Goal: Task Accomplishment & Management: Use online tool/utility

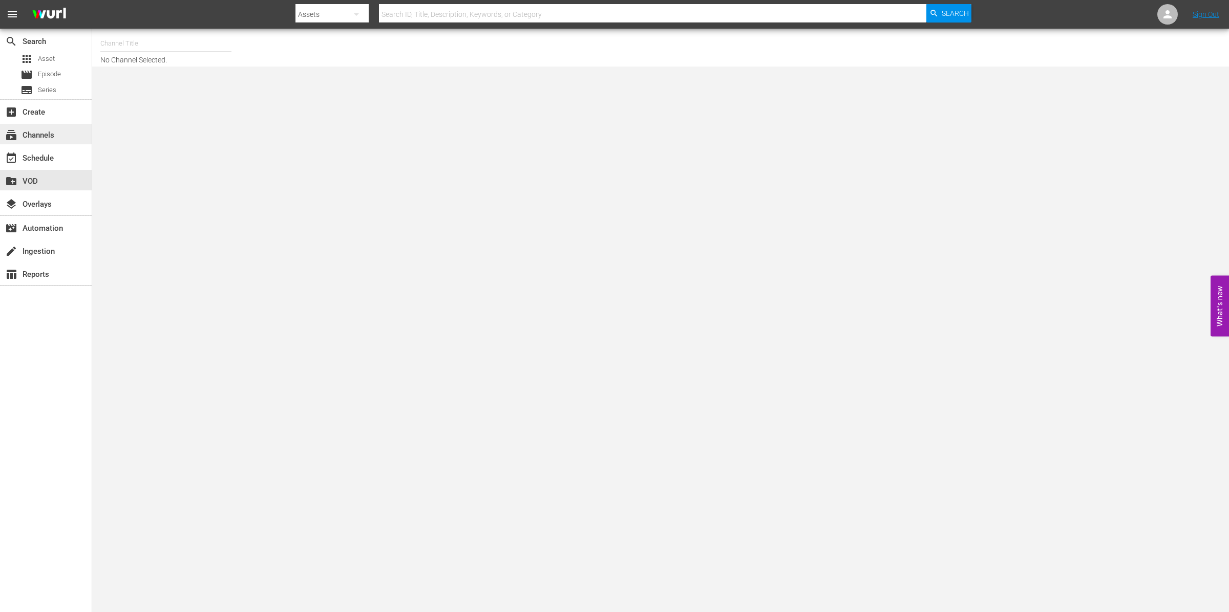
click at [34, 137] on div "subscriptions Channels" at bounding box center [28, 133] width 57 height 9
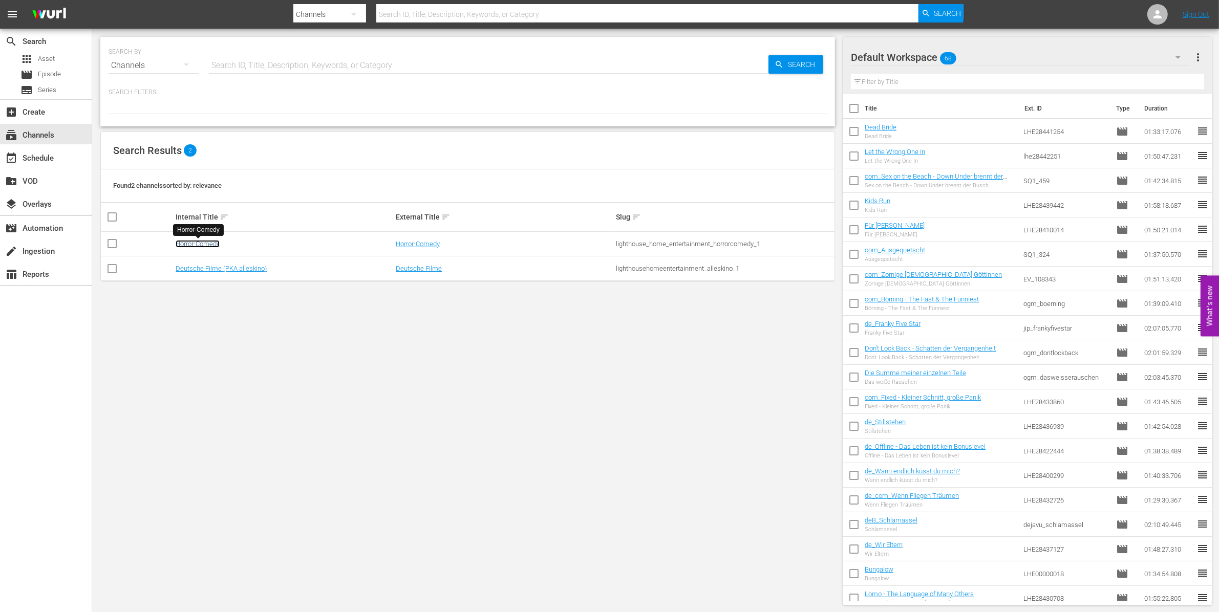
click at [199, 245] on link "Horror-Comedy" at bounding box center [198, 244] width 44 height 8
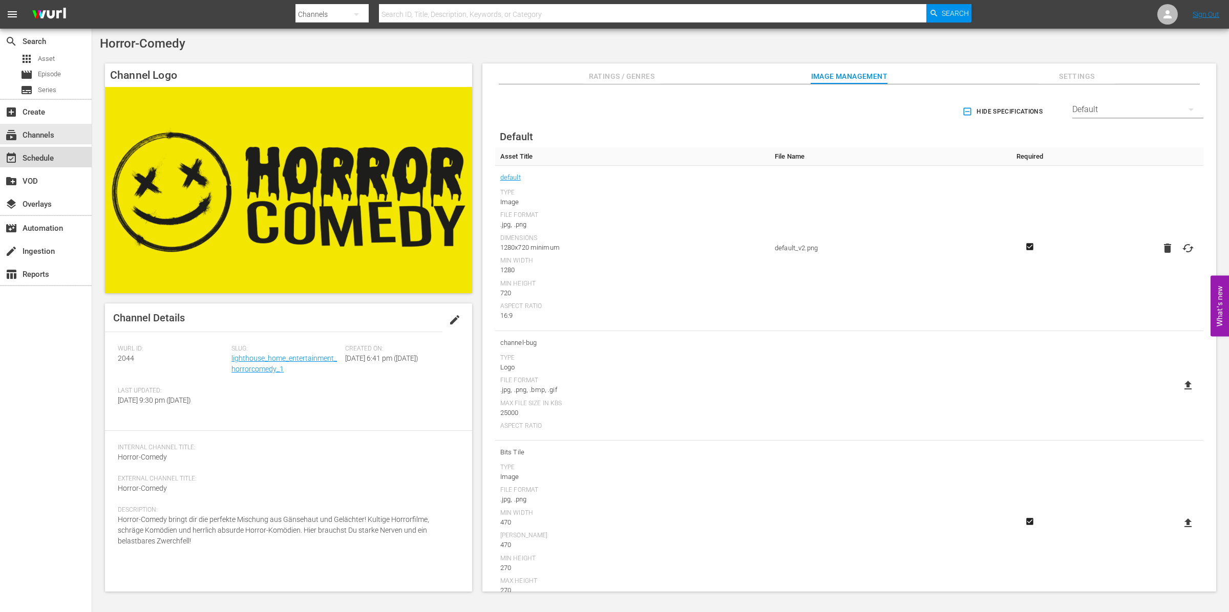
click at [22, 158] on div "event_available Schedule" at bounding box center [28, 156] width 57 height 9
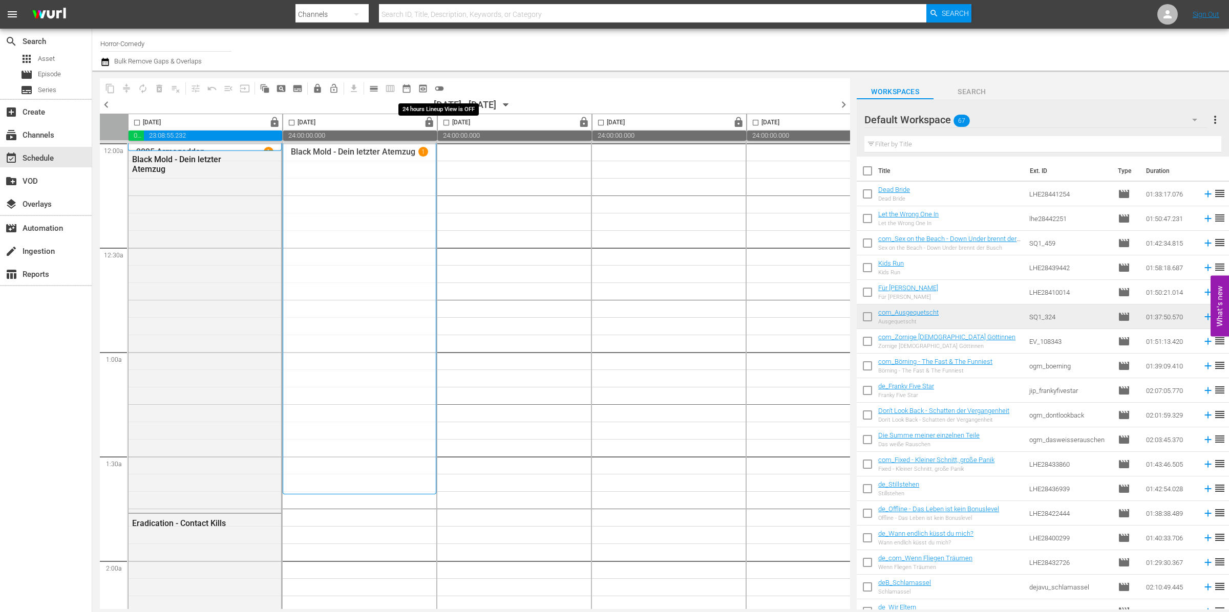
click at [442, 92] on span "toggle_off" at bounding box center [439, 88] width 10 height 10
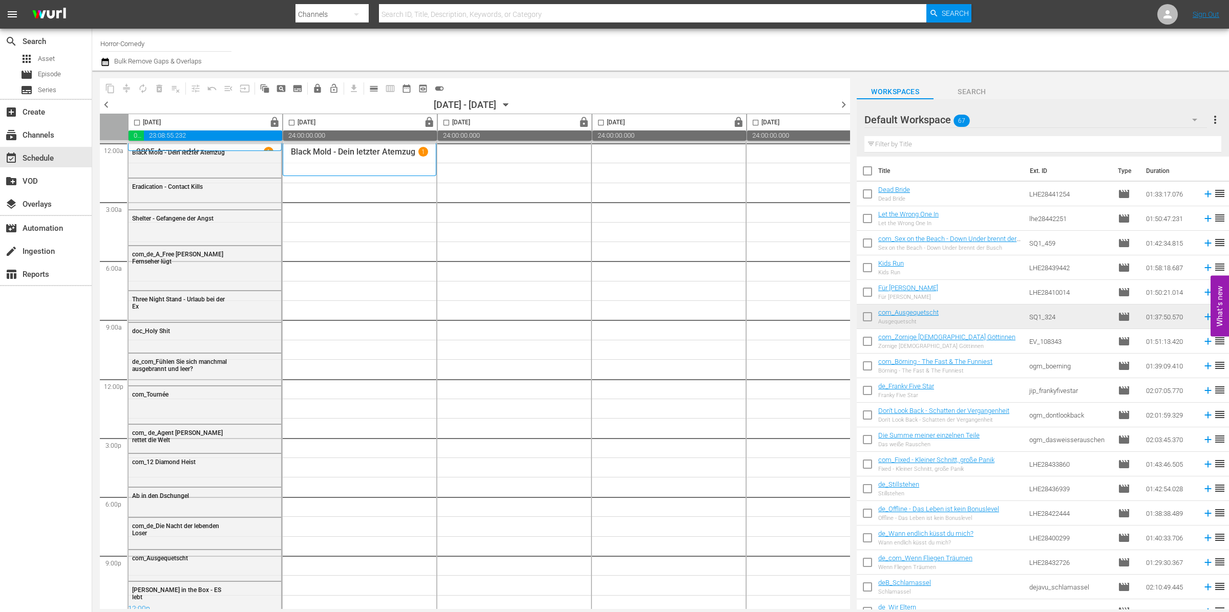
click at [472, 99] on div "10/09/2025 - 10/15/2025" at bounding box center [465, 104] width 62 height 11
click at [512, 102] on icon "button" at bounding box center [505, 104] width 11 height 11
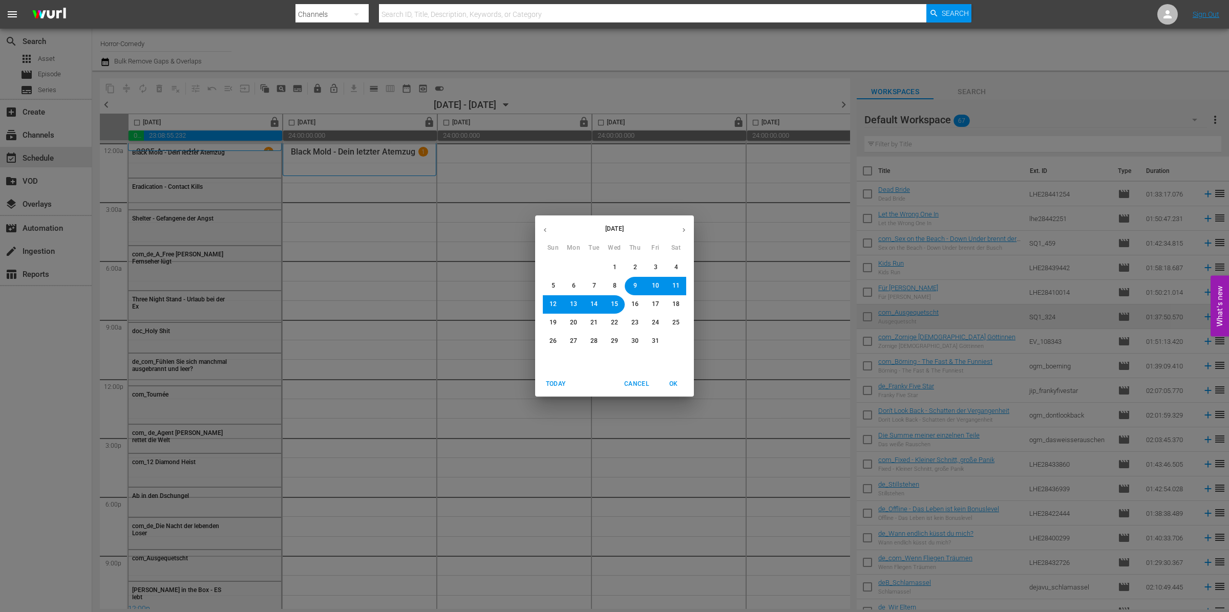
click at [569, 287] on button "6" at bounding box center [573, 286] width 18 height 18
click at [676, 379] on span "OK" at bounding box center [673, 384] width 25 height 11
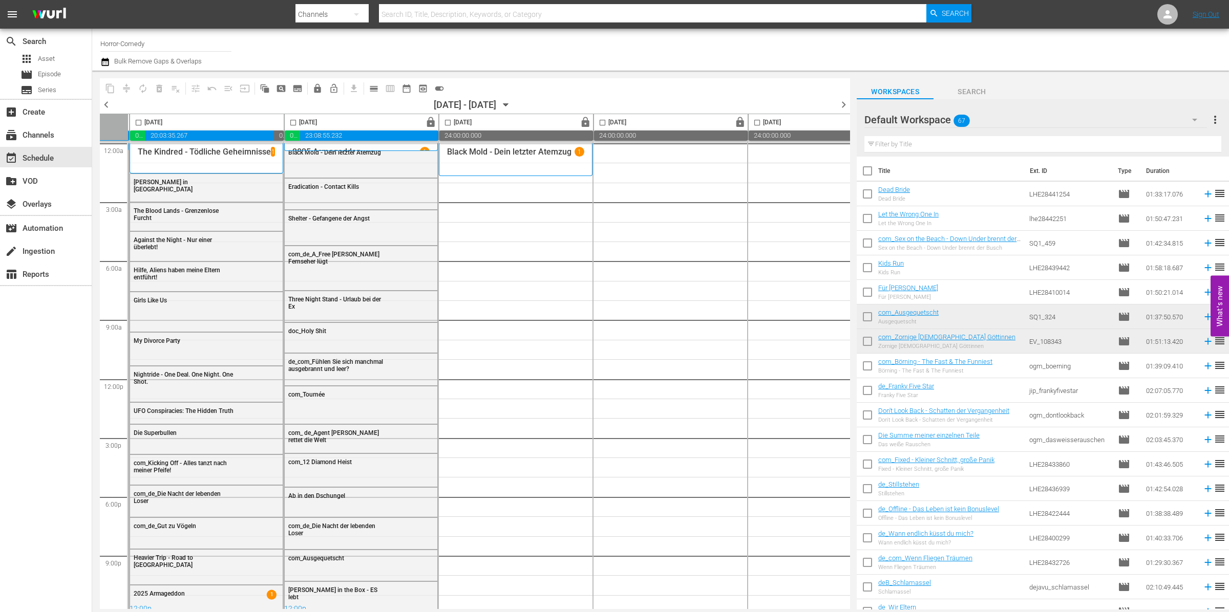
scroll to position [0, 305]
click at [584, 123] on span "lock" at bounding box center [588, 123] width 12 height 12
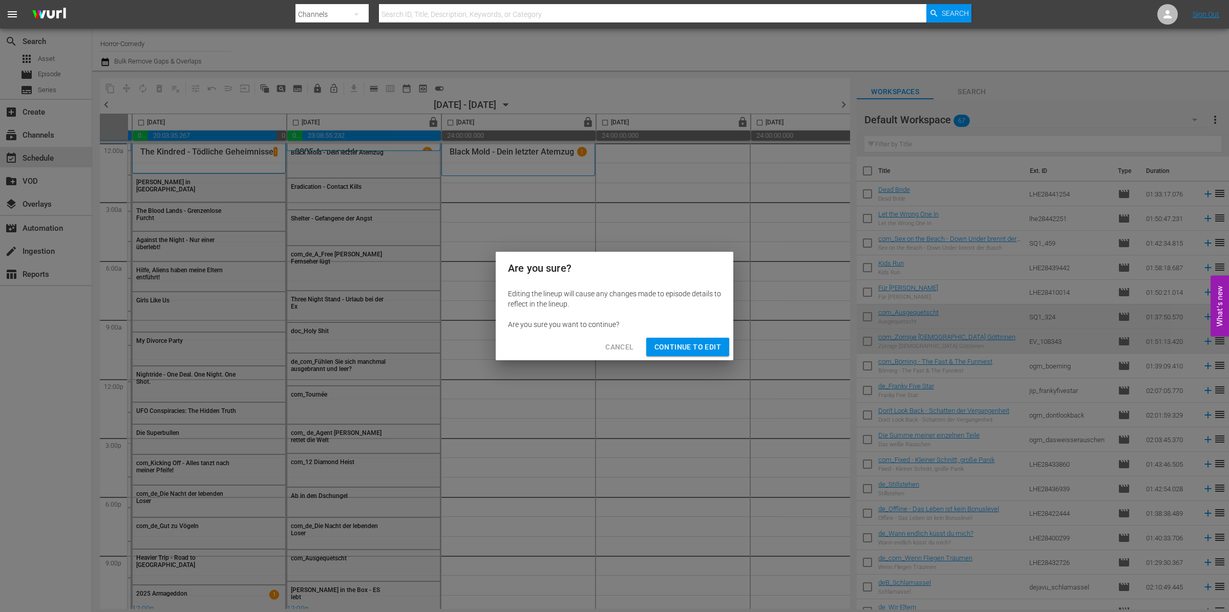
drag, startPoint x: 688, startPoint y: 334, endPoint x: 692, endPoint y: 341, distance: 7.8
click at [690, 340] on div "Cancel Continue to Edit" at bounding box center [615, 347] width 238 height 27
drag, startPoint x: 693, startPoint y: 344, endPoint x: 699, endPoint y: 345, distance: 6.2
click at [694, 345] on span "Continue to Edit" at bounding box center [687, 347] width 67 height 13
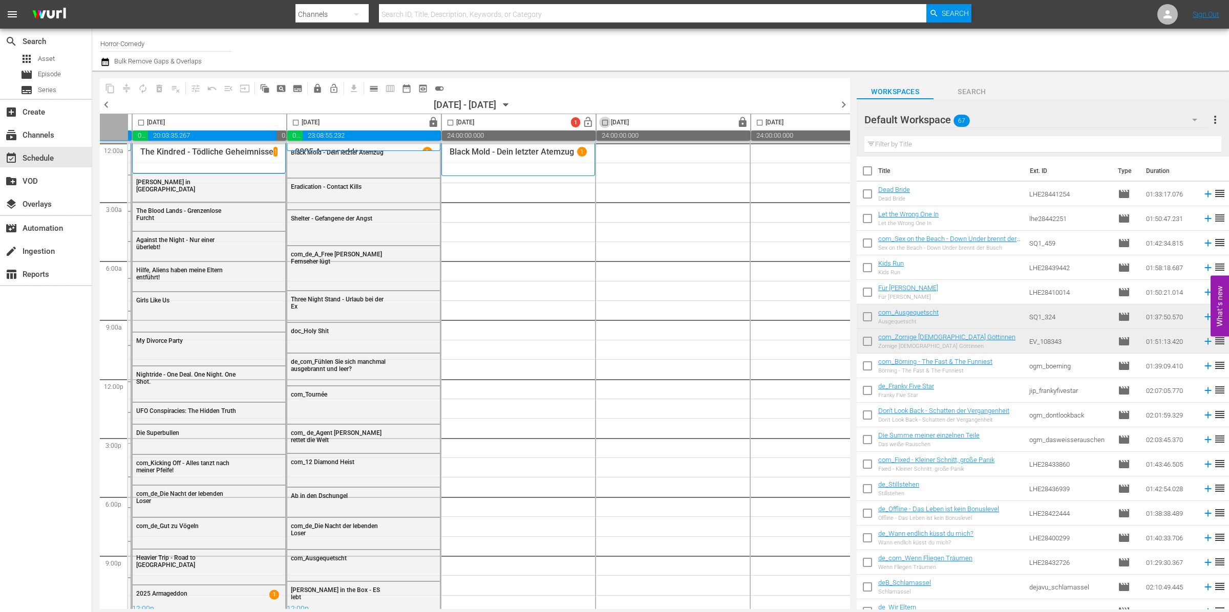
click at [605, 123] on input "checkbox" at bounding box center [605, 125] width 12 height 12
checkbox input "true"
click at [760, 123] on input "checkbox" at bounding box center [760, 125] width 12 height 12
checkbox input "true"
click at [332, 88] on span "lock_open_outlined" at bounding box center [334, 88] width 10 height 10
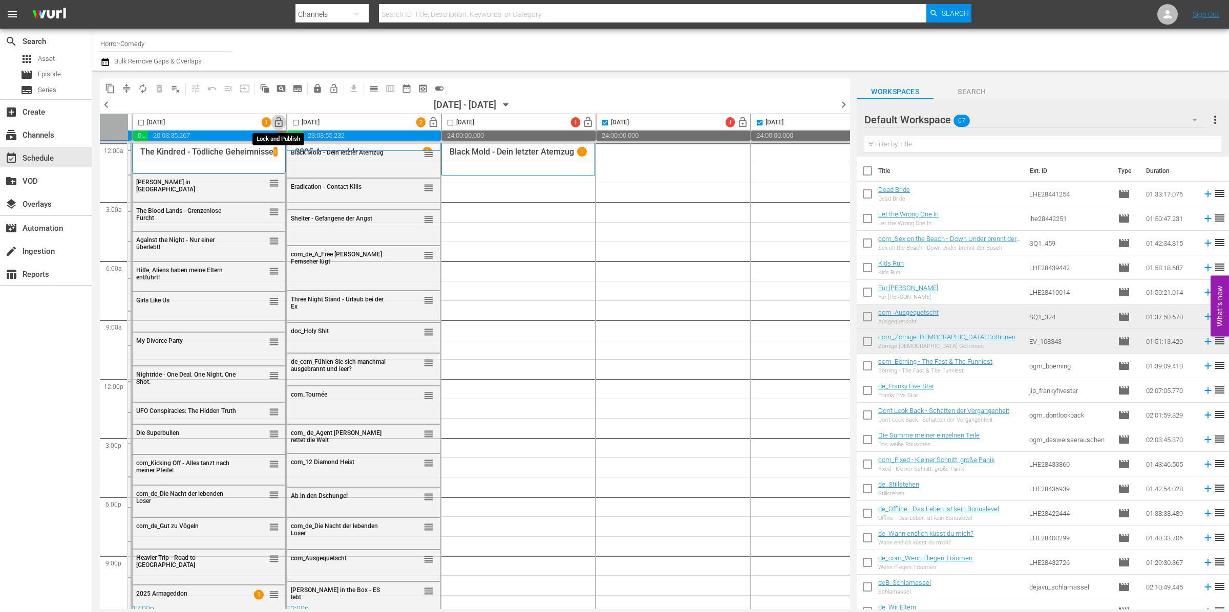
click at [280, 120] on span "lock_open" at bounding box center [279, 123] width 12 height 12
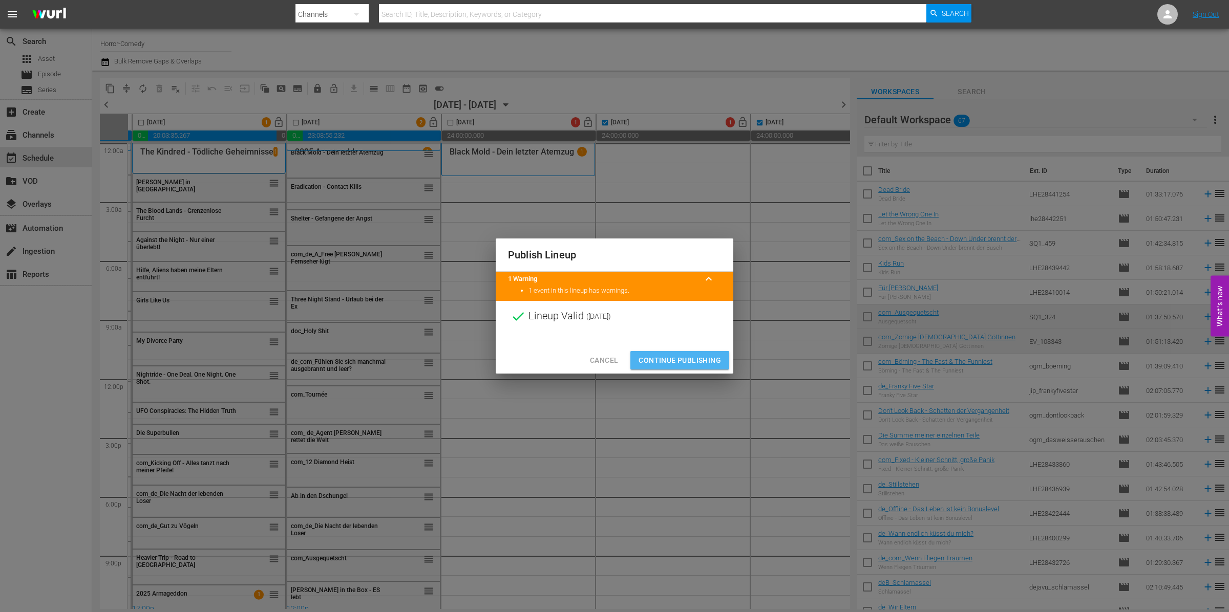
drag, startPoint x: 680, startPoint y: 367, endPoint x: 644, endPoint y: 337, distance: 46.9
click at [680, 366] on button "Continue Publishing" at bounding box center [679, 360] width 99 height 19
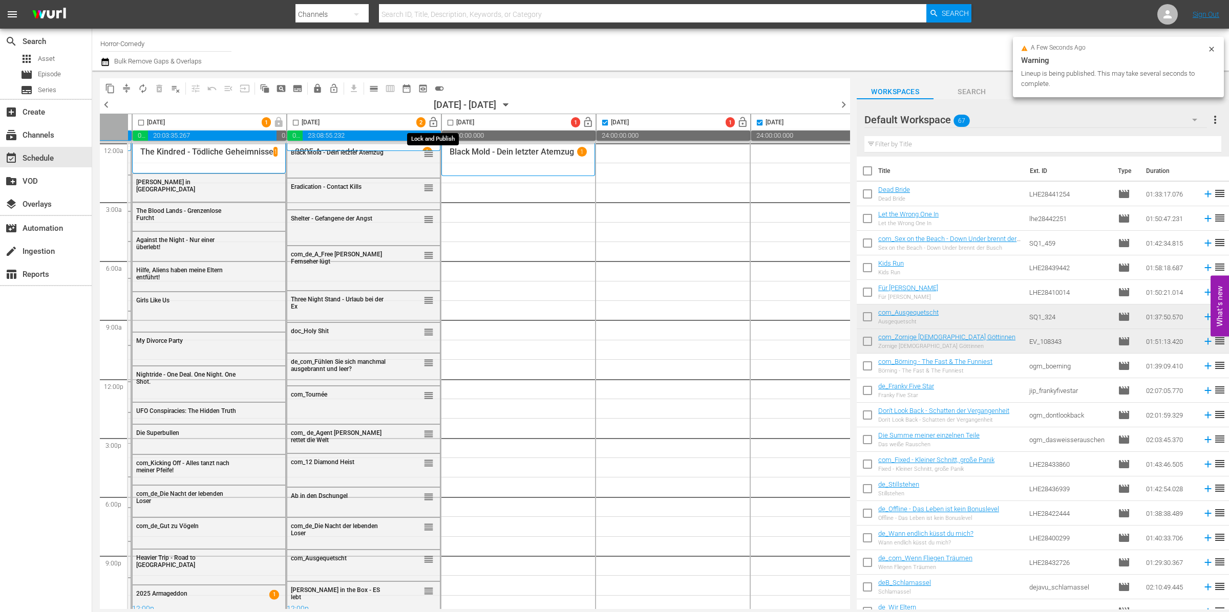
click at [436, 121] on span "lock_open" at bounding box center [434, 123] width 12 height 12
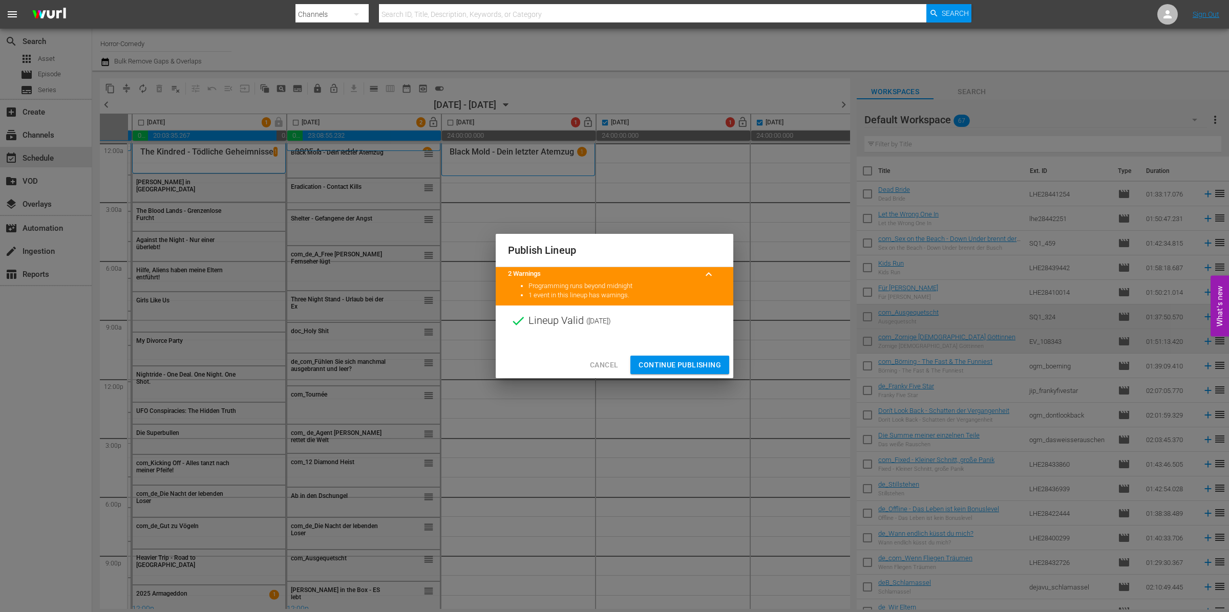
click at [680, 359] on span "Continue Publishing" at bounding box center [680, 365] width 82 height 13
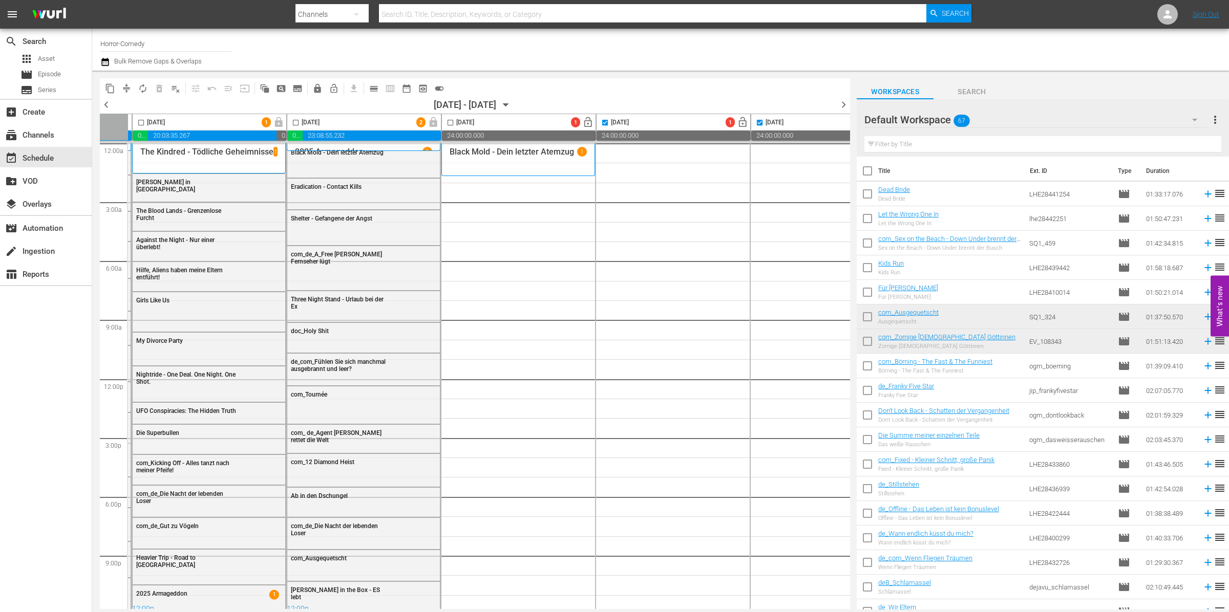
click at [1197, 117] on icon "button" at bounding box center [1195, 120] width 12 height 12
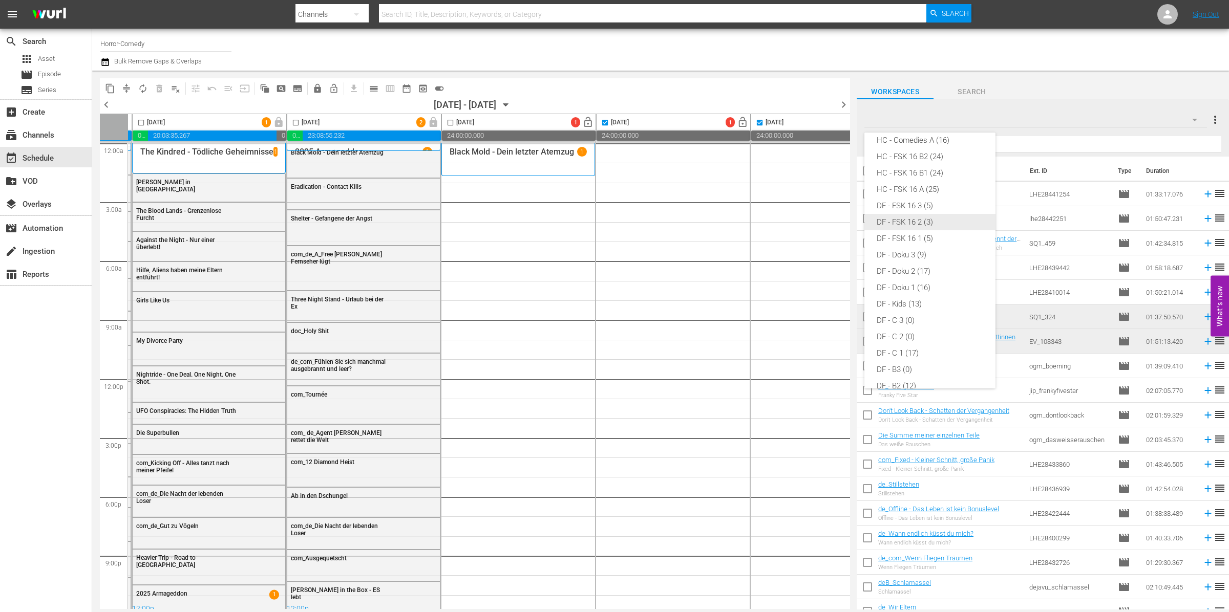
scroll to position [0, 0]
click at [651, 53] on div "HC - Comedies B3 (2) HC - Comedies B2 (4) HC - Comedies B1 (14) HC - Comedies A…" at bounding box center [614, 306] width 1229 height 612
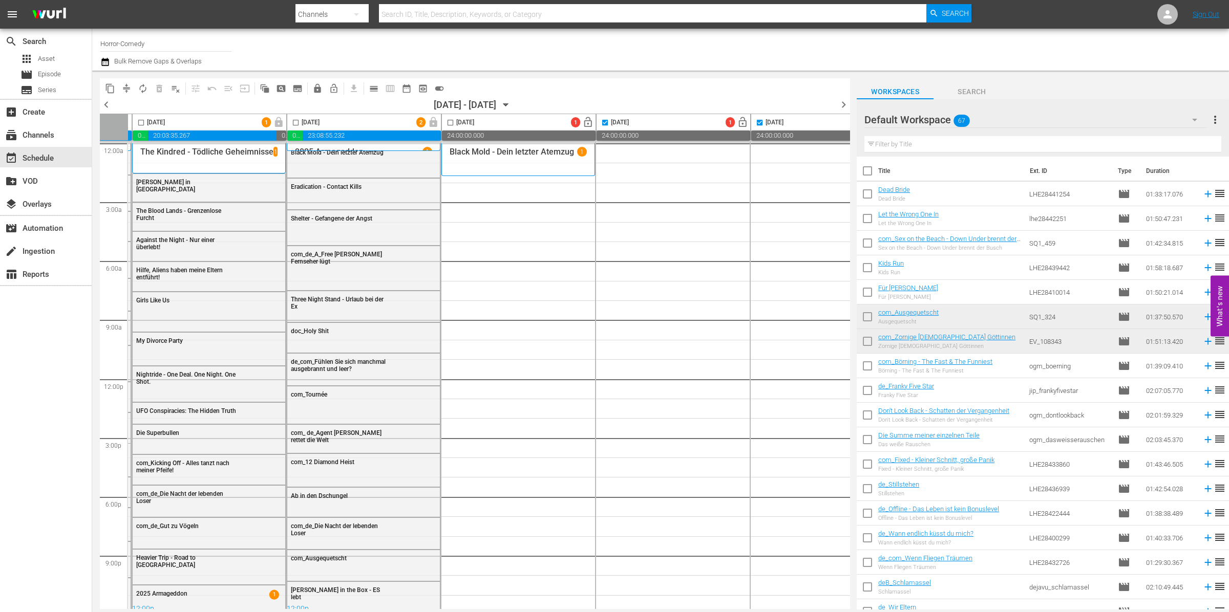
click at [1150, 115] on div "Default Workspace 67" at bounding box center [1035, 119] width 343 height 29
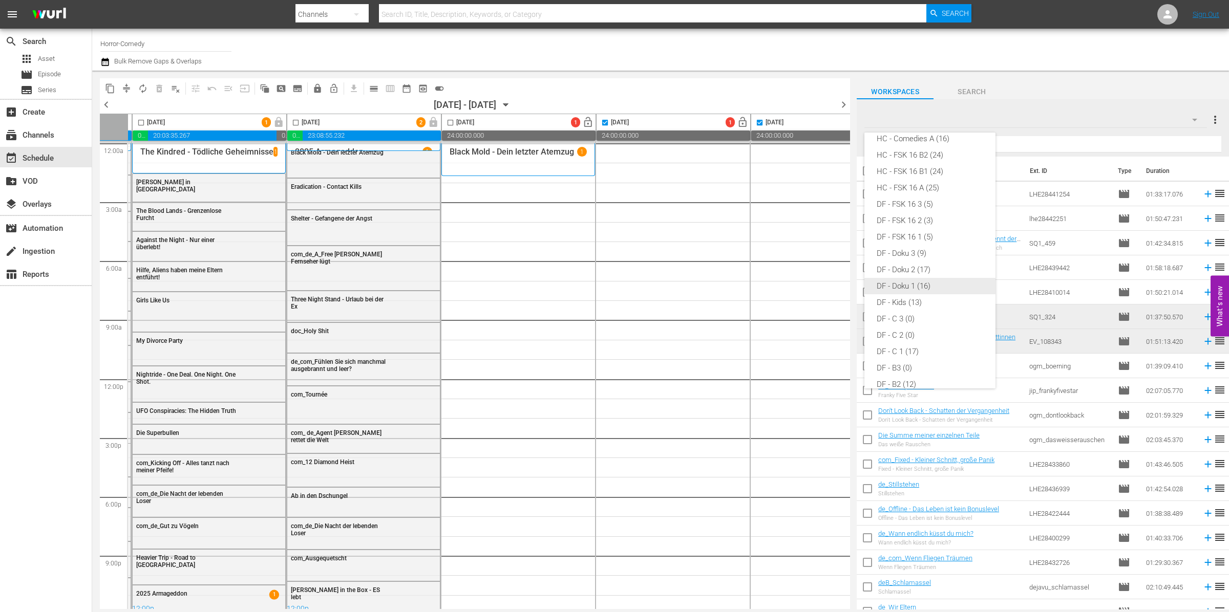
scroll to position [58, 0]
click at [922, 173] on div "HC - FSK 16 B1 (24)" at bounding box center [930, 173] width 107 height 16
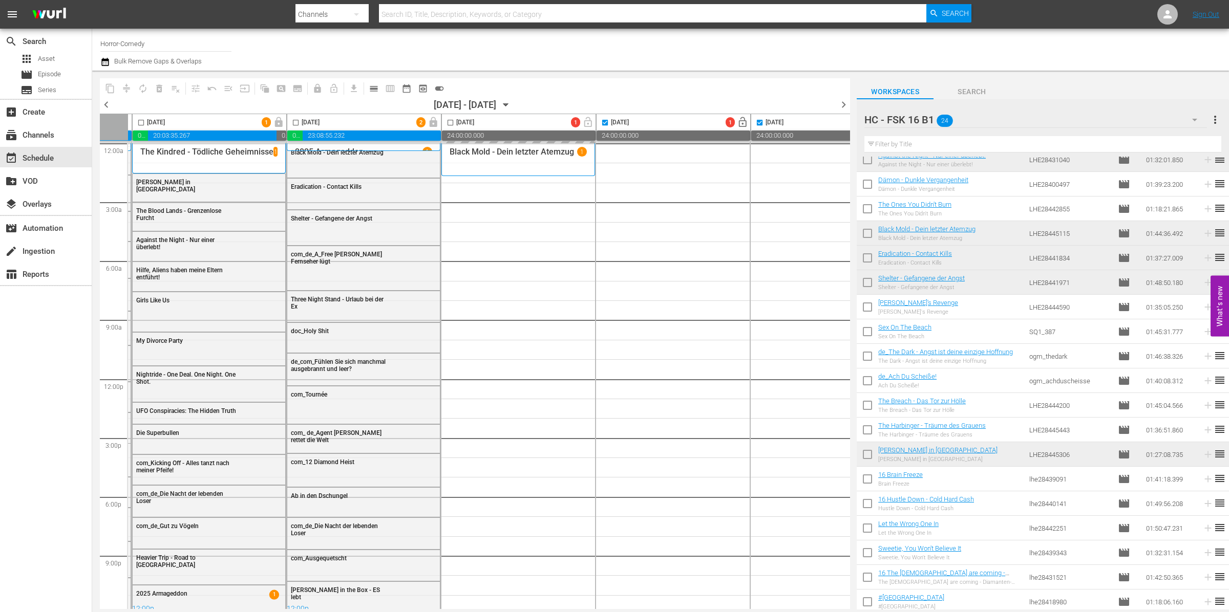
scroll to position [160, 0]
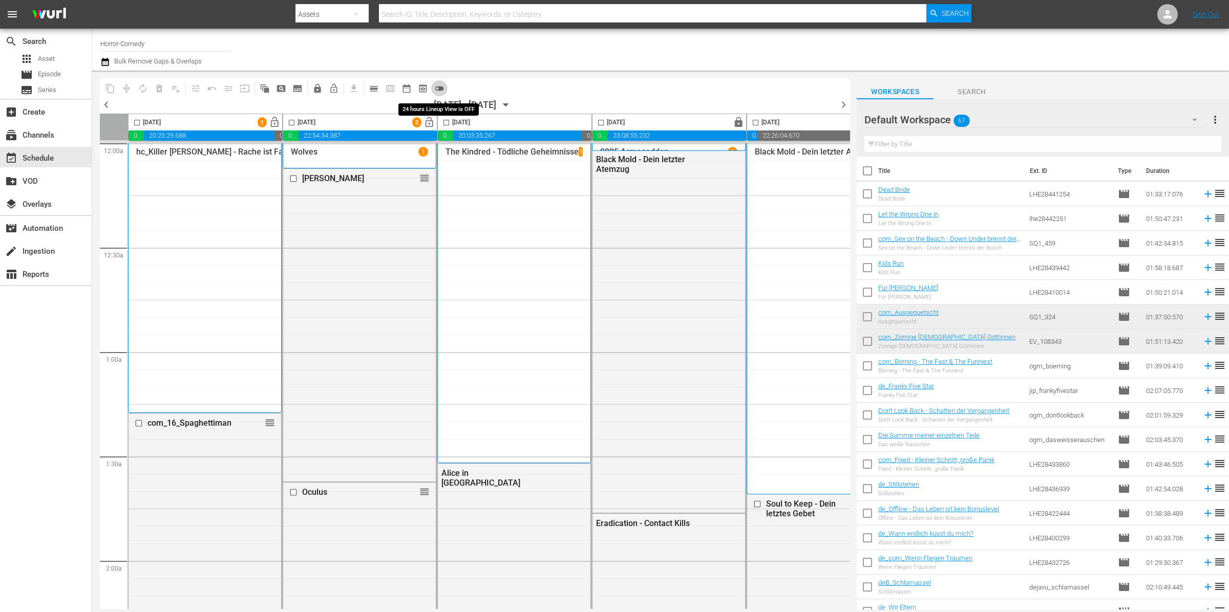
click at [434, 87] on span "toggle_off" at bounding box center [439, 88] width 10 height 10
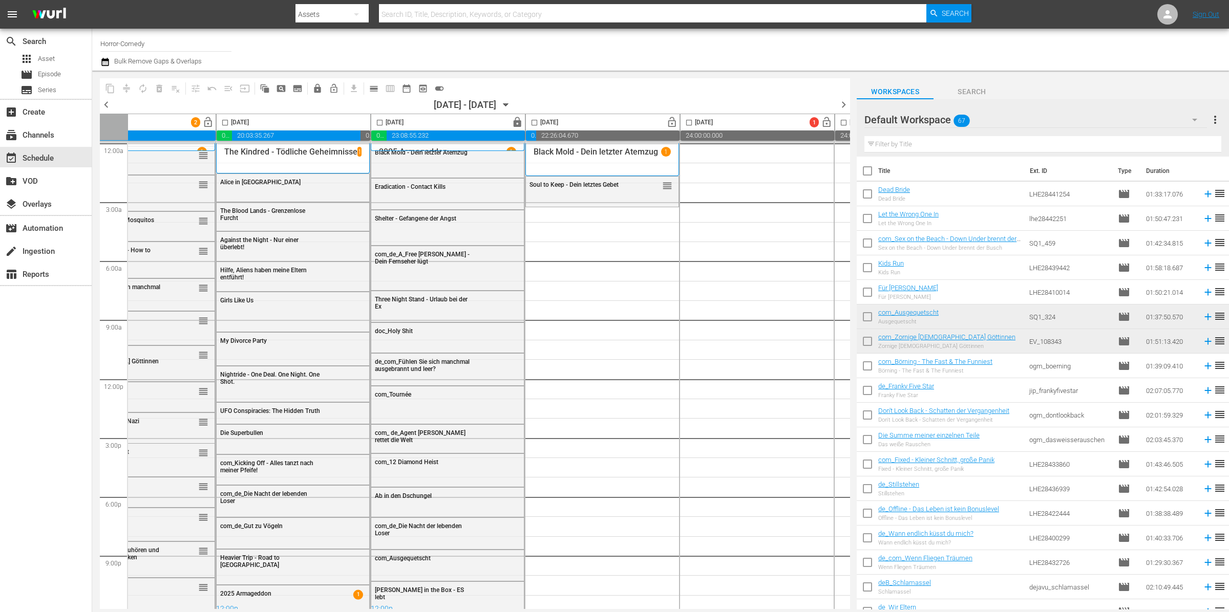
click at [1060, 116] on div "Default Workspace 67" at bounding box center [1035, 119] width 343 height 29
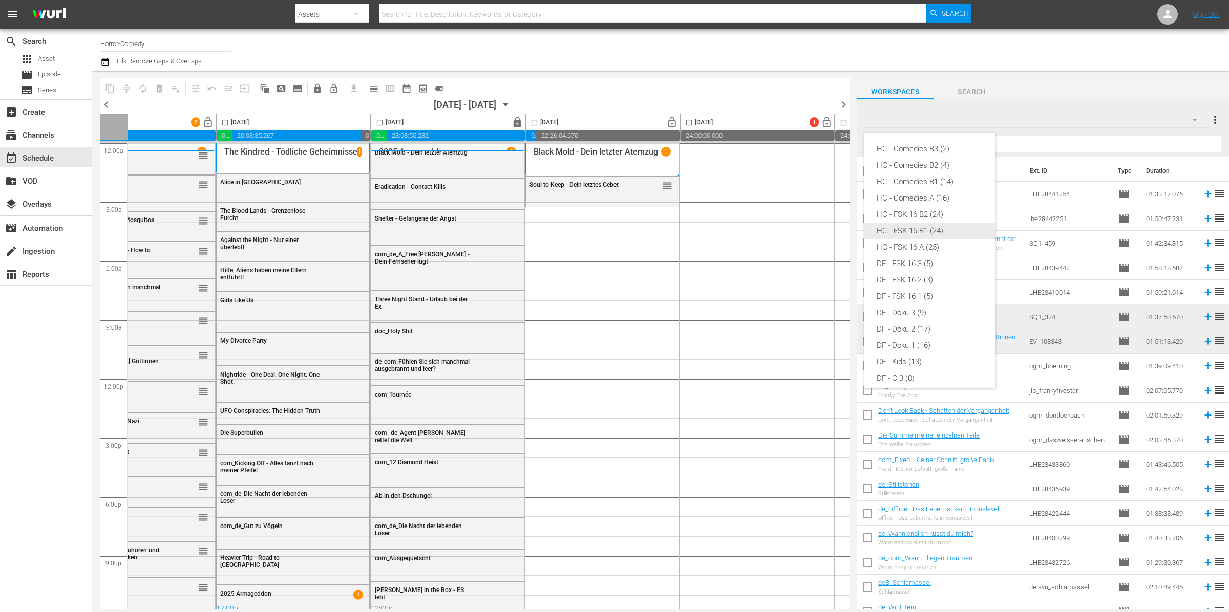
click at [917, 232] on div "HC - FSK 16 B1 (24)" at bounding box center [930, 231] width 107 height 16
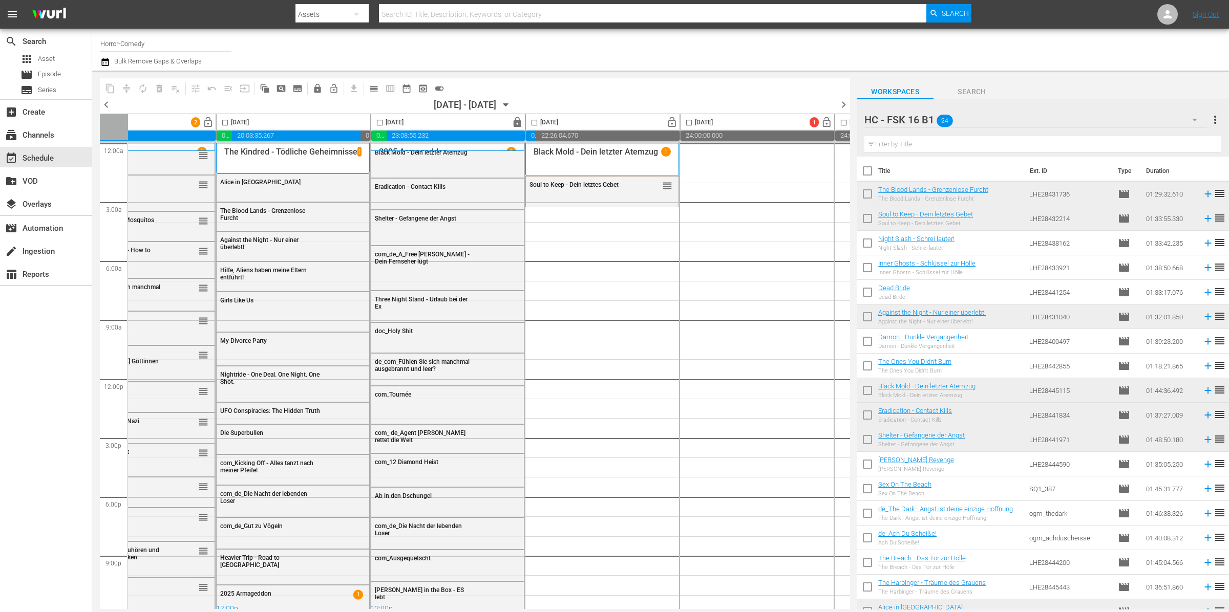
click at [1161, 119] on div "HC - FSK 16 B1 24" at bounding box center [1035, 119] width 343 height 29
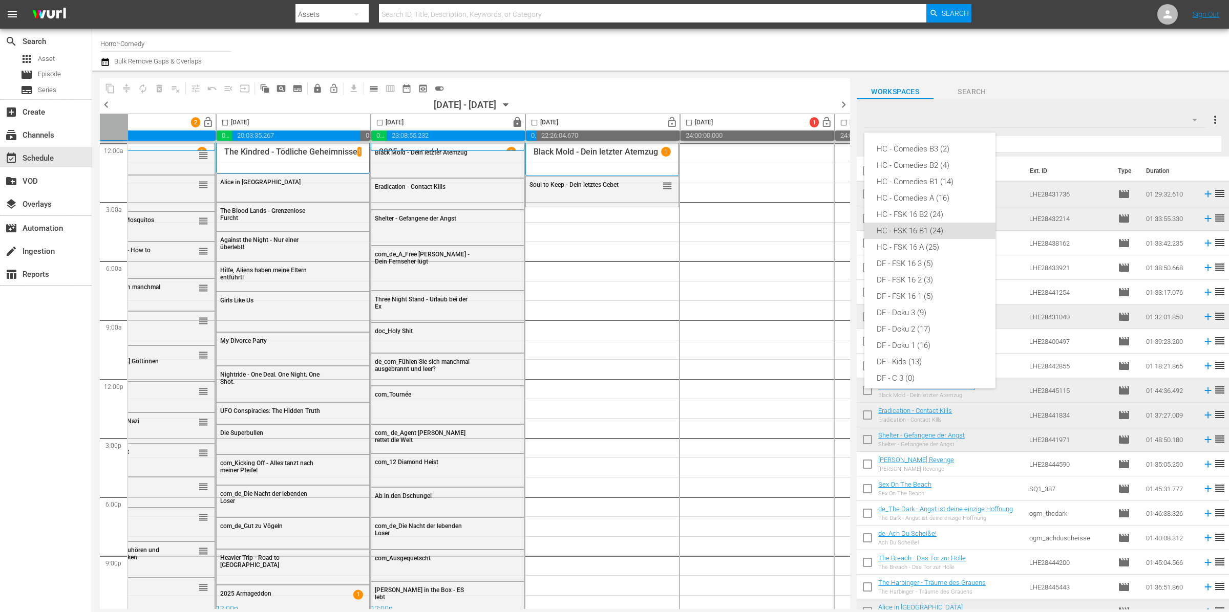
click at [927, 228] on div "HC - FSK 16 B1 (24)" at bounding box center [930, 231] width 107 height 16
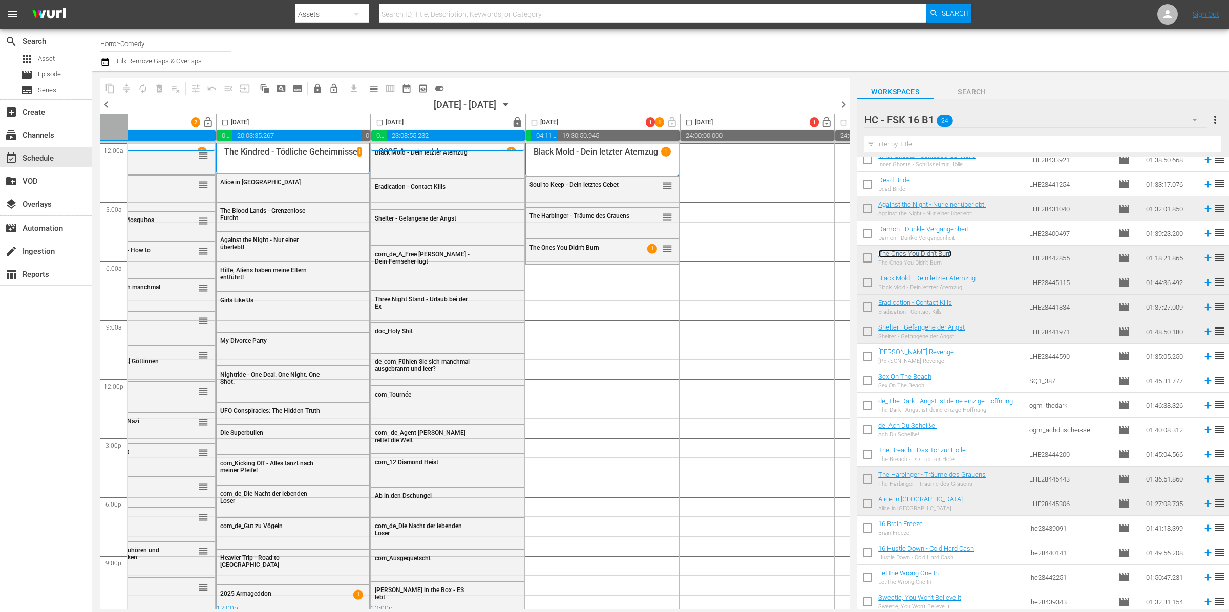
scroll to position [128, 0]
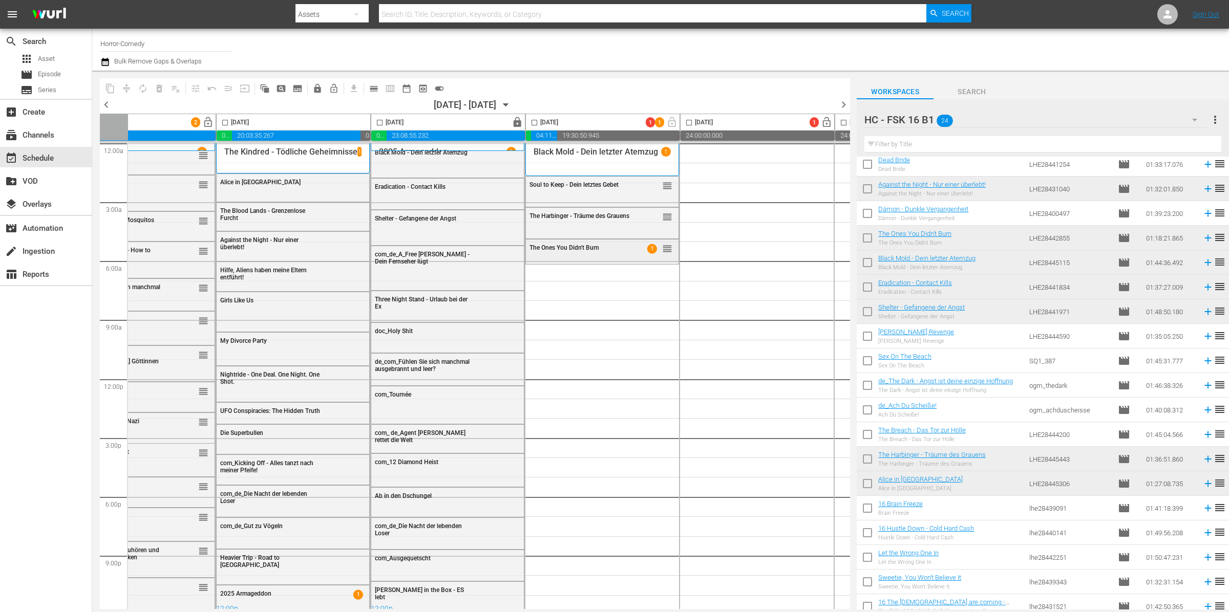
click at [591, 251] on div "The Ones You Didn't Burn 1 reorder" at bounding box center [602, 248] width 153 height 17
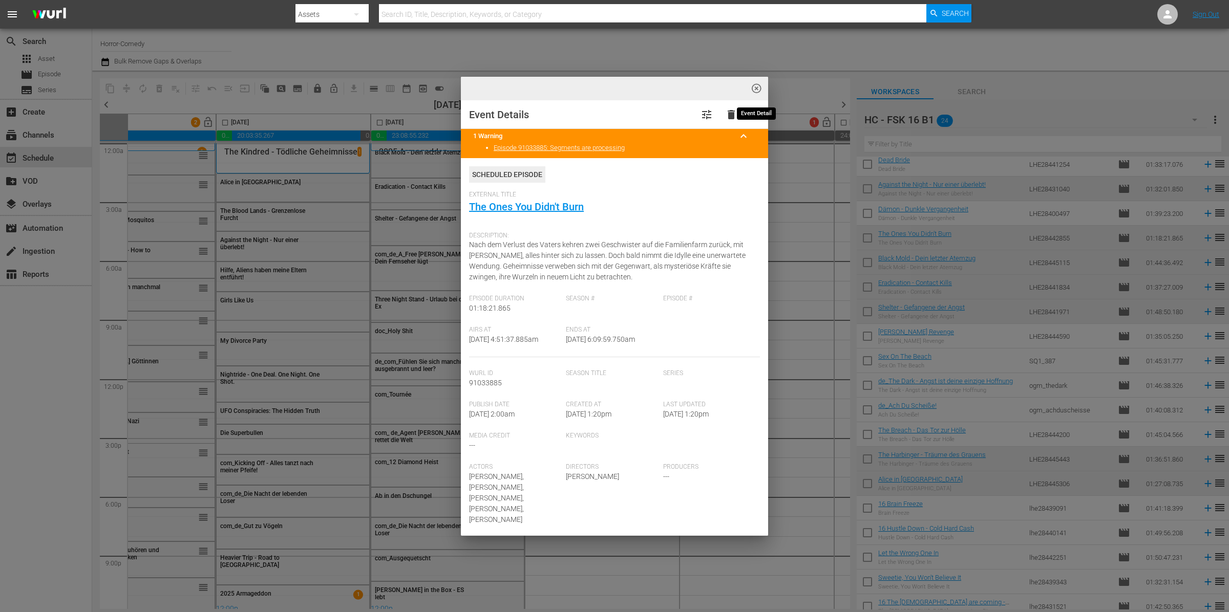
click at [753, 86] on span "highlight_off_icon" at bounding box center [757, 89] width 12 height 12
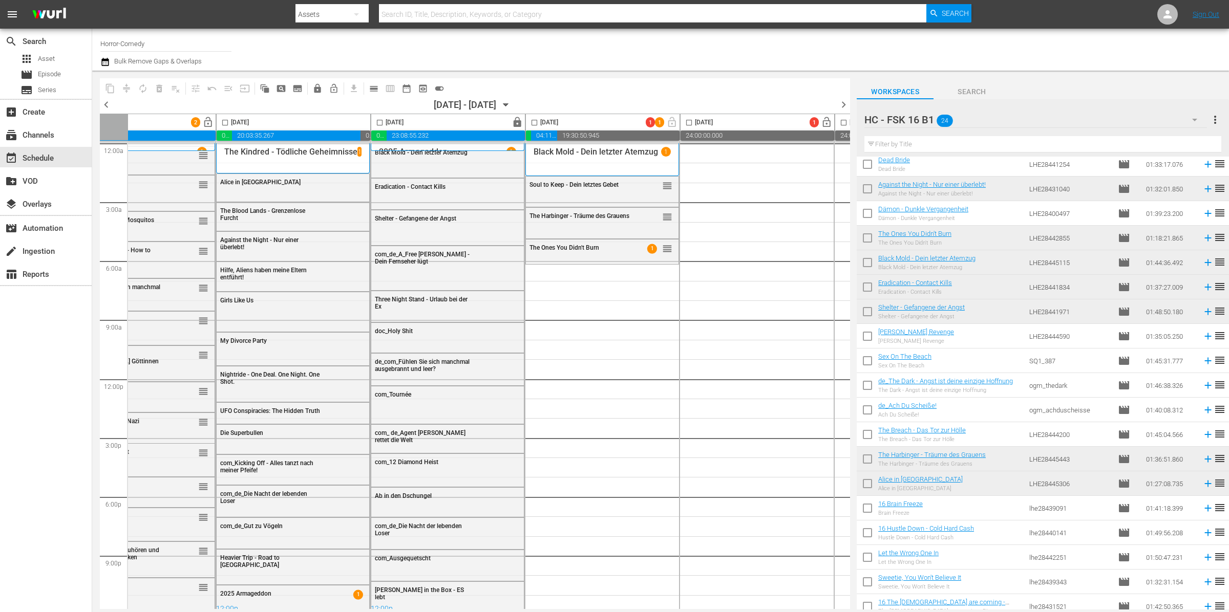
scroll to position [160, 0]
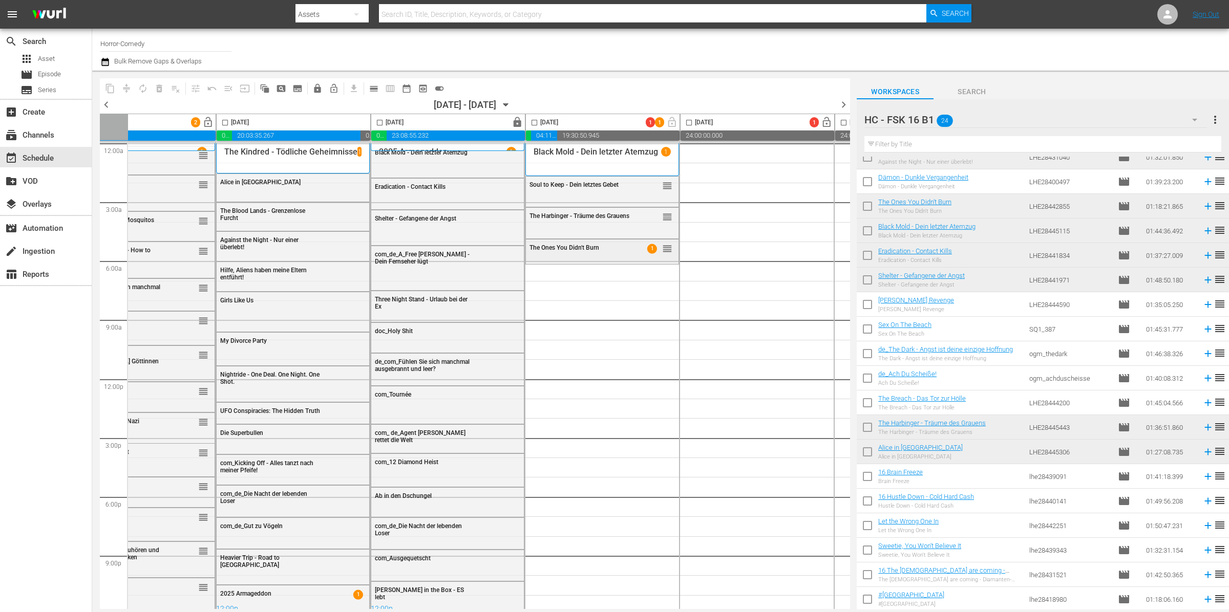
click at [557, 248] on span "The Ones You Didn't Burn" at bounding box center [564, 247] width 70 height 7
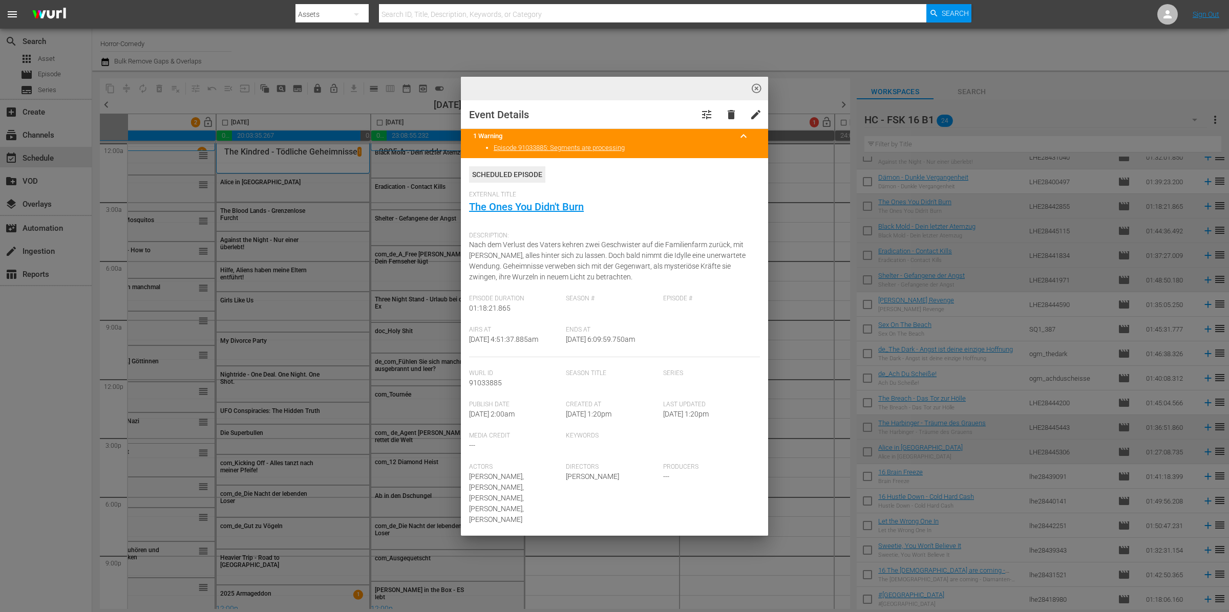
click at [725, 111] on span "delete" at bounding box center [731, 115] width 12 height 12
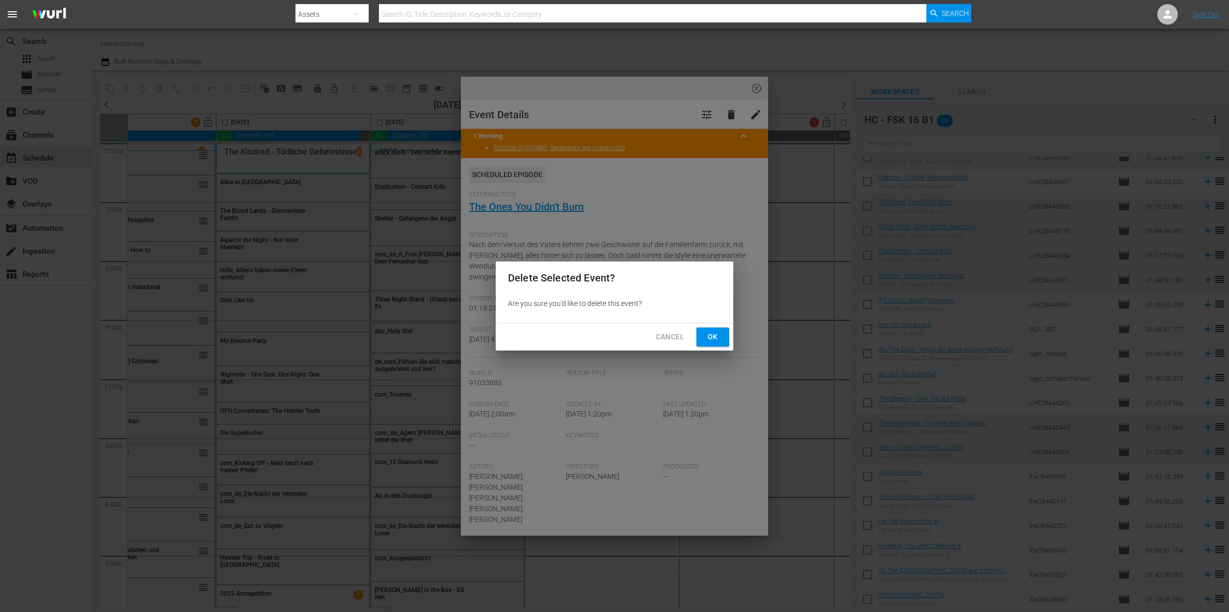
drag, startPoint x: 704, startPoint y: 334, endPoint x: 833, endPoint y: 513, distance: 220.5
click at [707, 334] on span "Ok" at bounding box center [713, 337] width 16 height 13
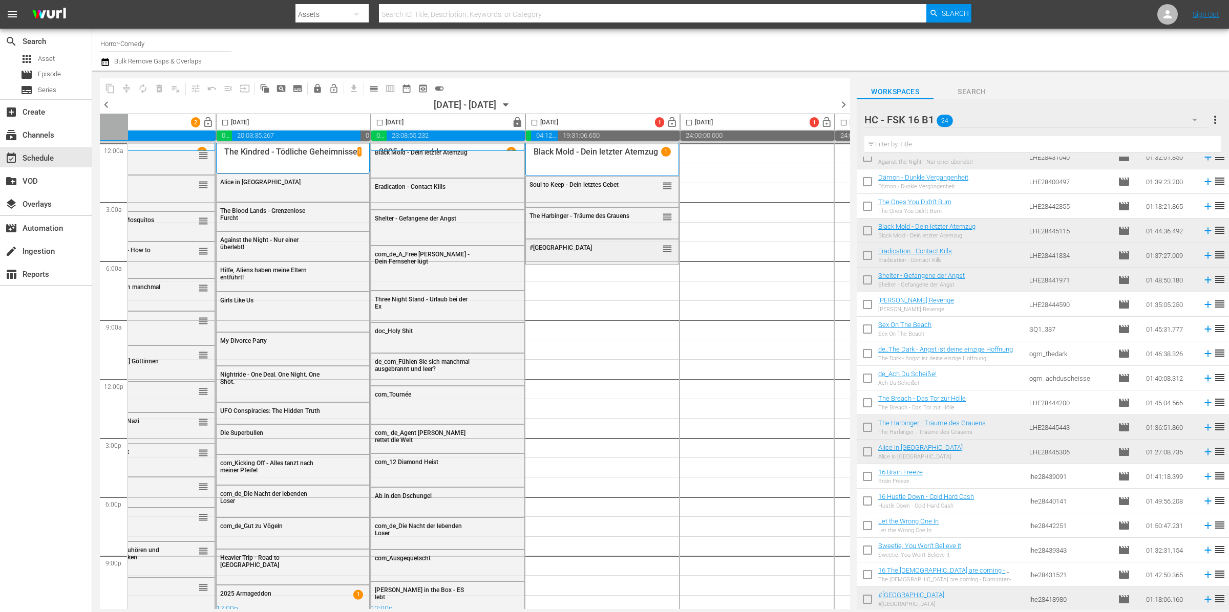
click at [654, 251] on div "reorder" at bounding box center [652, 248] width 40 height 10
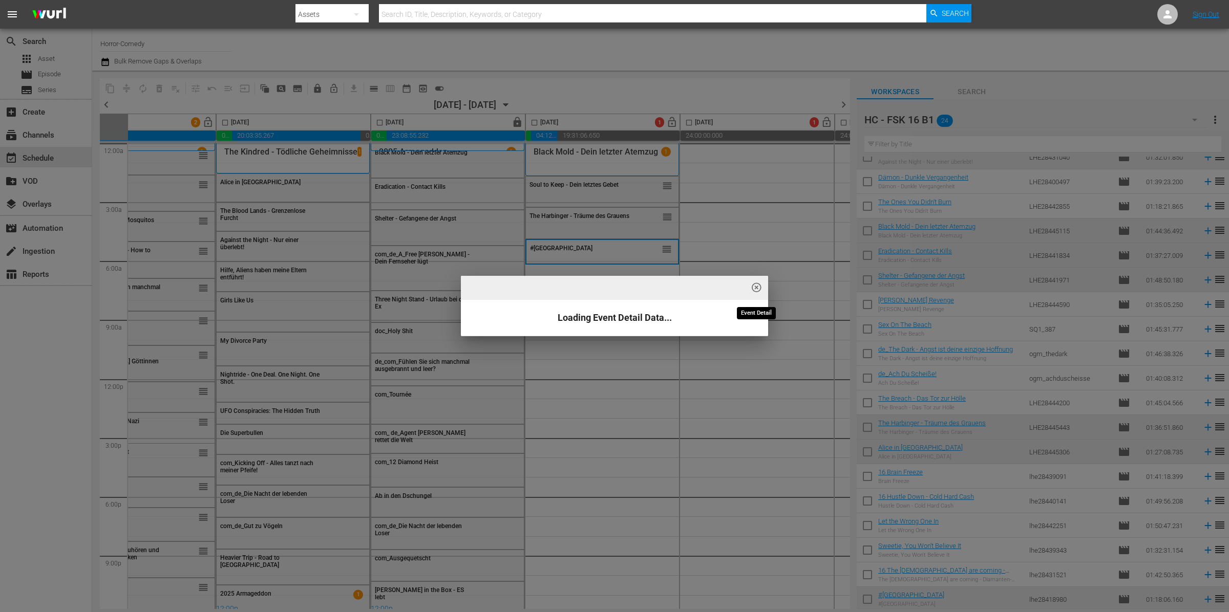
click at [758, 282] on button "highlight_off_icon" at bounding box center [757, 288] width 24 height 24
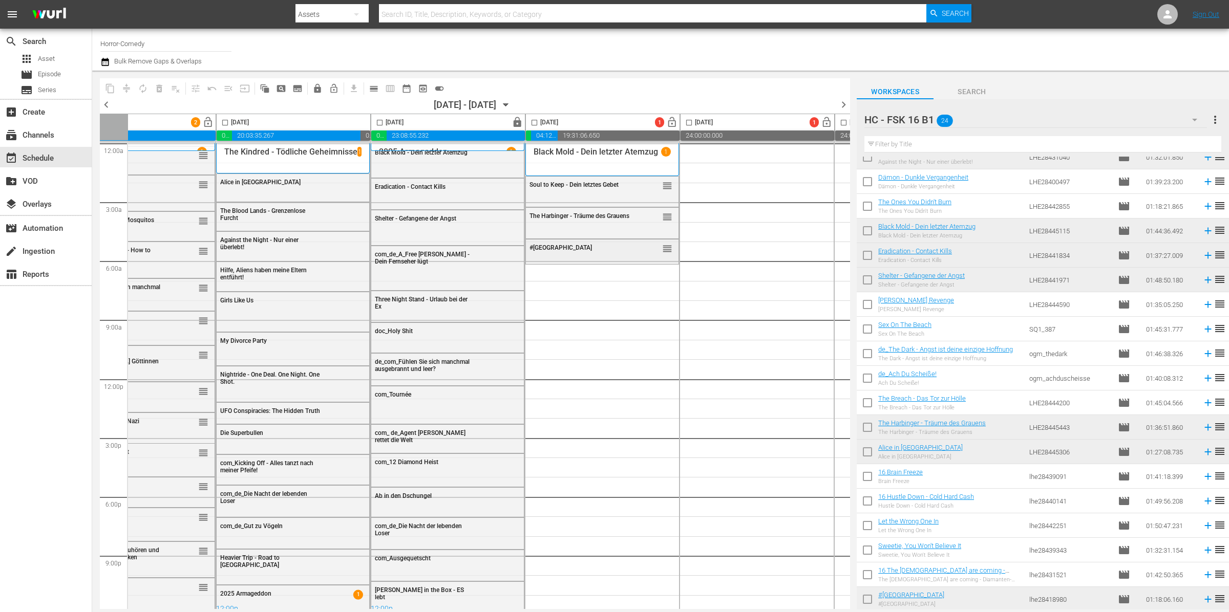
click at [572, 251] on div "#Cannibal Island reorder" at bounding box center [602, 248] width 153 height 17
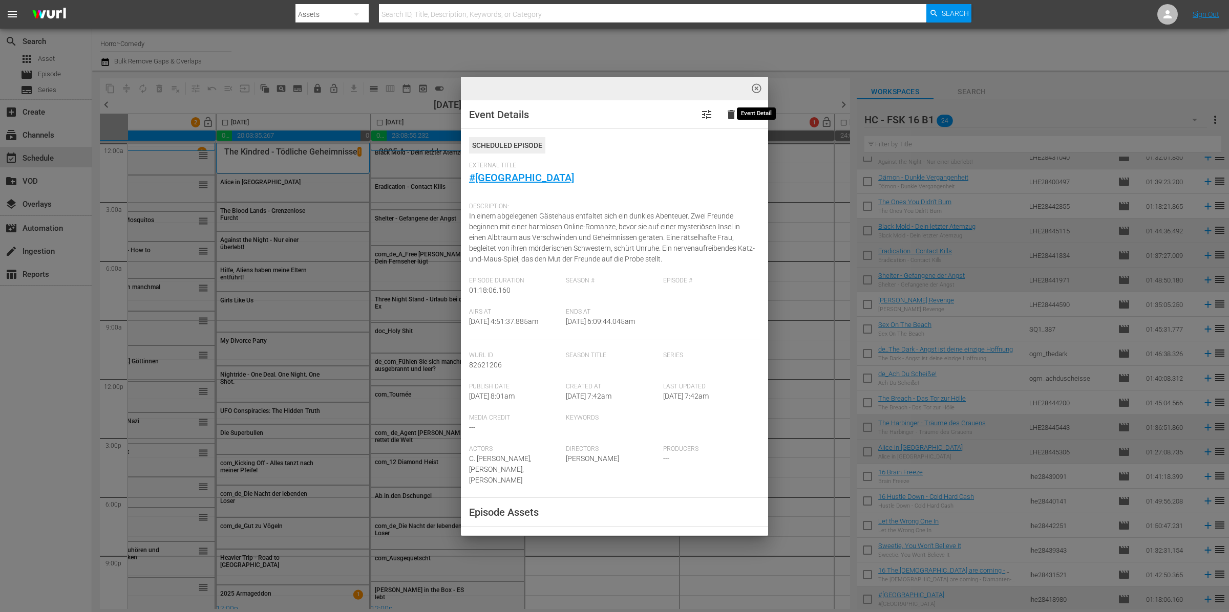
click at [756, 86] on span "highlight_off_icon" at bounding box center [757, 89] width 12 height 12
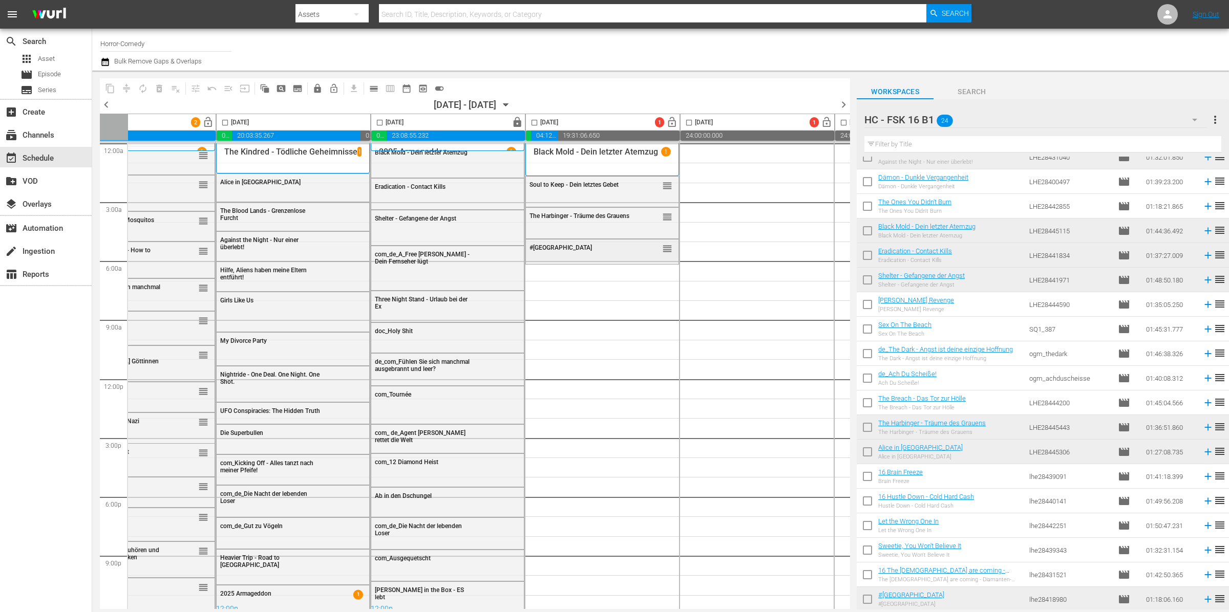
click at [613, 247] on div "#[GEOGRAPHIC_DATA]" at bounding box center [579, 247] width 100 height 7
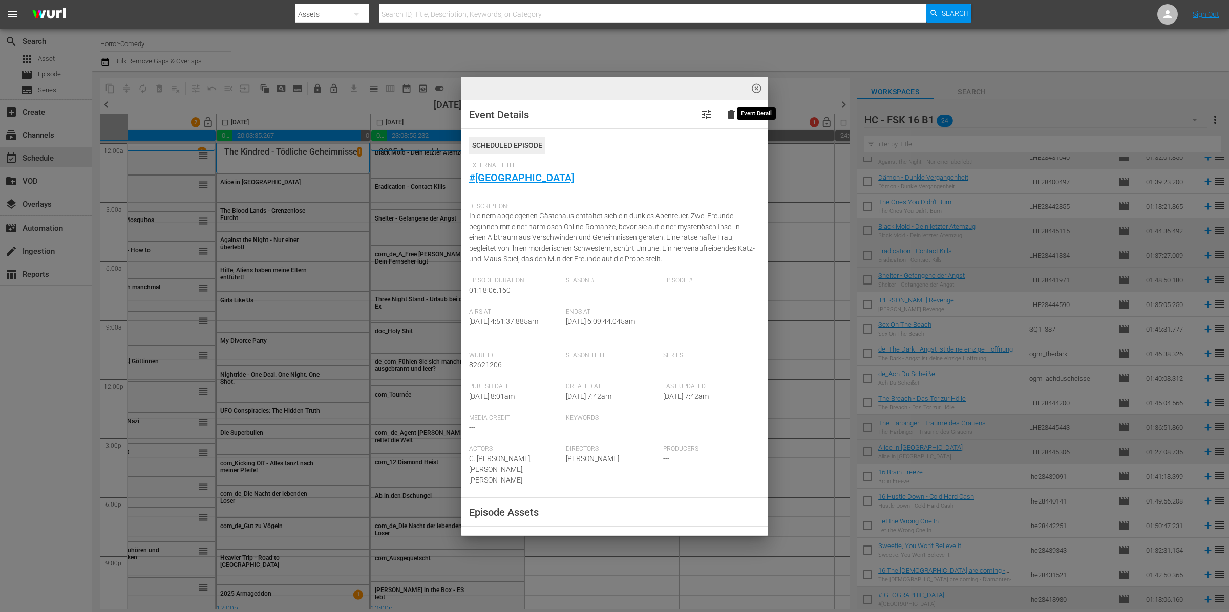
drag, startPoint x: 759, startPoint y: 82, endPoint x: 830, endPoint y: 295, distance: 224.4
click at [759, 83] on span "highlight_off_icon" at bounding box center [757, 89] width 12 height 12
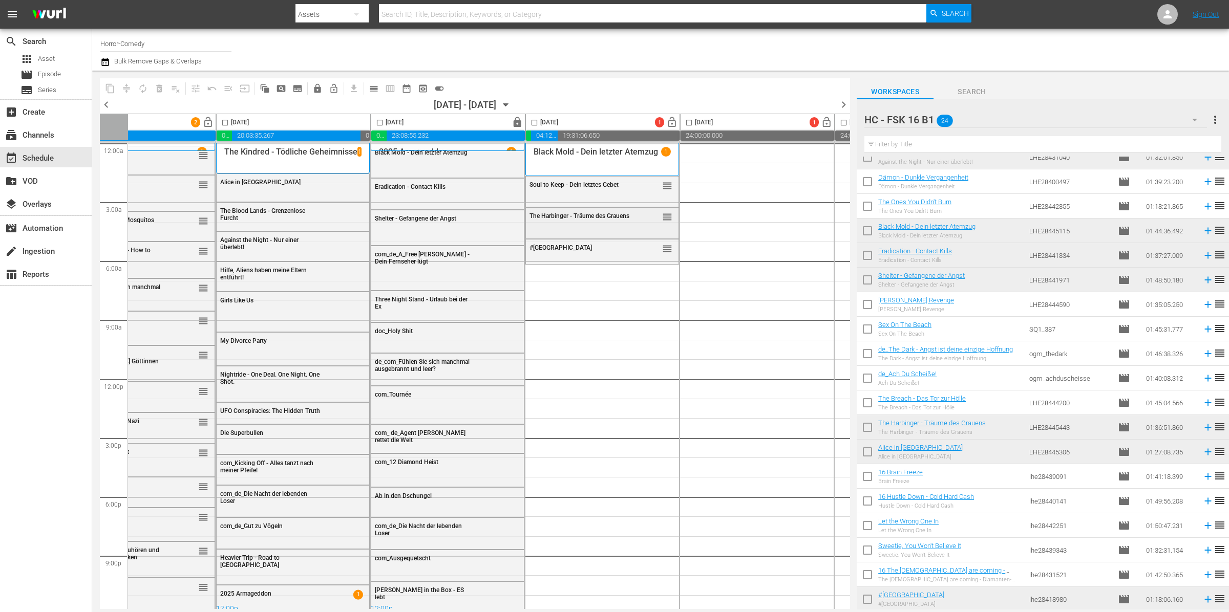
click at [632, 218] on div "reorder" at bounding box center [652, 216] width 40 height 10
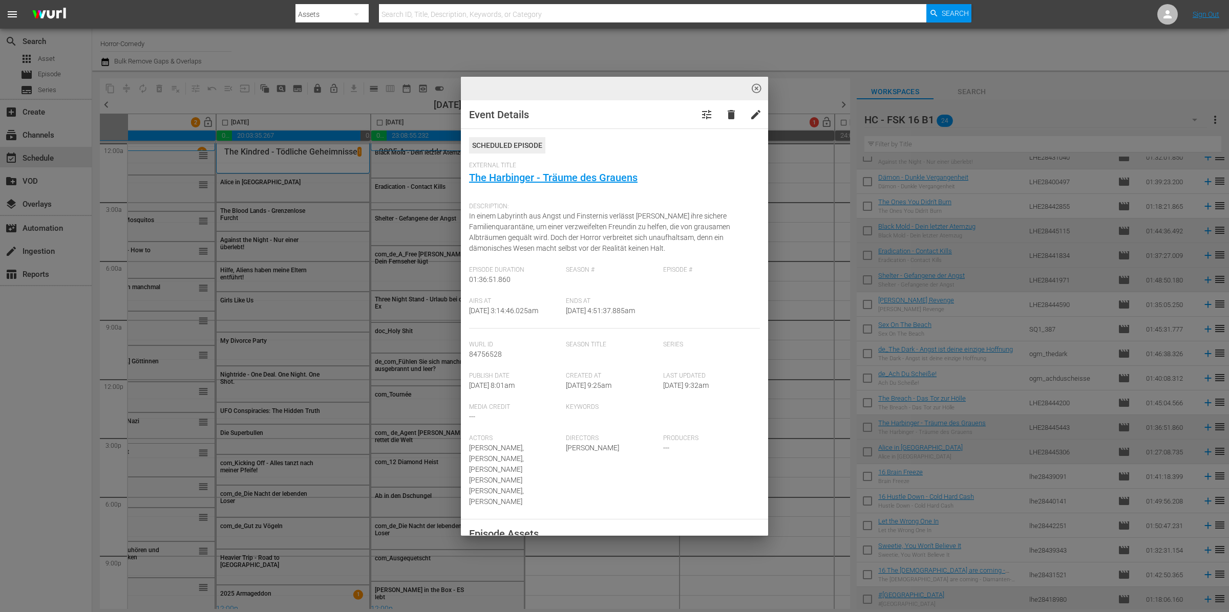
click at [720, 105] on button "delete" at bounding box center [731, 114] width 25 height 25
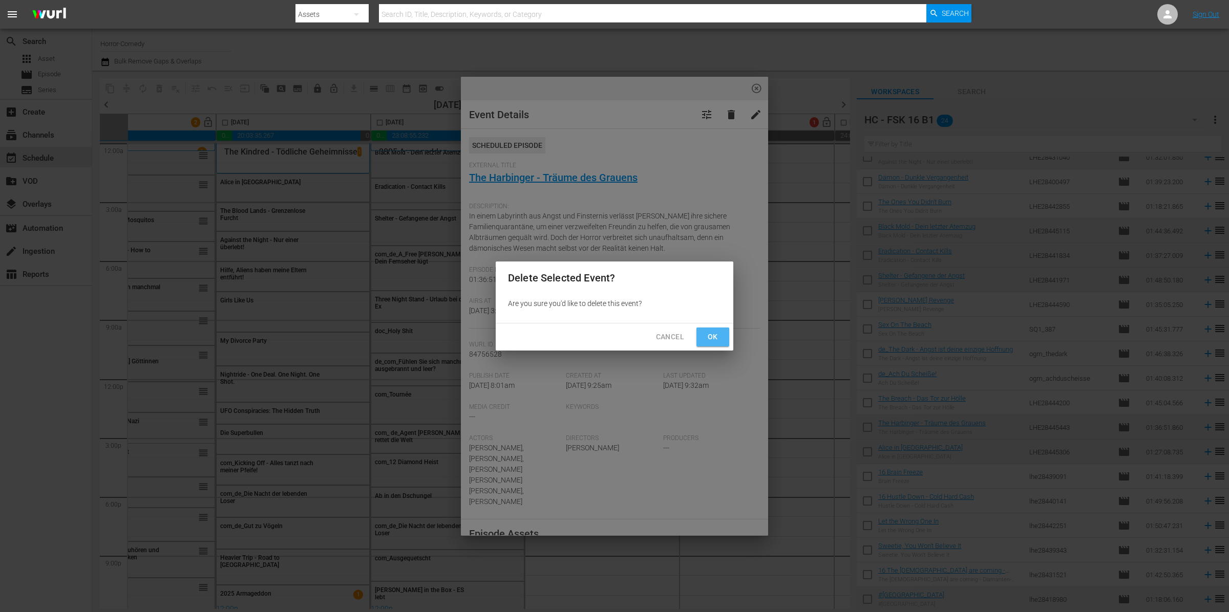
click at [725, 336] on button "Ok" at bounding box center [712, 337] width 33 height 19
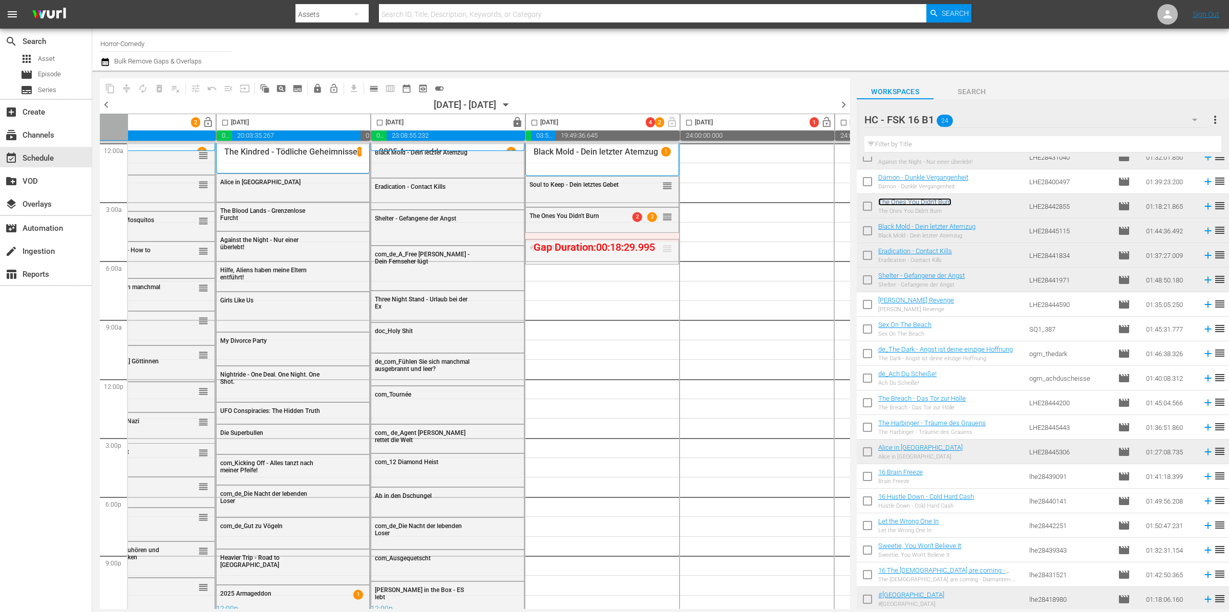
drag, startPoint x: 665, startPoint y: 247, endPoint x: 659, endPoint y: 232, distance: 15.9
click at [1190, 119] on icon "button" at bounding box center [1195, 120] width 12 height 12
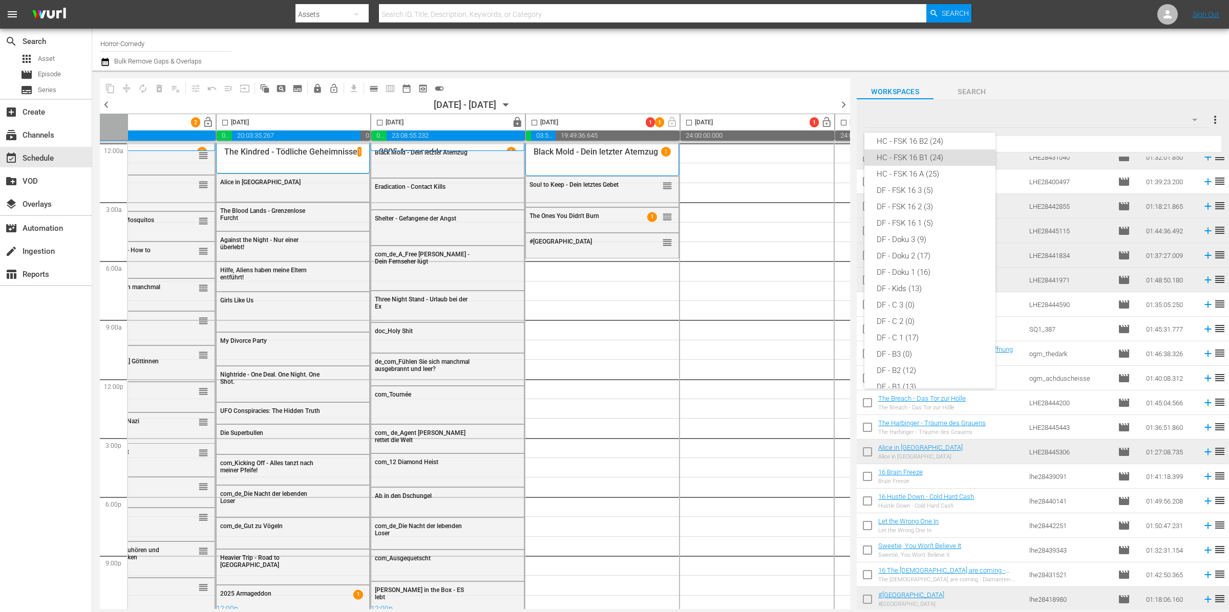
scroll to position [0, 0]
click at [933, 186] on div "HC - Comedies B1 (14)" at bounding box center [930, 182] width 107 height 16
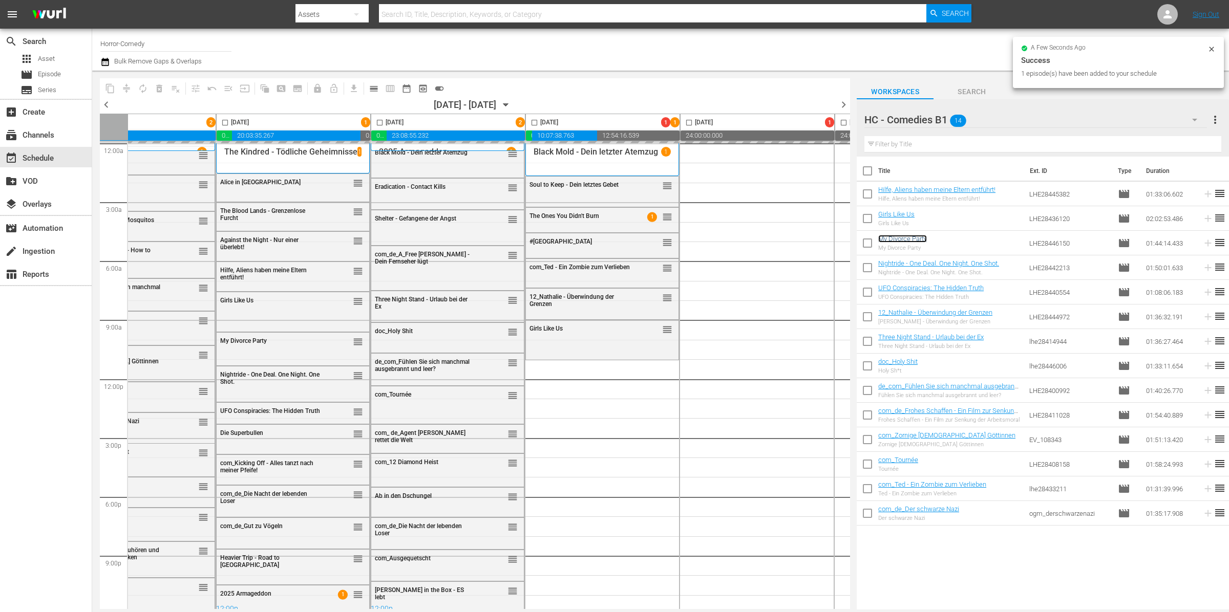
scroll to position [9, 221]
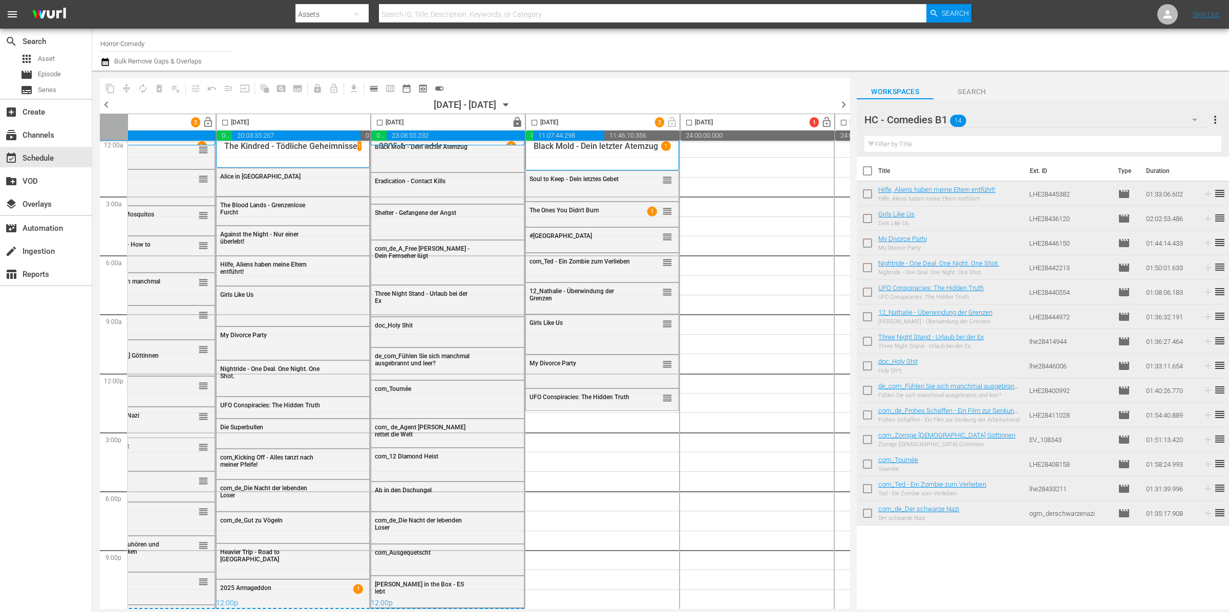
click at [1194, 119] on icon "button" at bounding box center [1194, 120] width 5 height 3
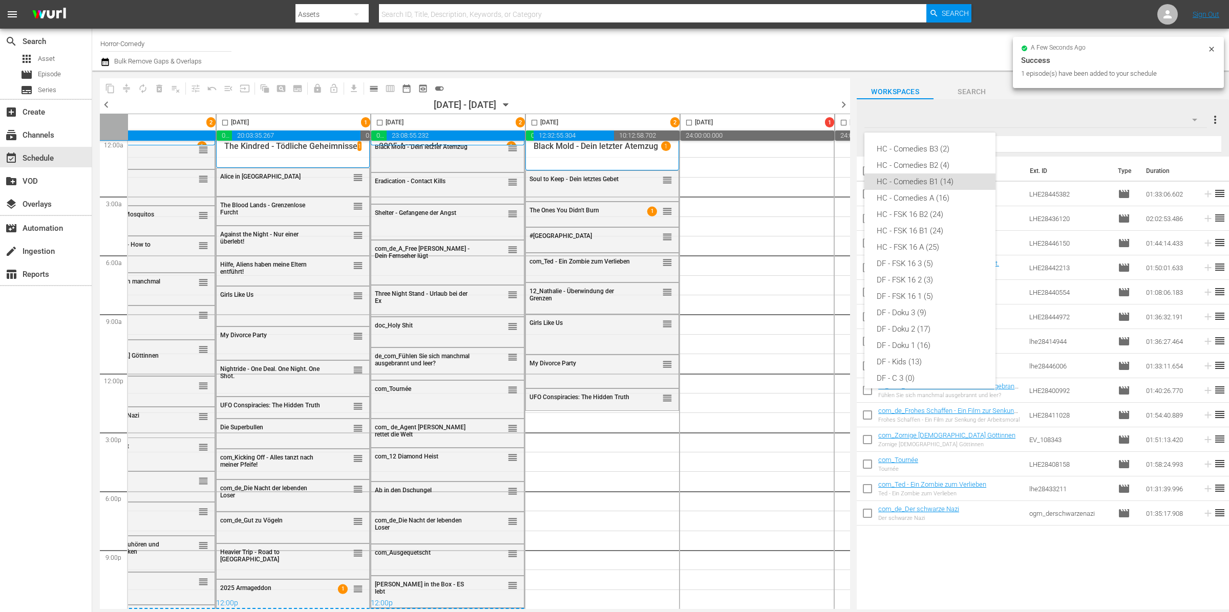
scroll to position [24, 0]
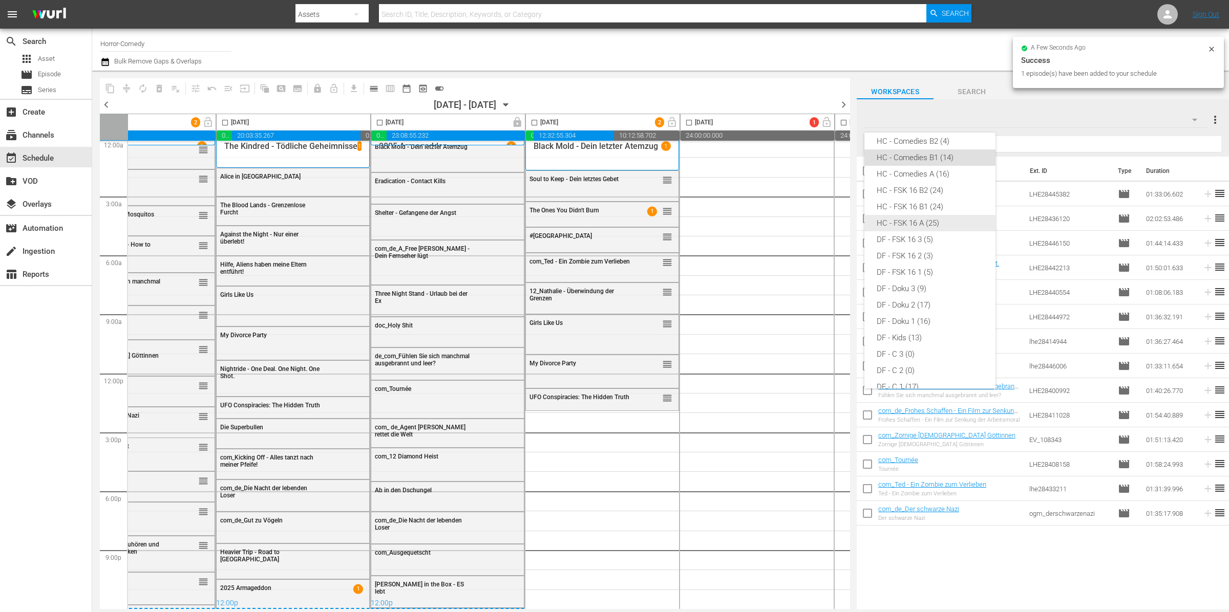
click at [929, 172] on div "HC - Comedies A (16)" at bounding box center [930, 174] width 107 height 16
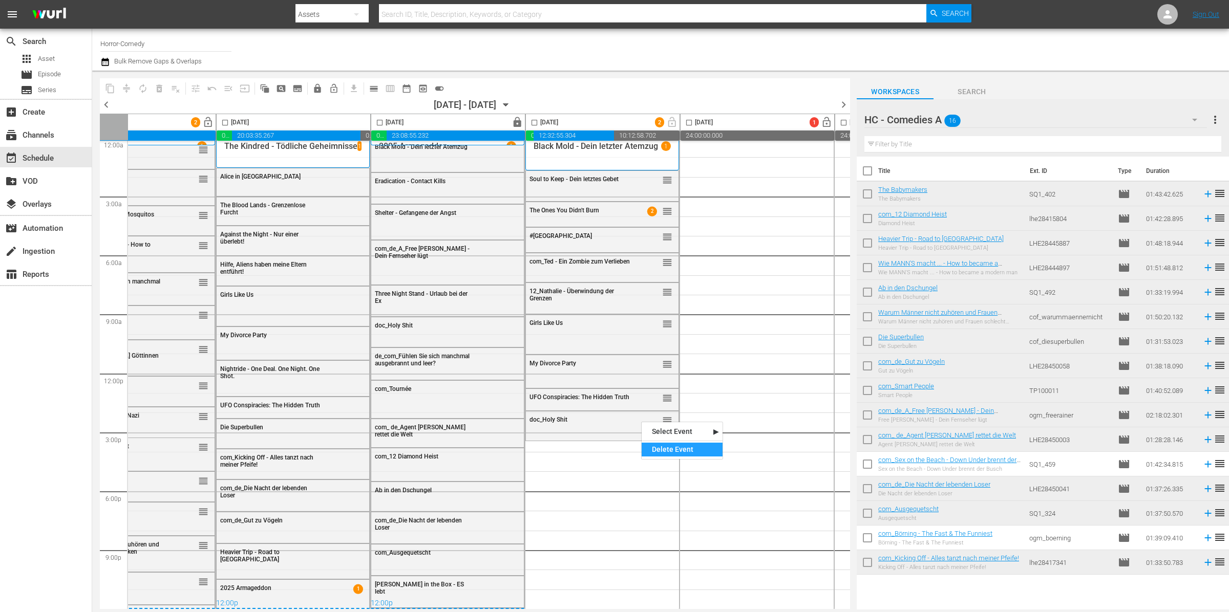
click at [689, 452] on div "Delete Event" at bounding box center [682, 450] width 81 height 14
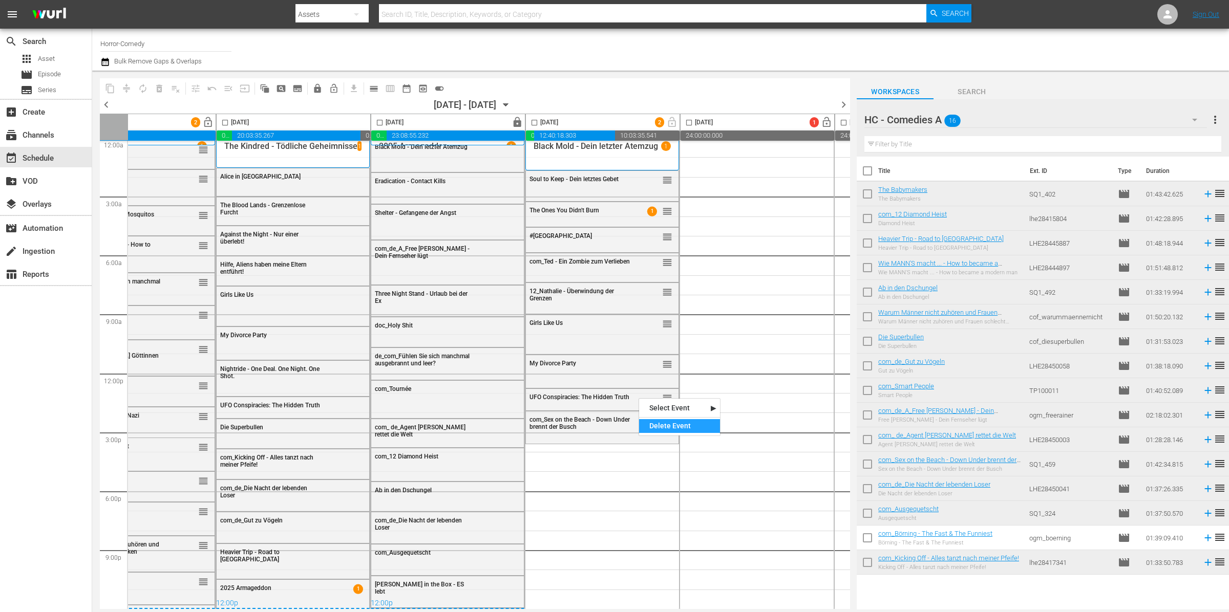
click at [692, 423] on div "Delete Event" at bounding box center [679, 426] width 81 height 14
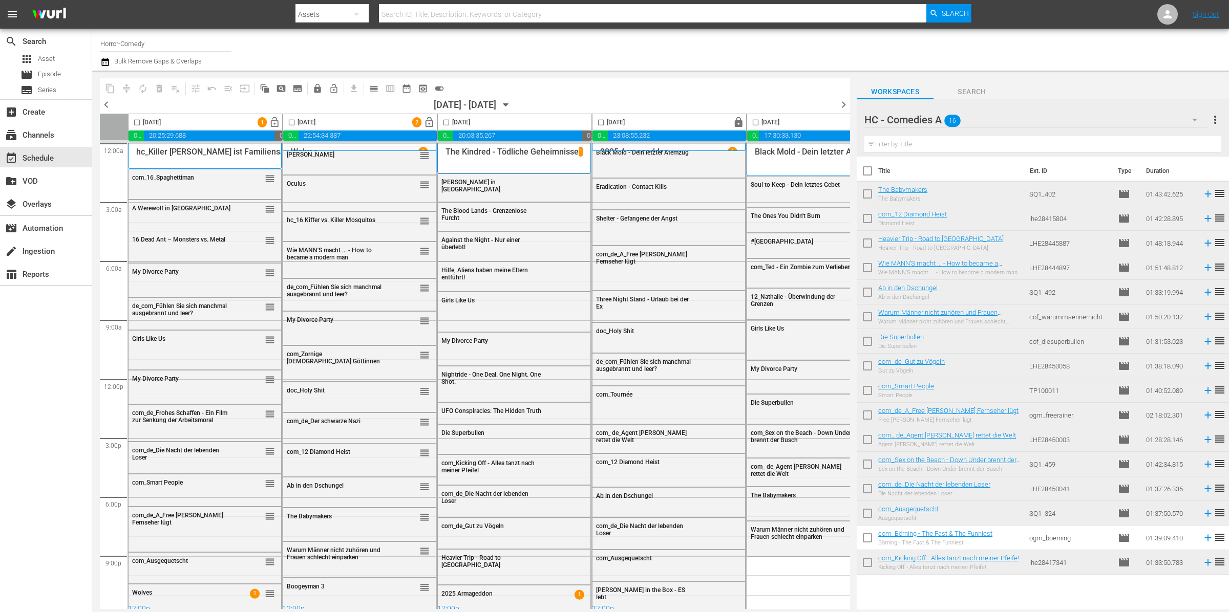
scroll to position [9, 221]
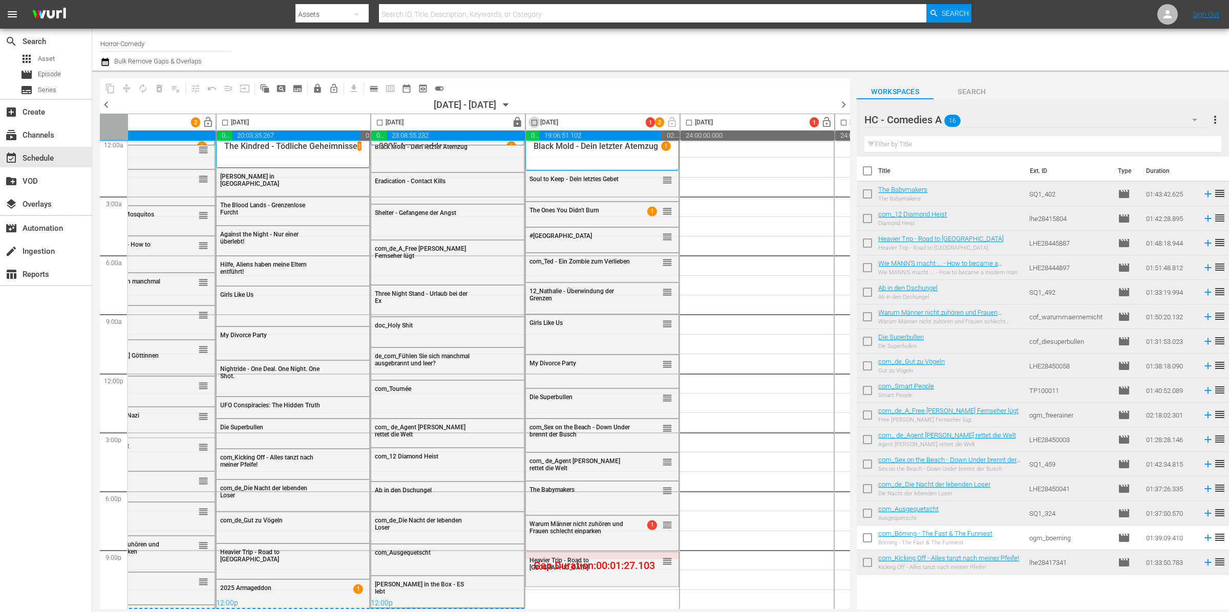
click at [532, 119] on input "checkbox" at bounding box center [534, 125] width 12 height 12
click at [128, 86] on span "compress" at bounding box center [126, 88] width 10 height 10
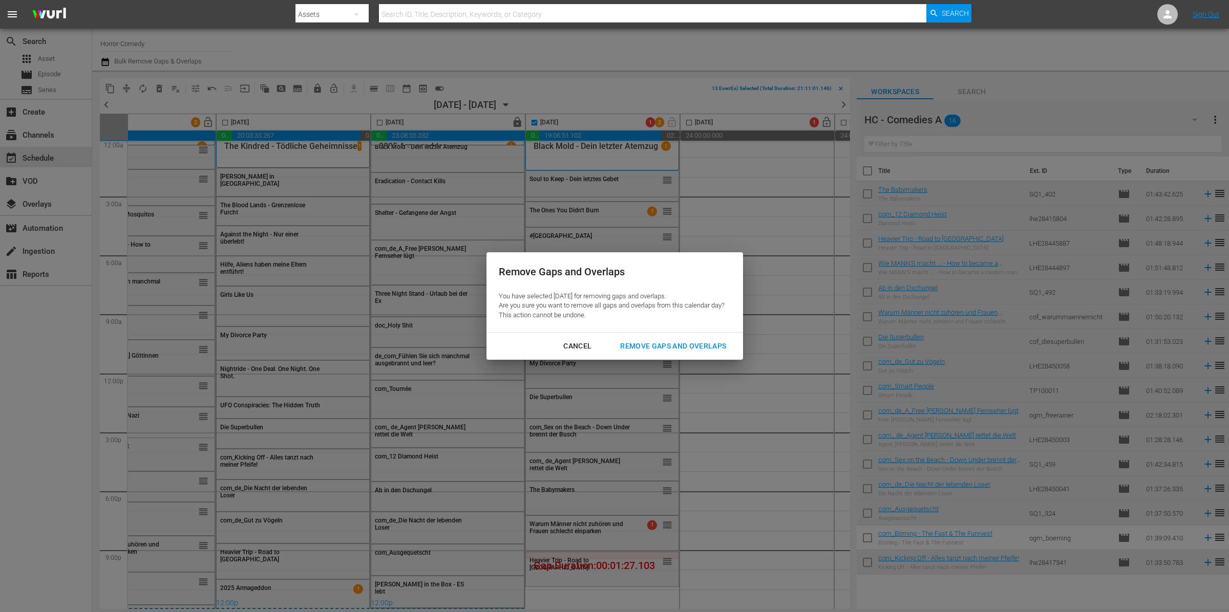
click at [661, 336] on div "Cancel Remove Gaps and Overlaps" at bounding box center [614, 346] width 257 height 27
click at [665, 340] on div "Remove Gaps and Overlaps" at bounding box center [673, 346] width 122 height 13
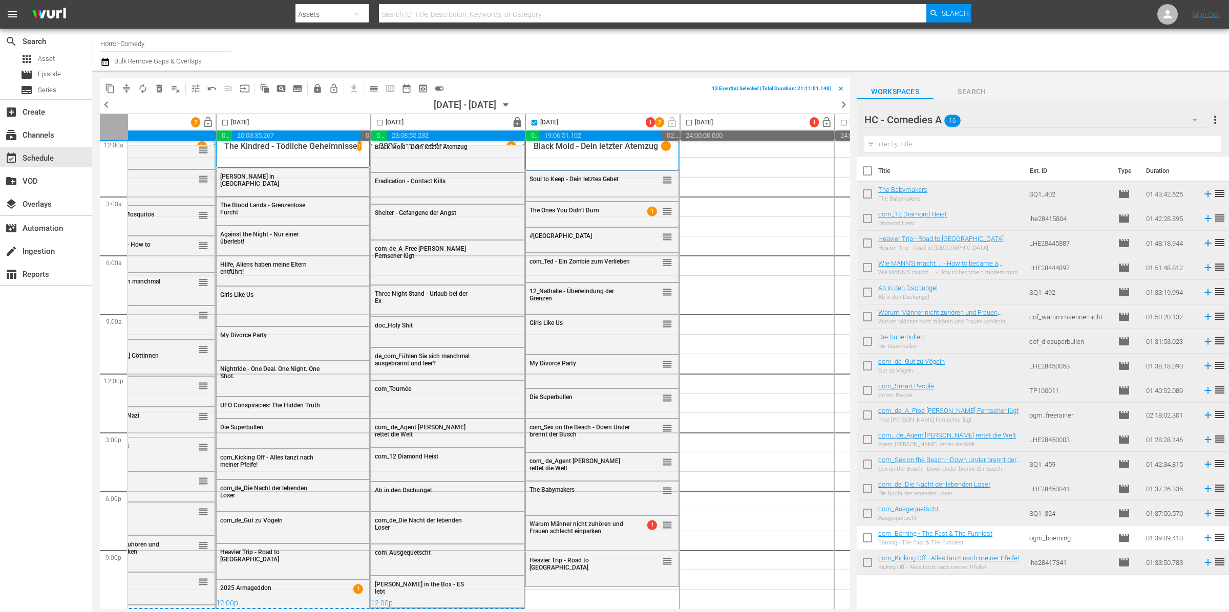
checkbox input "false"
click at [1192, 113] on button "button" at bounding box center [1194, 120] width 25 height 25
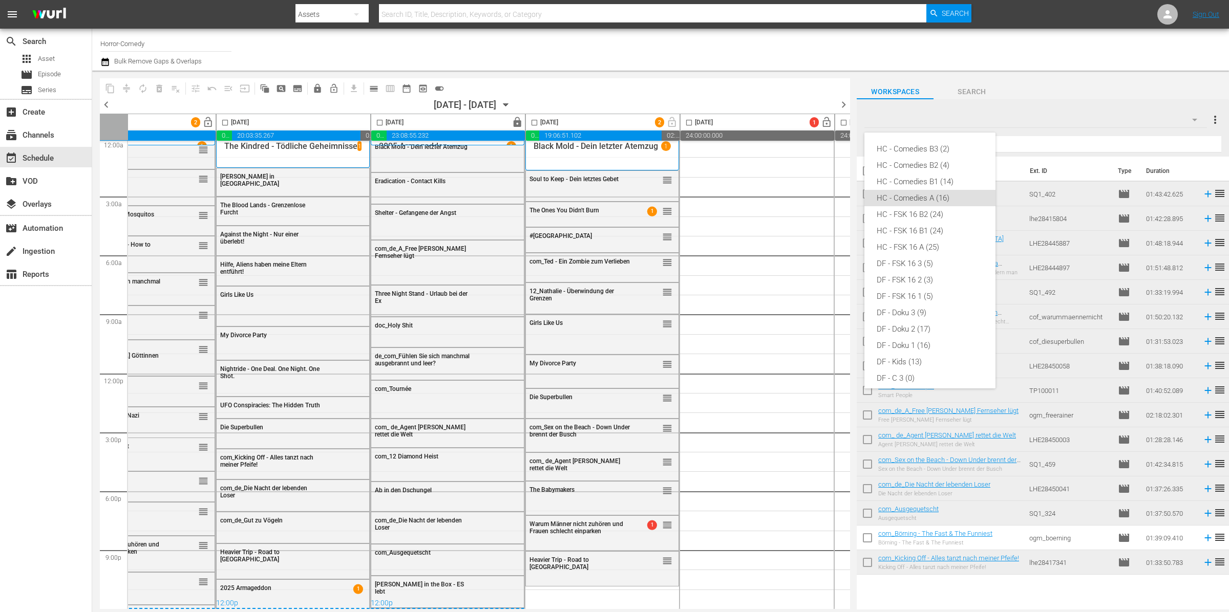
scroll to position [41, 0]
click at [938, 208] on div "HC - FSK 16 A (25)" at bounding box center [930, 206] width 107 height 16
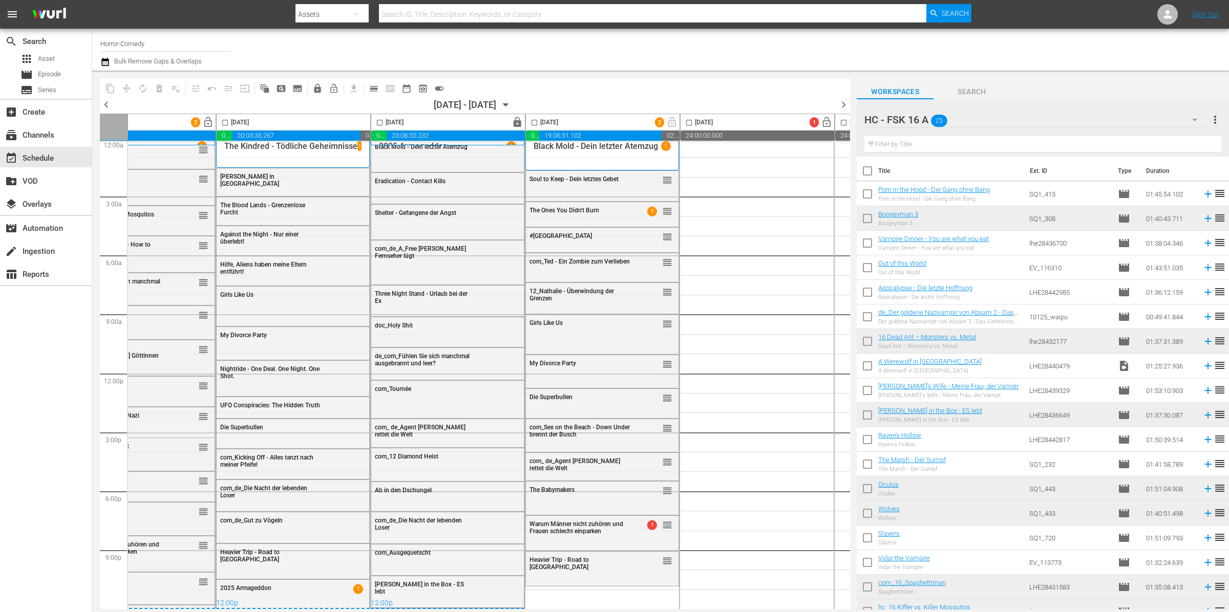
scroll to position [9, 221]
click at [610, 524] on div "Warum Männer nicht zuhören und Frauen schlecht einparken" at bounding box center [579, 528] width 100 height 14
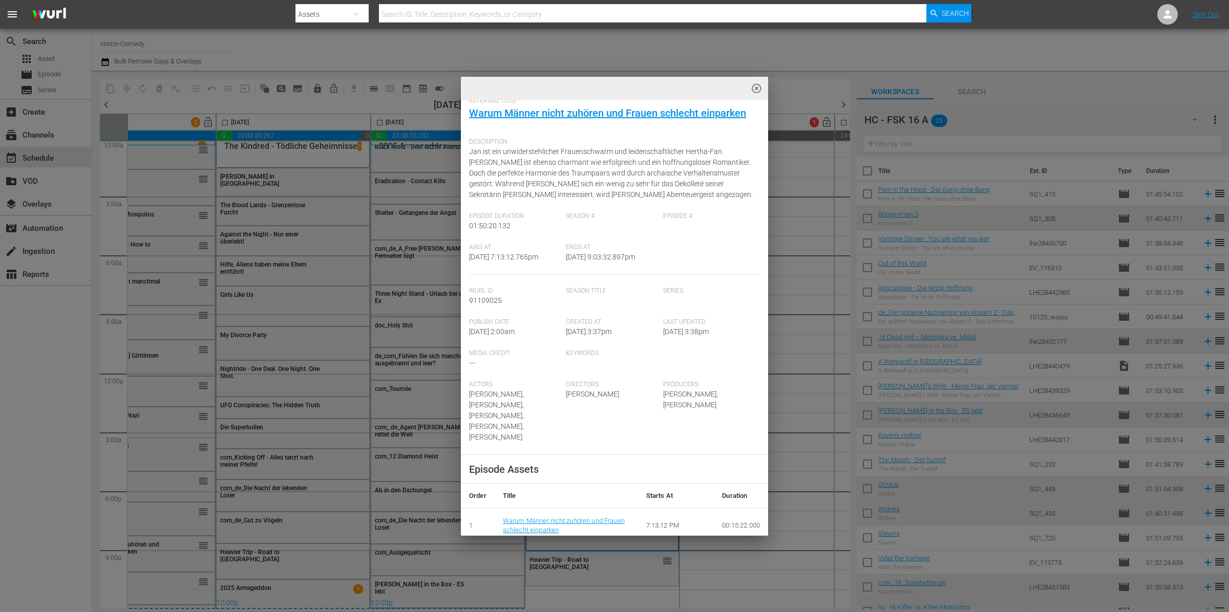
scroll to position [64, 0]
click at [755, 90] on span "highlight_off_icon" at bounding box center [757, 89] width 12 height 12
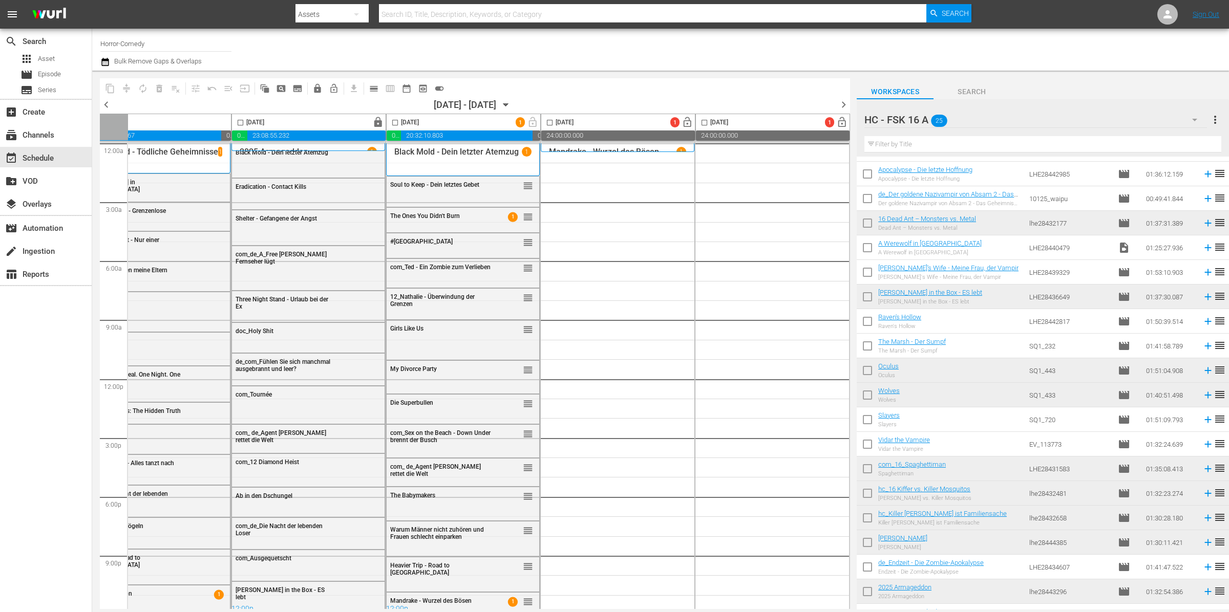
scroll to position [0, 0]
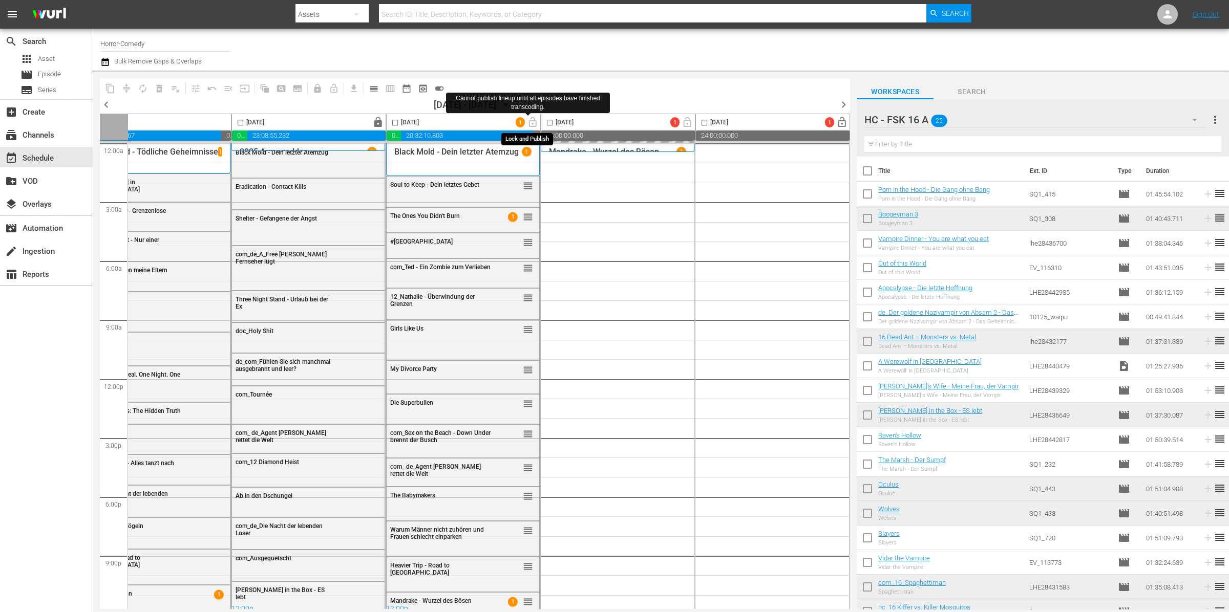
click at [528, 124] on span "lock_open" at bounding box center [533, 122] width 16 height 8
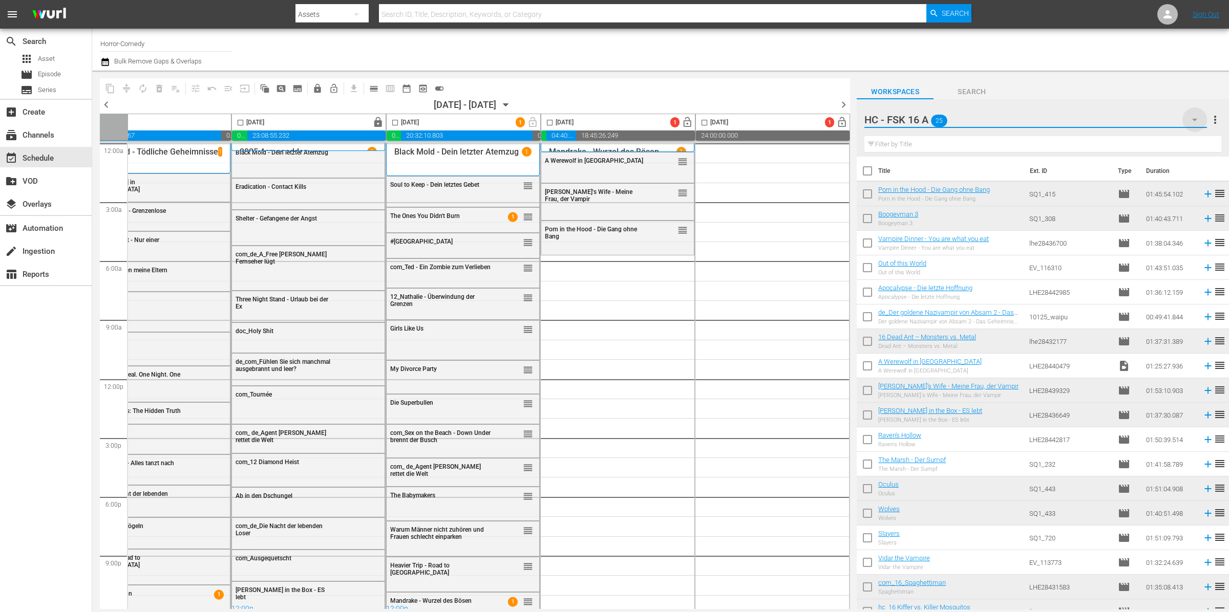
click at [1201, 123] on icon "button" at bounding box center [1195, 120] width 12 height 12
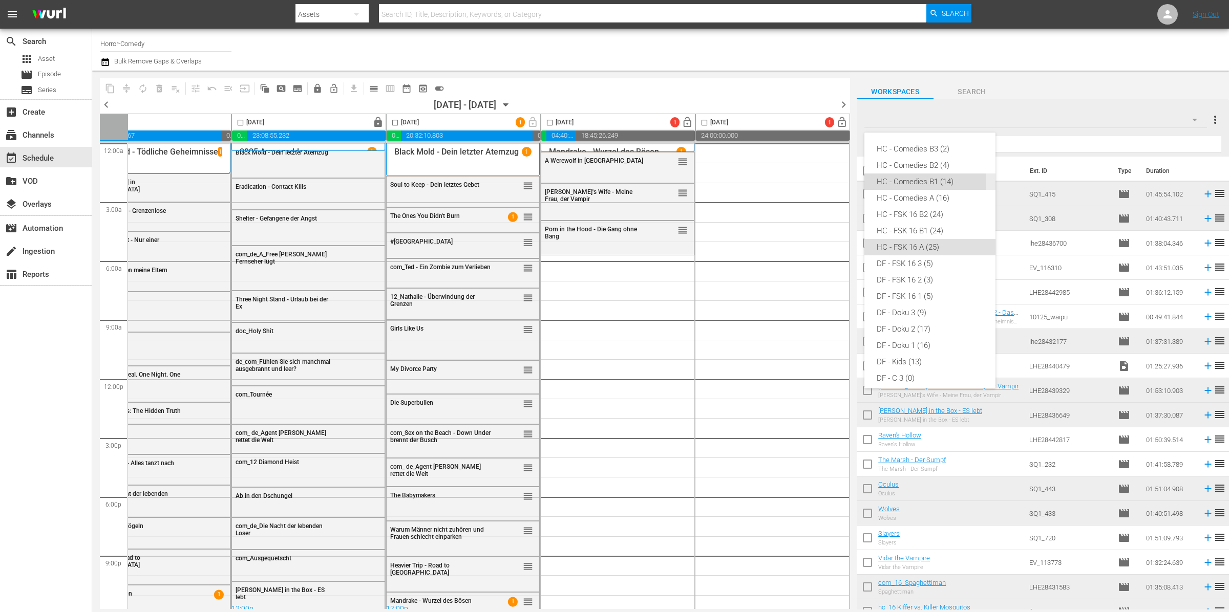
click at [917, 183] on div "HC - Comedies B1 (14)" at bounding box center [930, 182] width 107 height 16
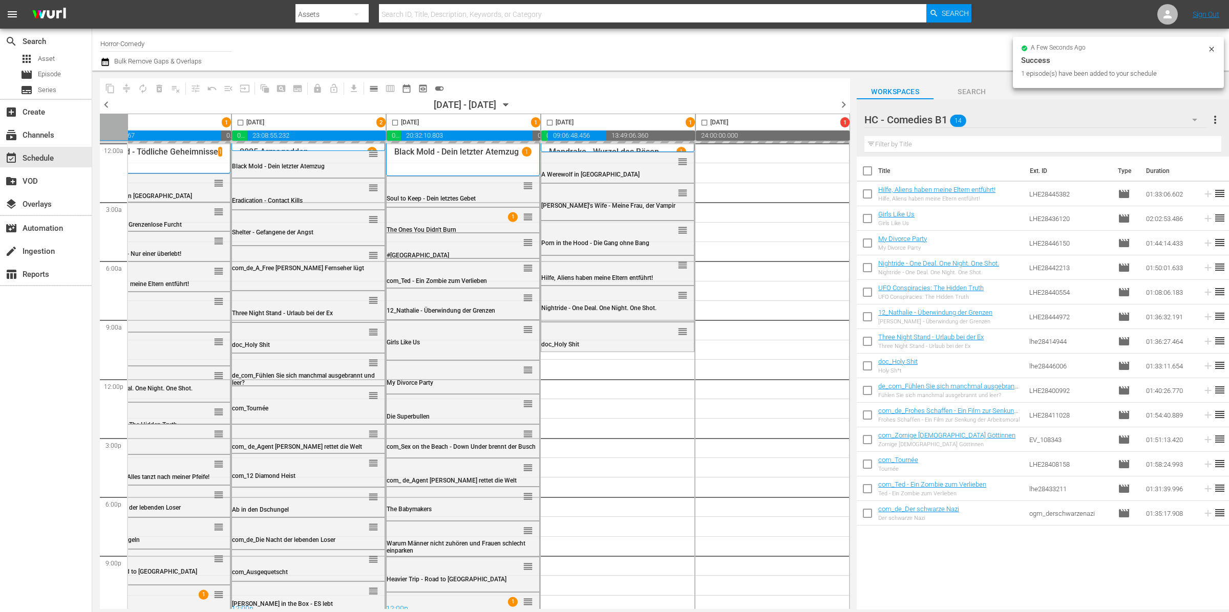
click at [1197, 119] on icon "button" at bounding box center [1194, 120] width 5 height 3
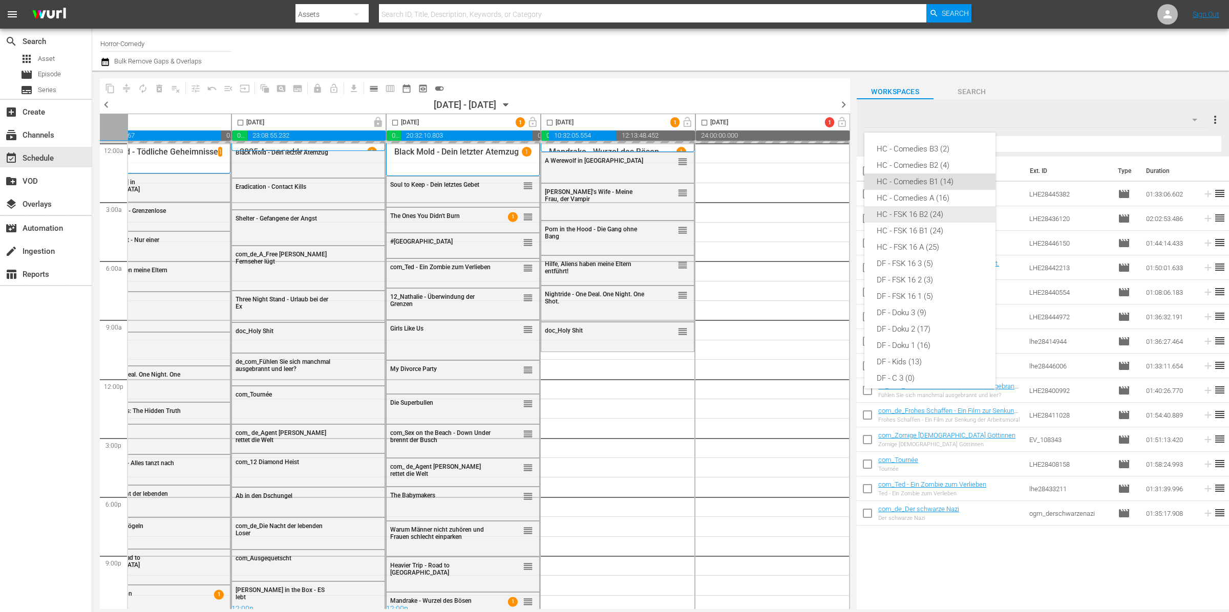
click at [929, 190] on div "HC - Comedies A (16)" at bounding box center [930, 198] width 107 height 16
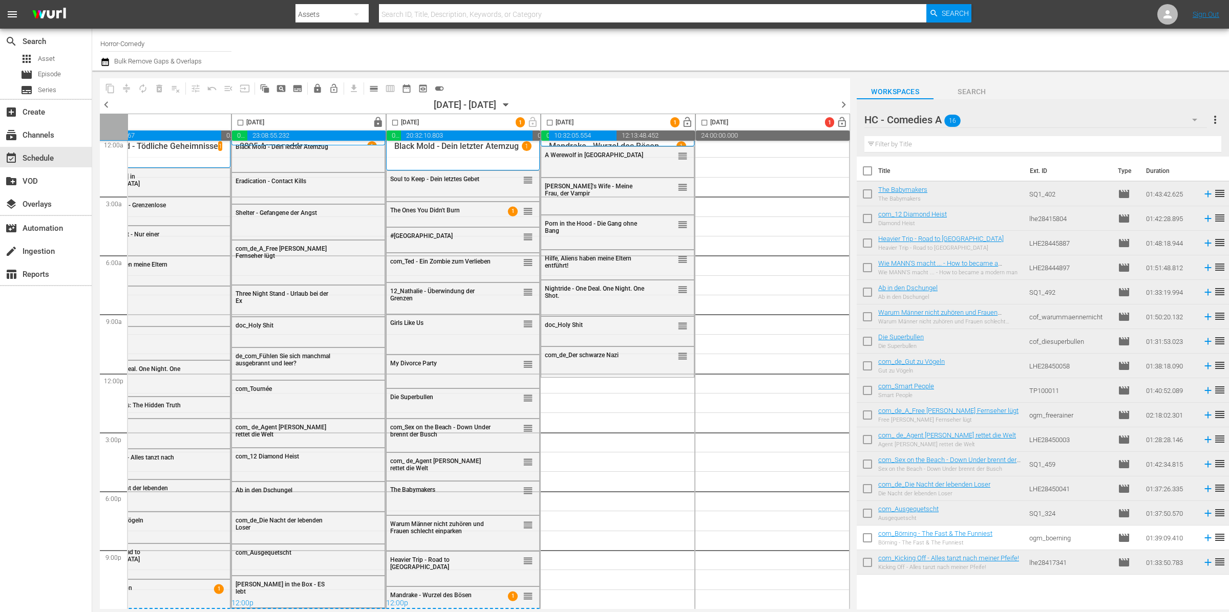
scroll to position [9, 366]
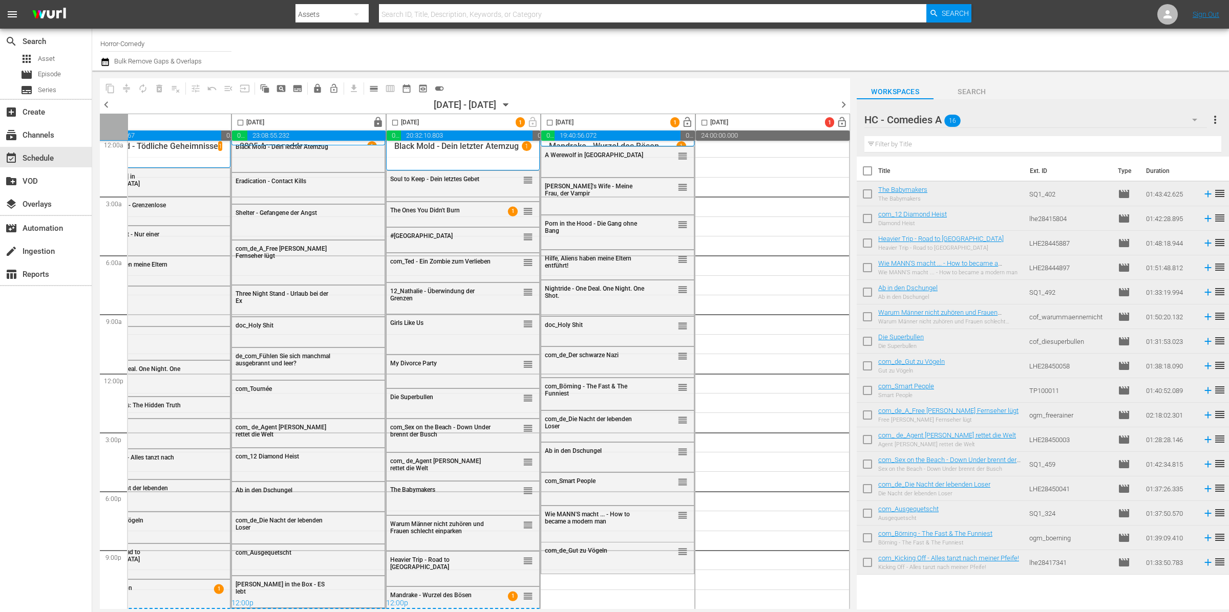
click at [1192, 119] on icon "button" at bounding box center [1195, 120] width 12 height 12
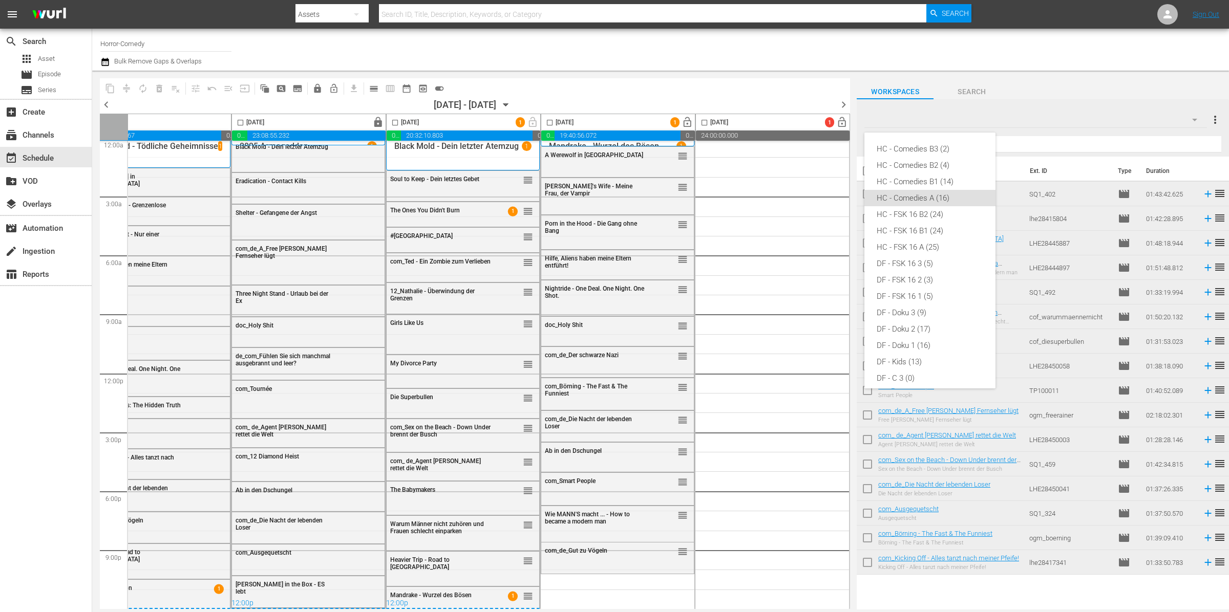
scroll to position [41, 0]
click at [917, 206] on div "HC - FSK 16 A (25)" at bounding box center [930, 206] width 107 height 16
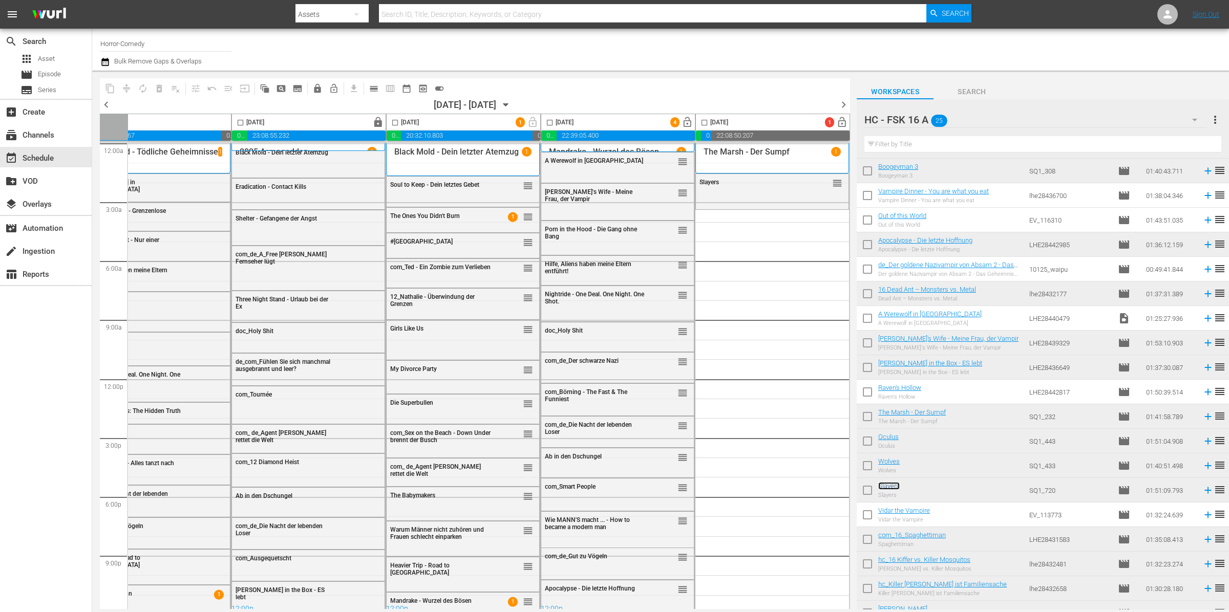
scroll to position [184, 0]
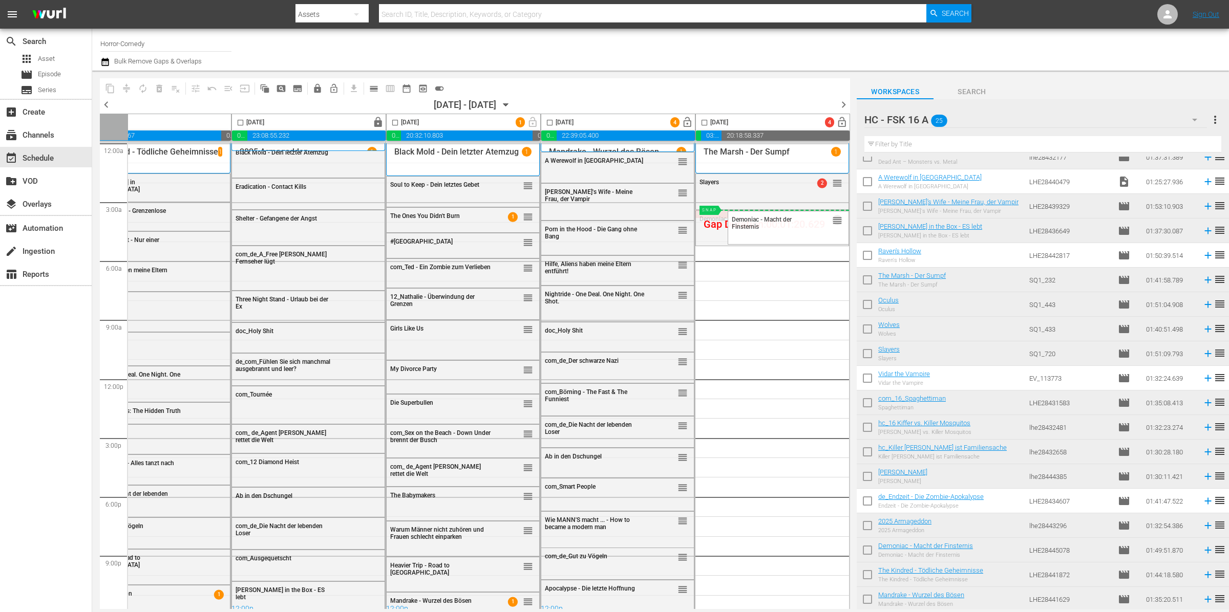
drag, startPoint x: 831, startPoint y: 217, endPoint x: 825, endPoint y: 209, distance: 9.2
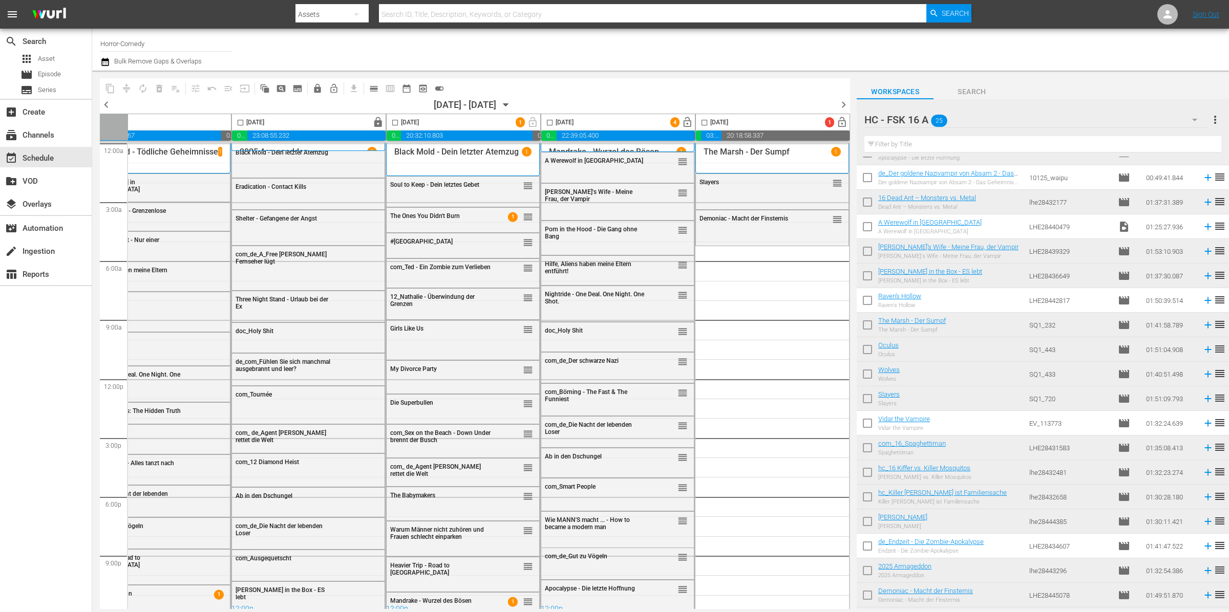
scroll to position [120, 0]
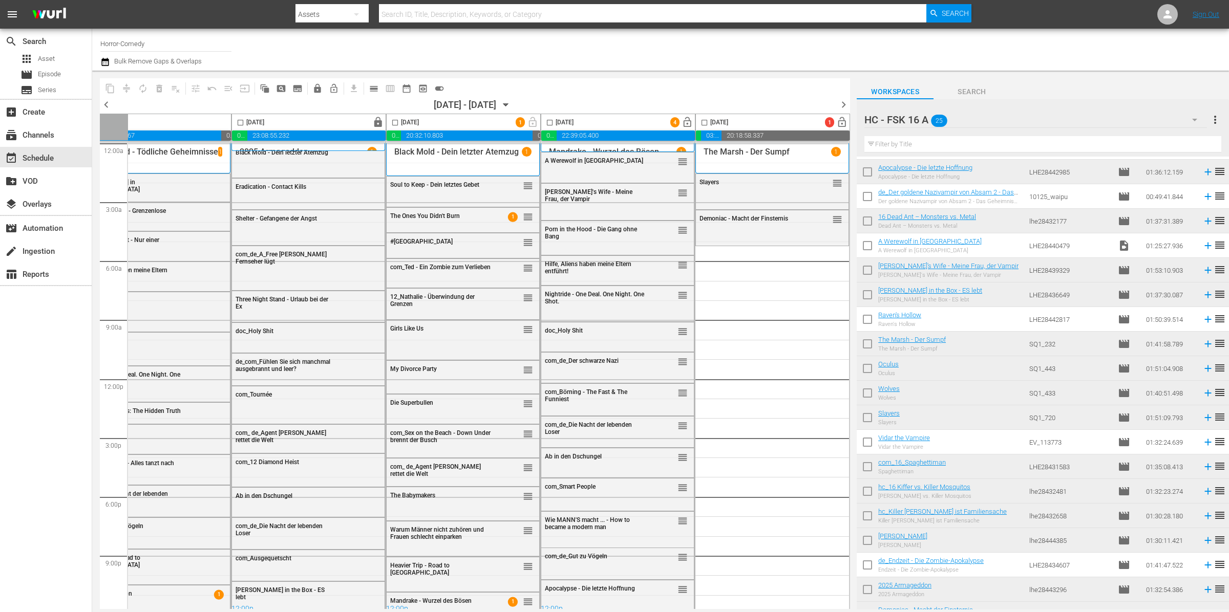
click at [1194, 118] on icon "button" at bounding box center [1195, 120] width 12 height 12
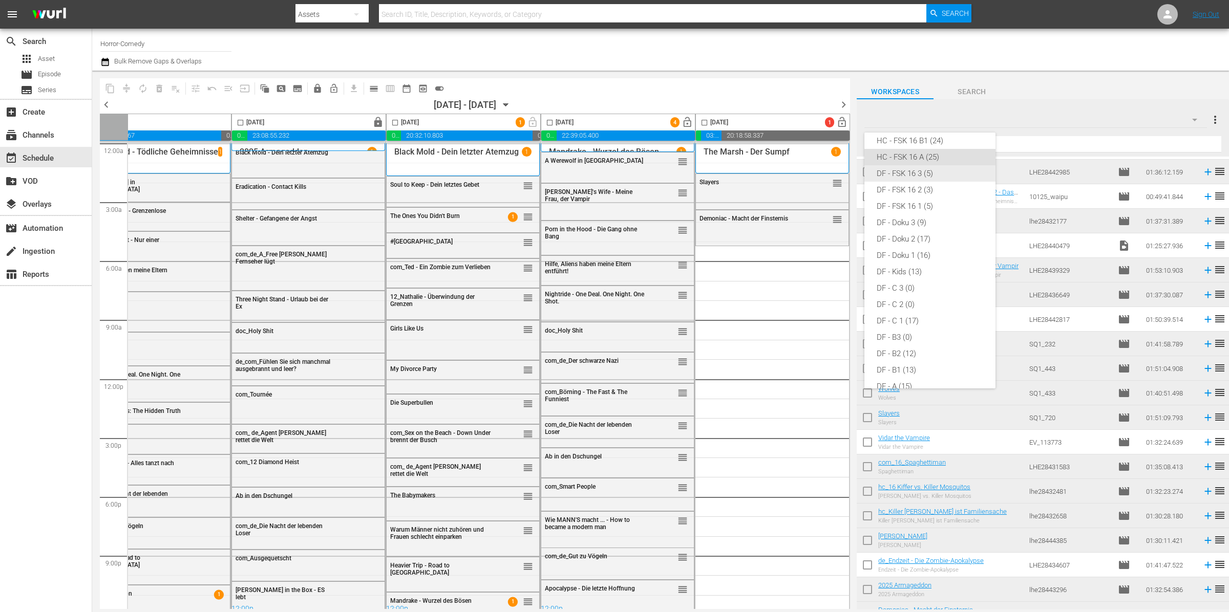
scroll to position [26, 0]
click at [921, 205] on div "HC - FSK 16 B1 (24)" at bounding box center [930, 205] width 107 height 16
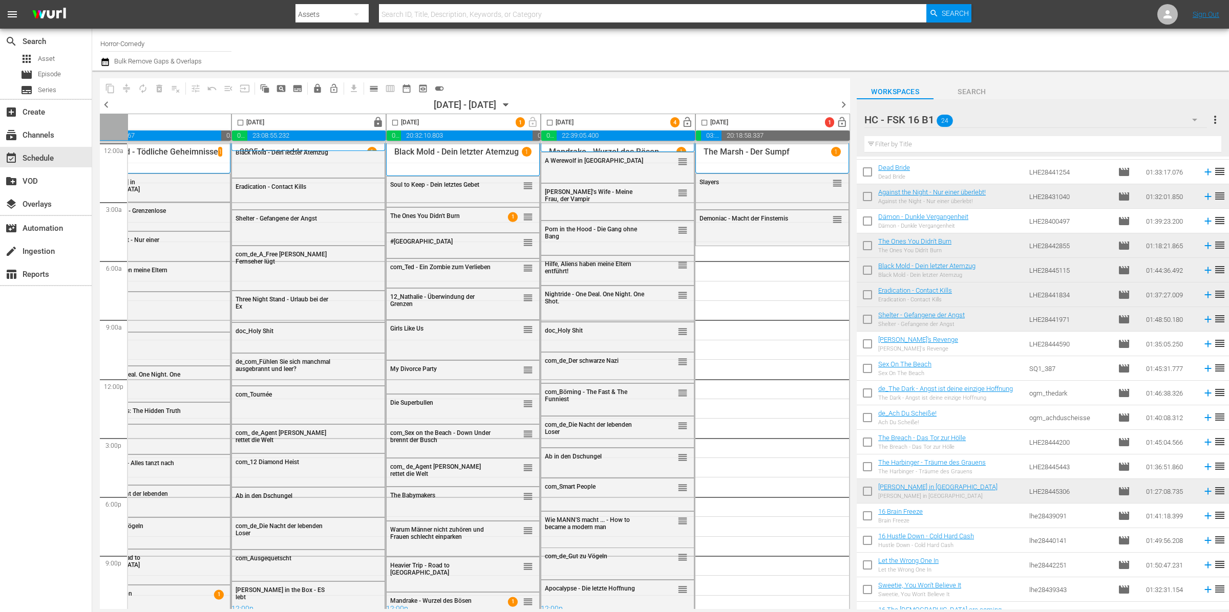
click at [1123, 114] on div "HC - FSK 16 B1 24" at bounding box center [1035, 119] width 343 height 29
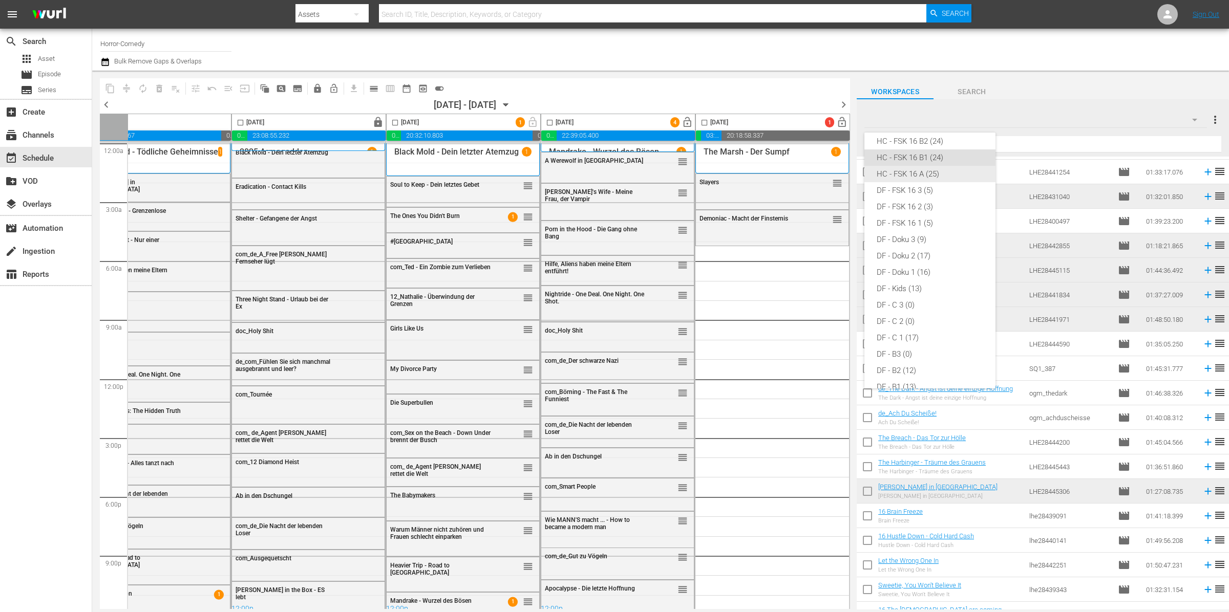
scroll to position [9, 0]
drag, startPoint x: 935, startPoint y: 167, endPoint x: 938, endPoint y: 172, distance: 5.5
click at [933, 167] on div "HC - Comedies B1 (14)" at bounding box center [930, 172] width 107 height 16
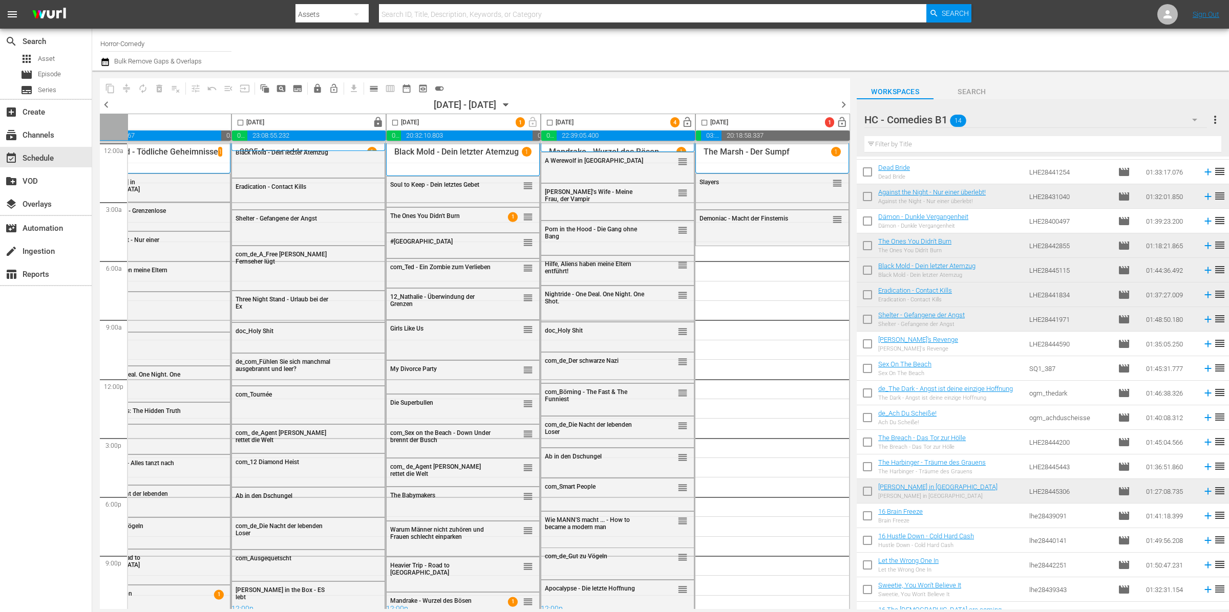
scroll to position [0, 0]
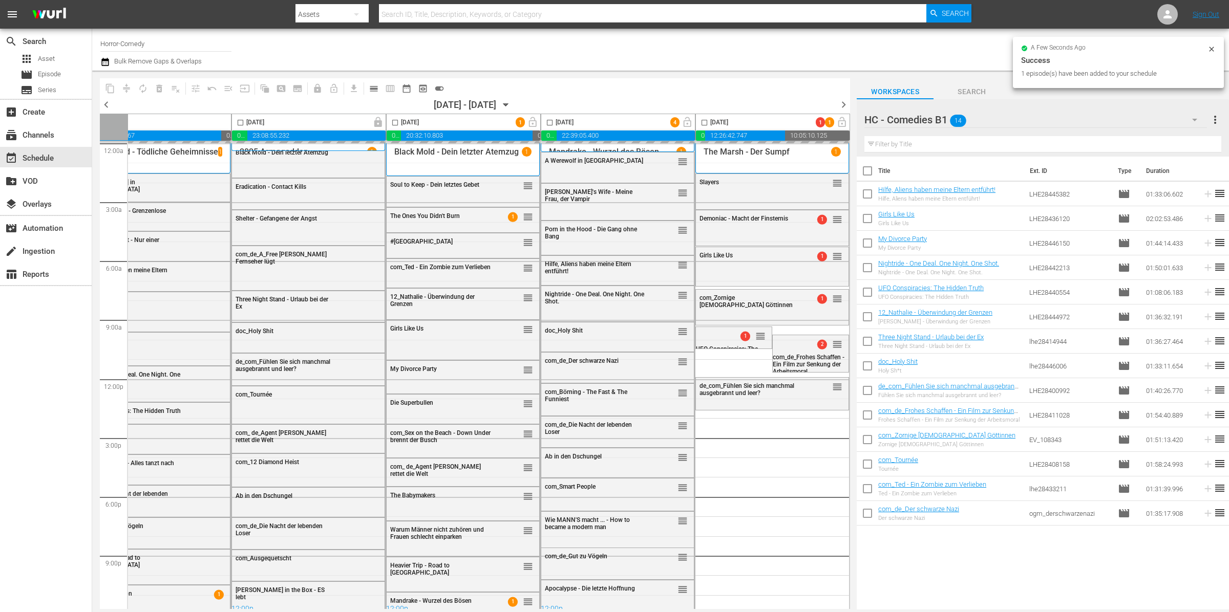
click at [700, 124] on input "checkbox" at bounding box center [704, 125] width 12 height 12
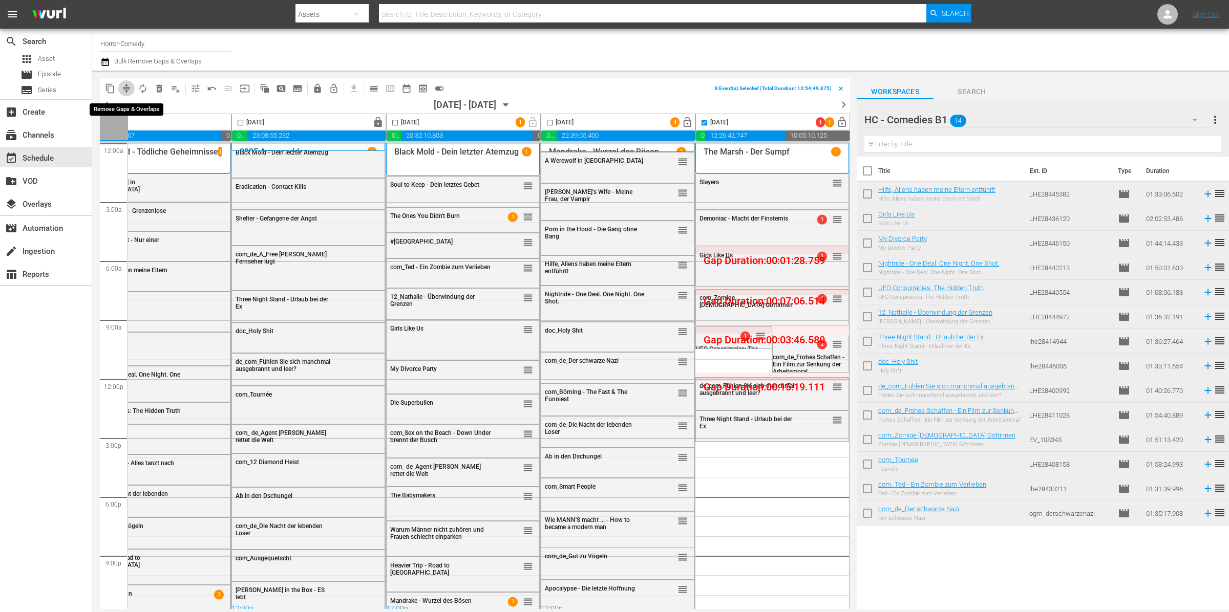
click at [120, 86] on button "compress" at bounding box center [126, 88] width 16 height 16
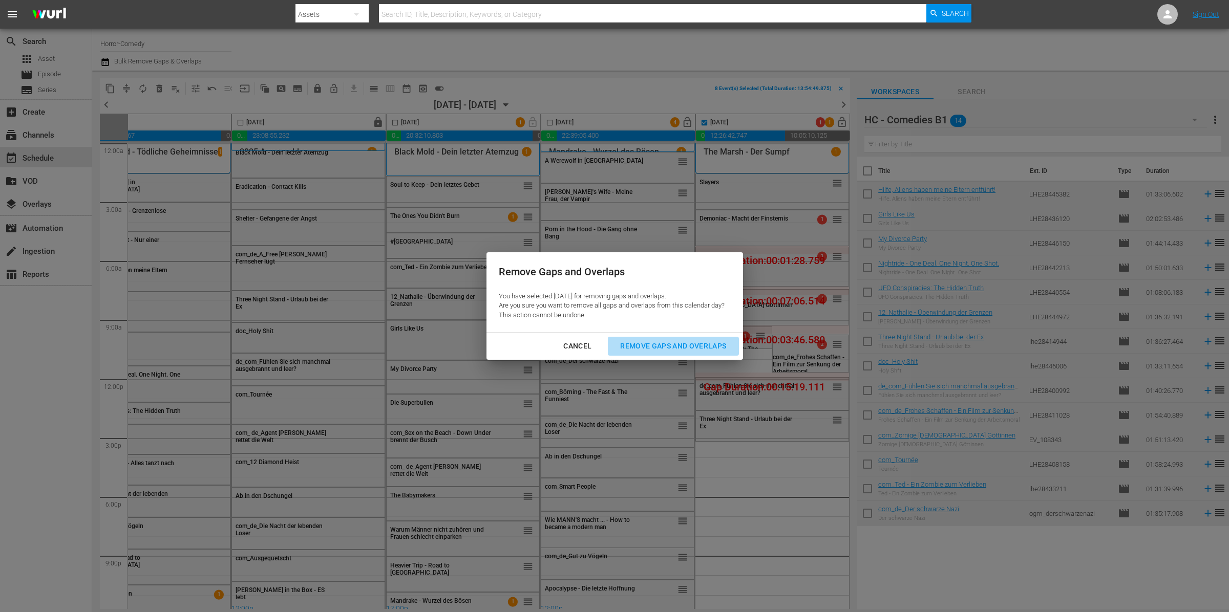
click at [661, 347] on div "Remove Gaps and Overlaps" at bounding box center [673, 346] width 122 height 13
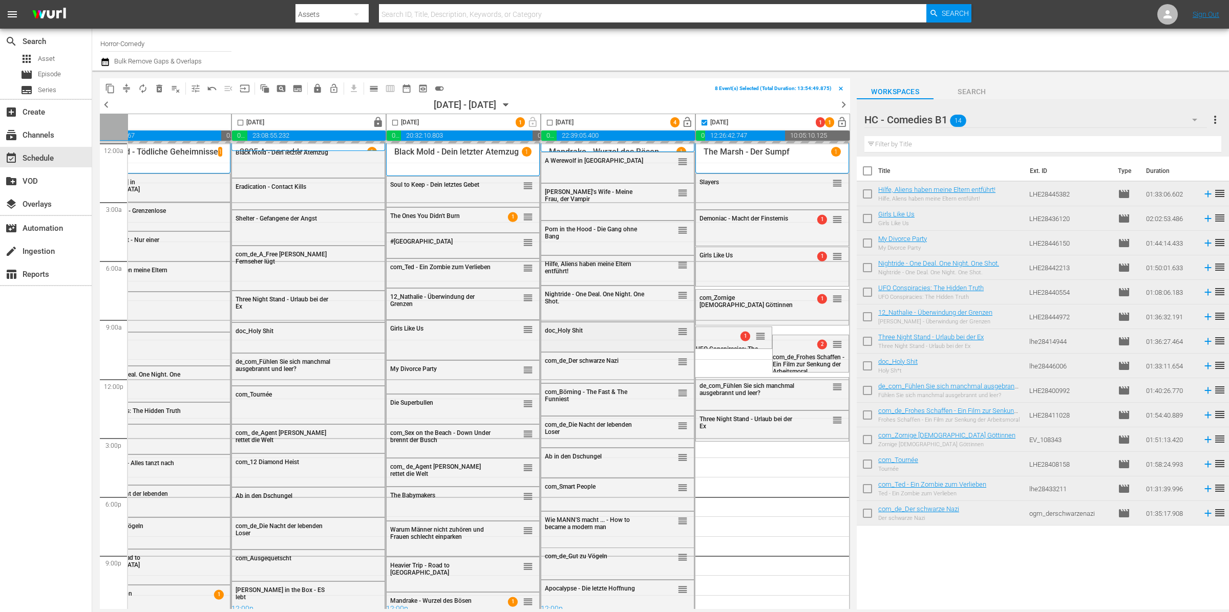
checkbox input "false"
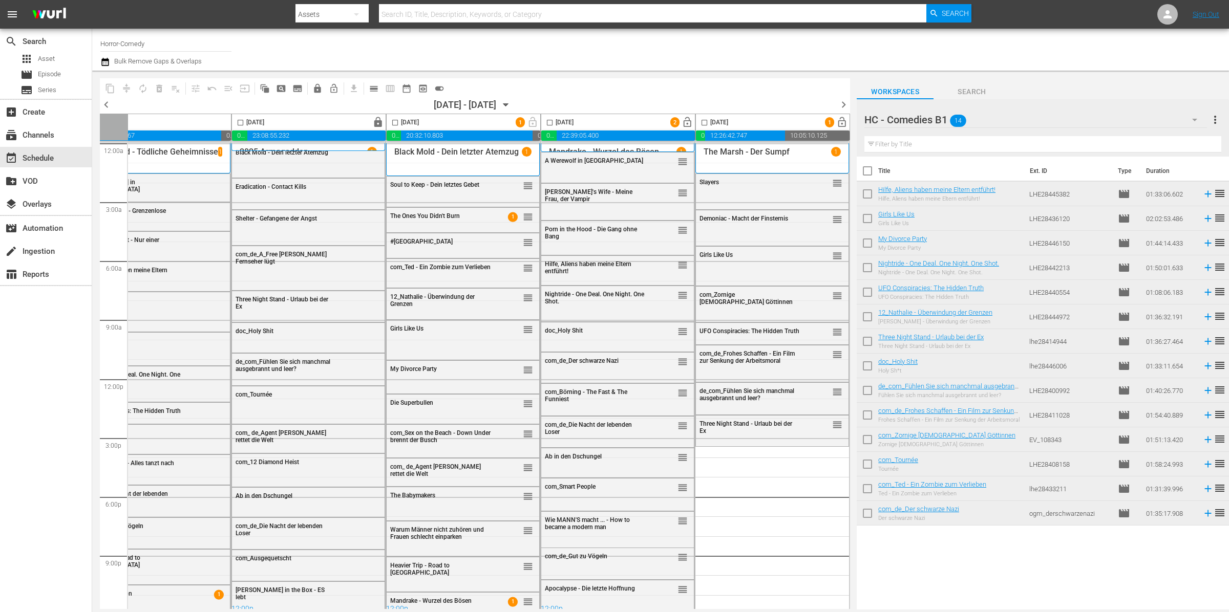
click at [1191, 128] on hr at bounding box center [1035, 128] width 343 height 1
click at [1189, 114] on icon "button" at bounding box center [1195, 120] width 12 height 12
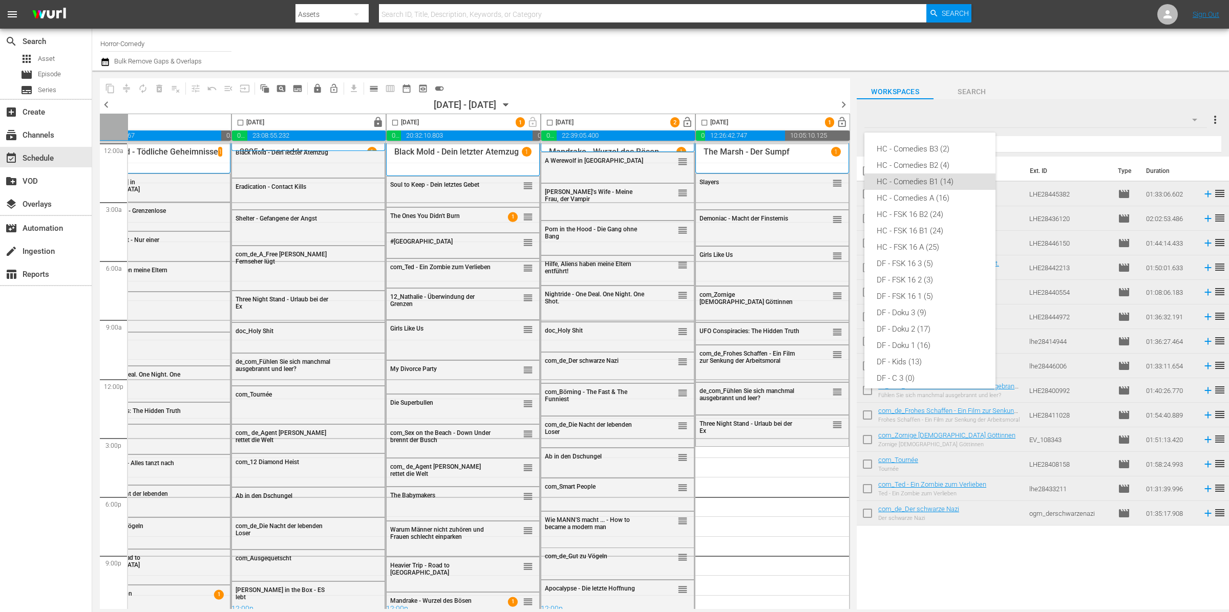
scroll to position [24, 0]
click at [907, 174] on div "HC - Comedies A (16)" at bounding box center [930, 174] width 107 height 16
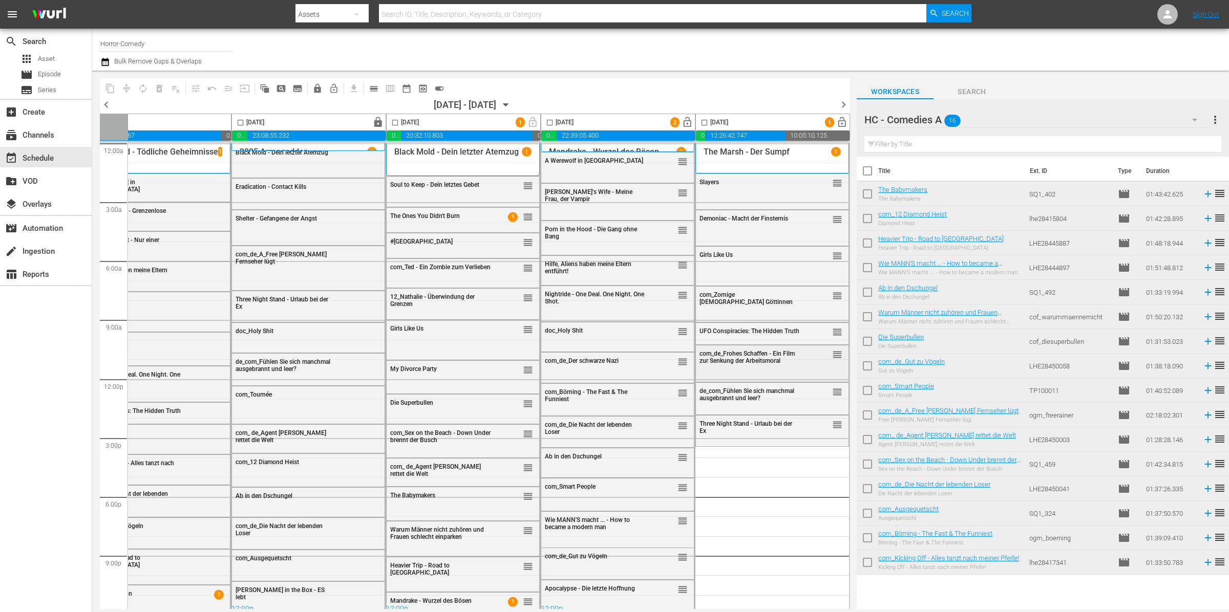
scroll to position [9, 366]
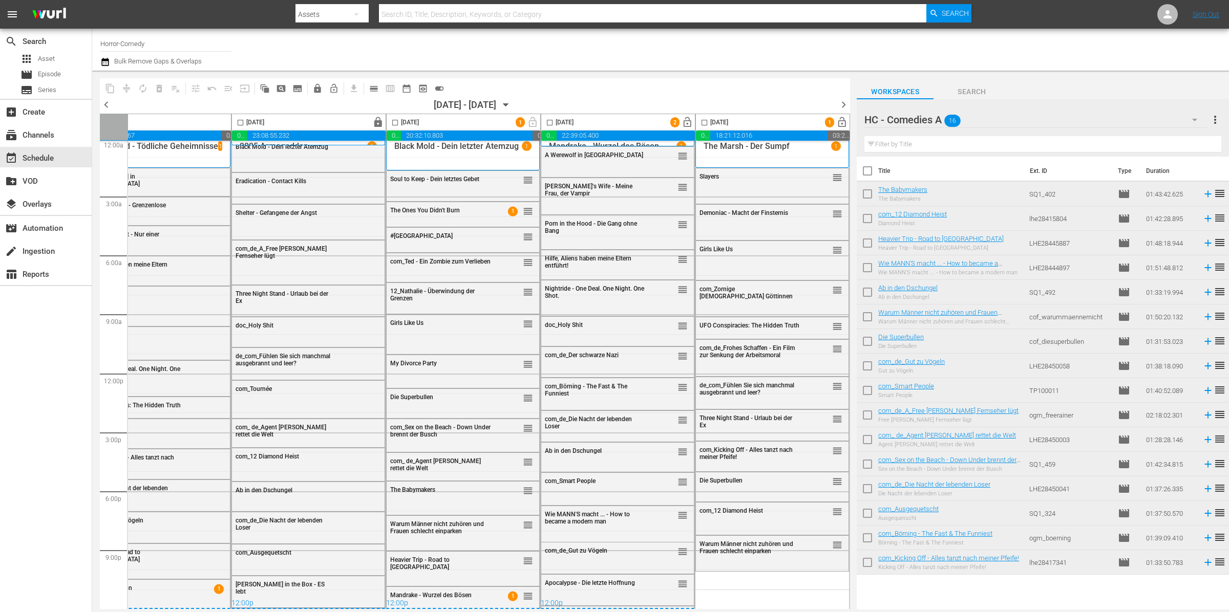
click at [1199, 123] on icon "button" at bounding box center [1195, 120] width 12 height 12
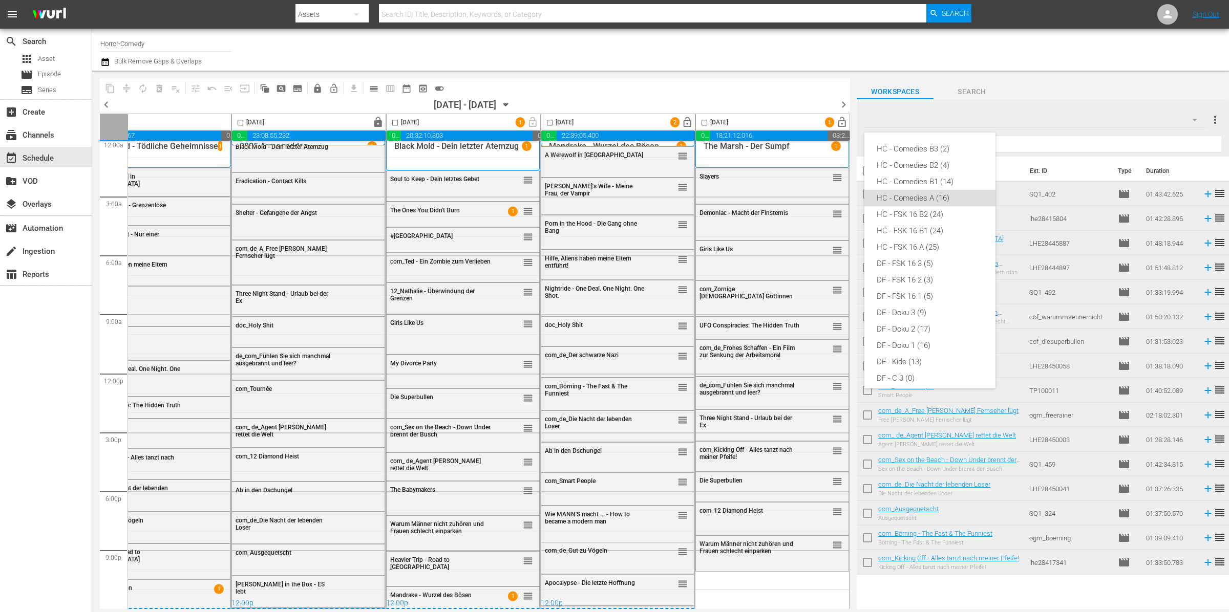
scroll to position [41, 0]
click at [922, 209] on div "HC - FSK 16 A (25)" at bounding box center [930, 206] width 107 height 16
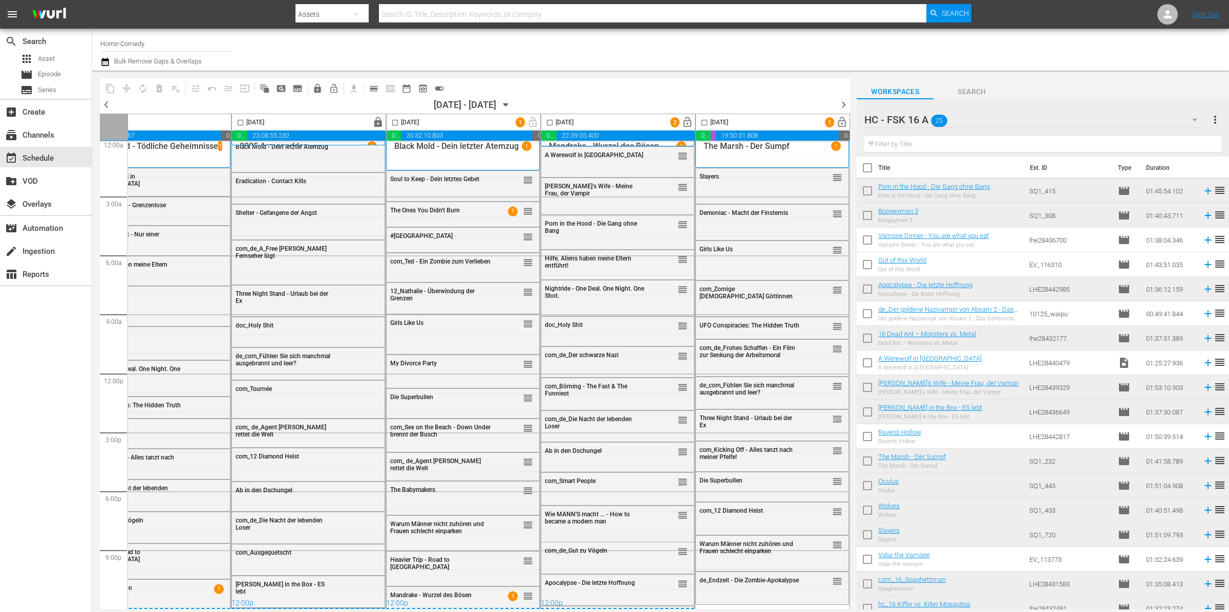
scroll to position [0, 0]
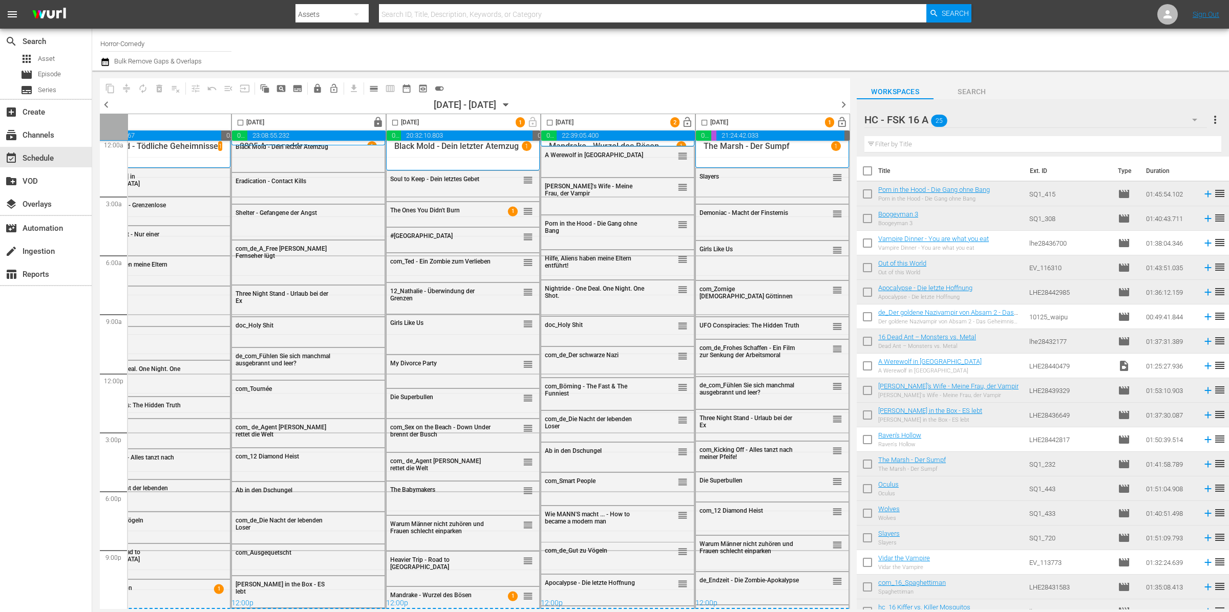
click at [496, 106] on div "[DATE] - [DATE]" at bounding box center [465, 104] width 62 height 11
click at [512, 100] on icon "button" at bounding box center [505, 104] width 11 height 11
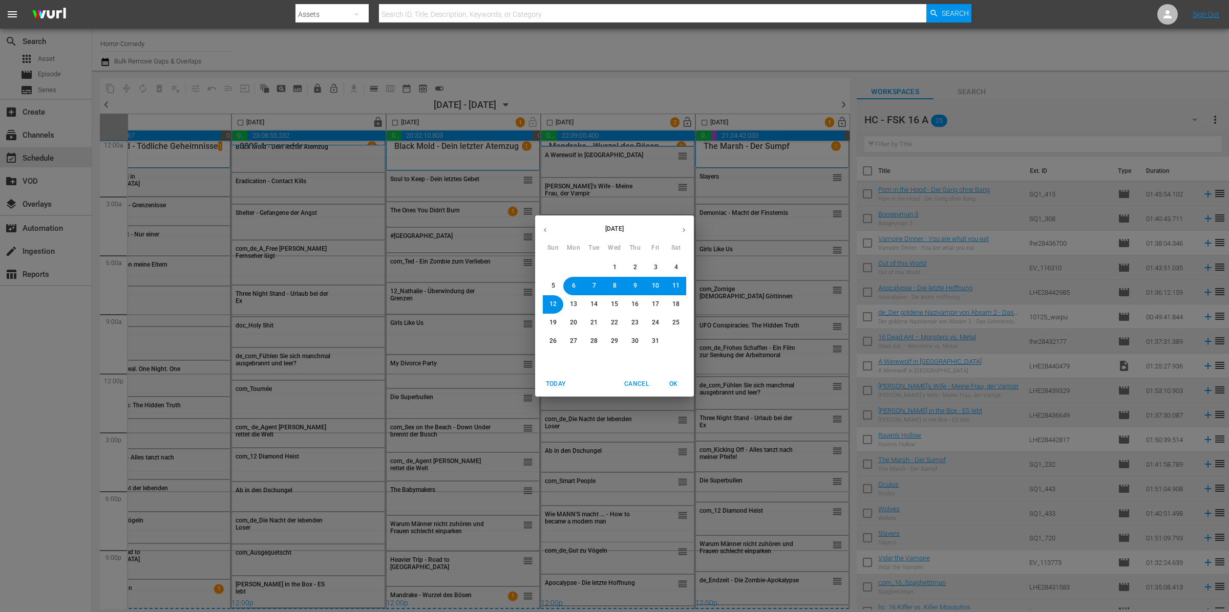
click at [613, 284] on span "8" at bounding box center [615, 286] width 4 height 9
click at [673, 383] on span "OK" at bounding box center [673, 384] width 25 height 11
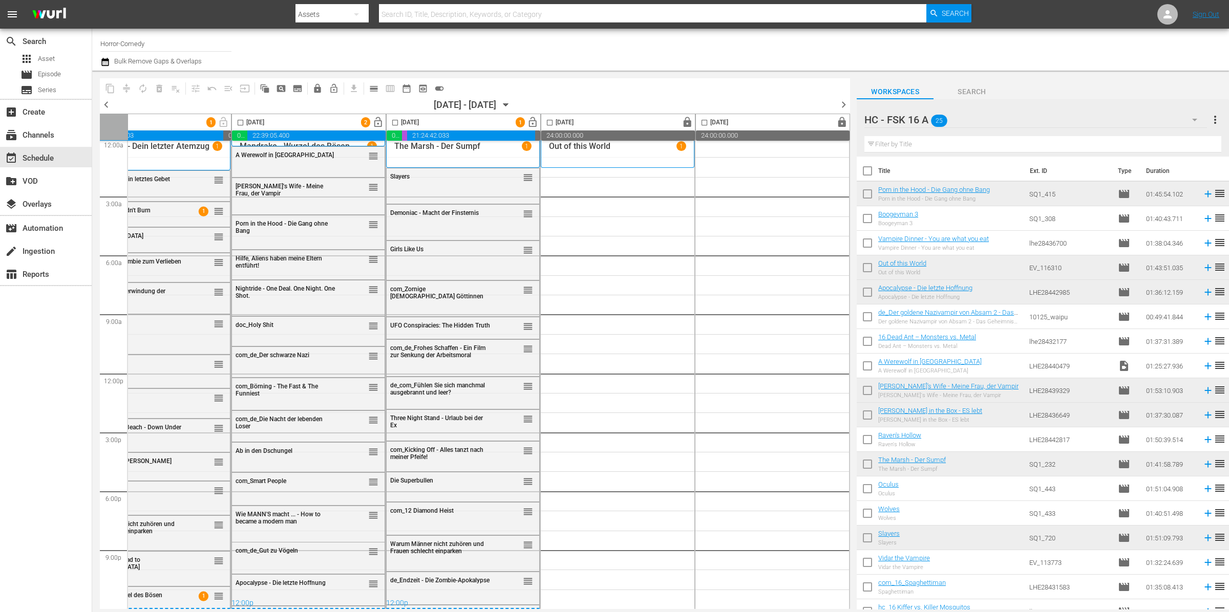
scroll to position [9, 366]
click at [686, 123] on span "lock" at bounding box center [688, 123] width 12 height 12
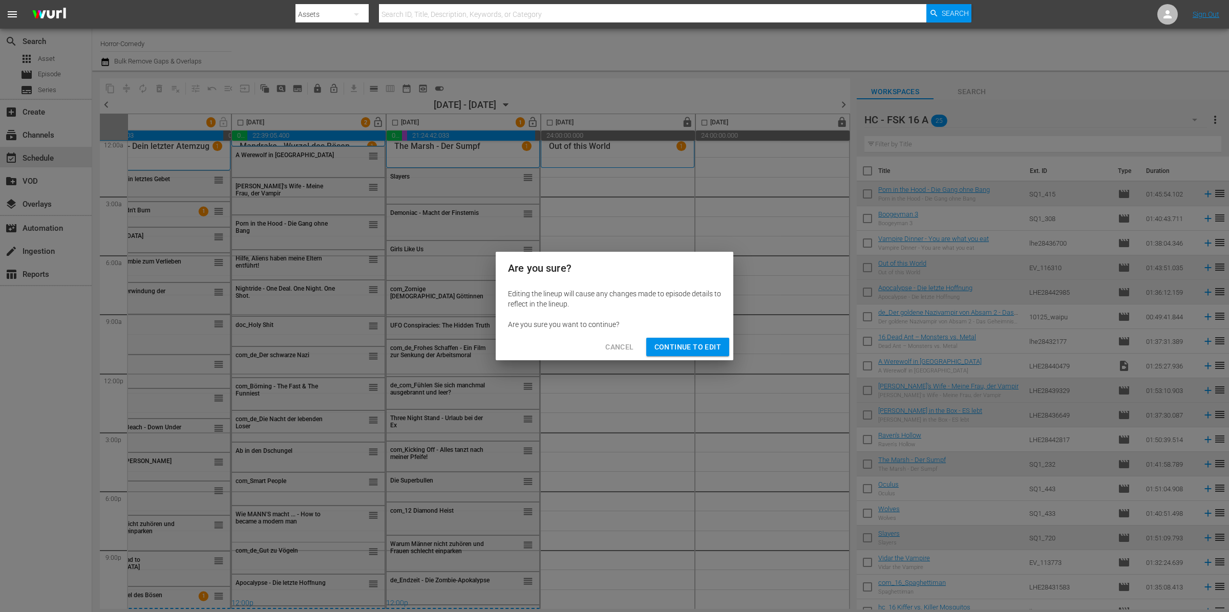
click at [715, 340] on button "Continue to Edit" at bounding box center [687, 347] width 83 height 19
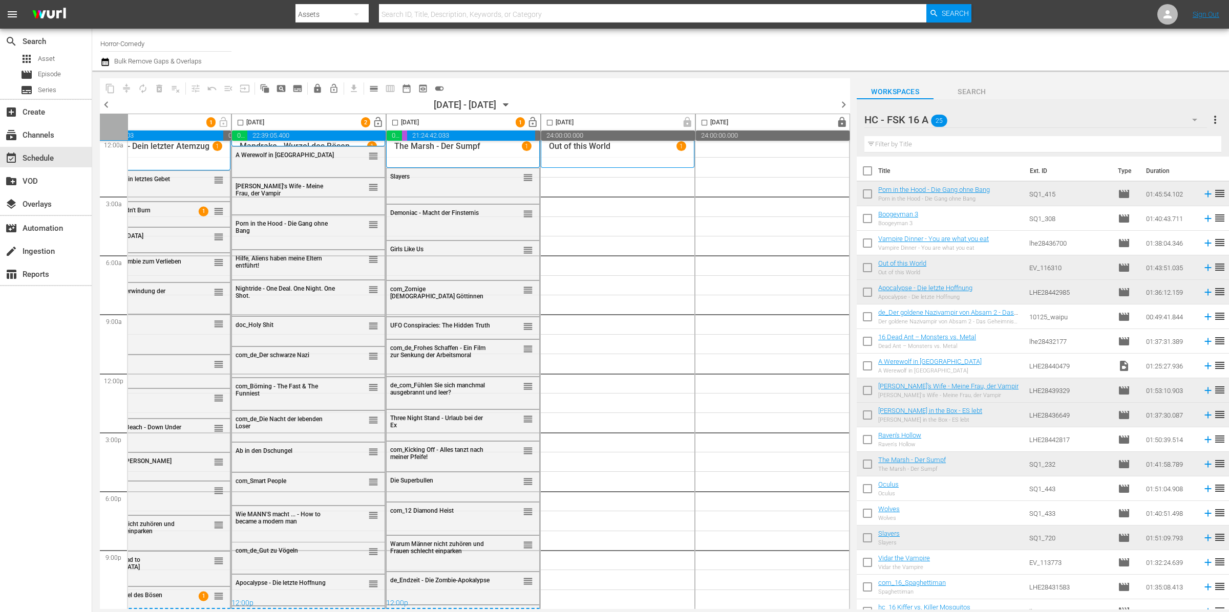
click at [715, 344] on div "14" at bounding box center [772, 374] width 154 height 472
drag, startPoint x: 521, startPoint y: 578, endPoint x: 654, endPoint y: 164, distance: 434.6
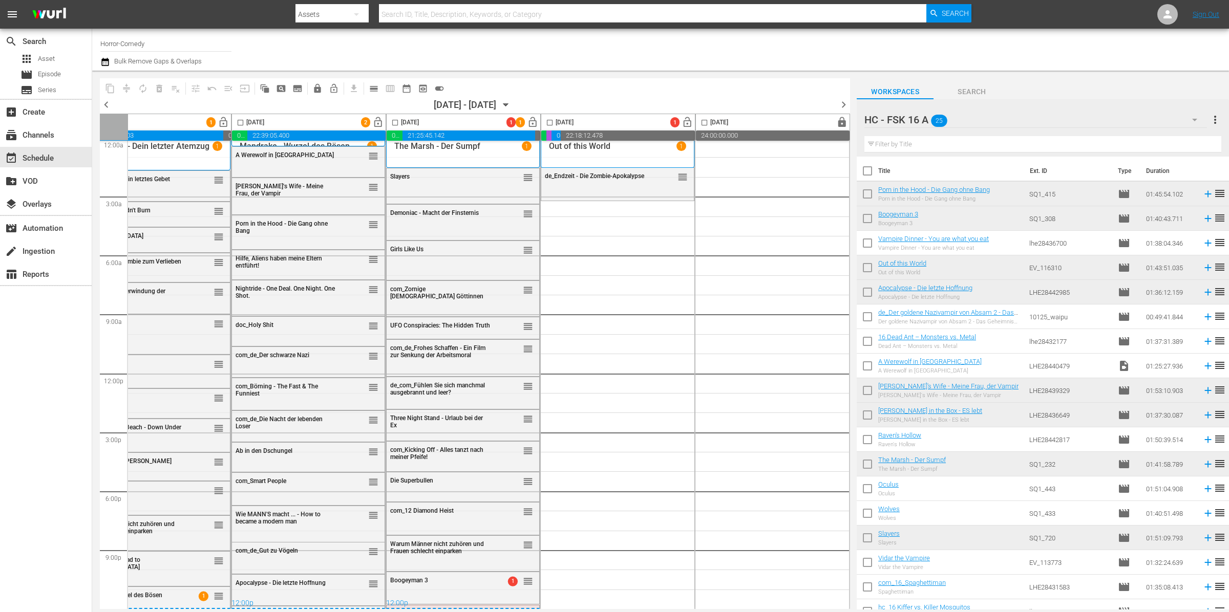
click at [392, 124] on input "checkbox" at bounding box center [395, 125] width 12 height 12
checkbox input "true"
click at [549, 123] on input "checkbox" at bounding box center [550, 125] width 12 height 12
checkbox input "true"
click at [129, 86] on span "compress" at bounding box center [126, 88] width 10 height 10
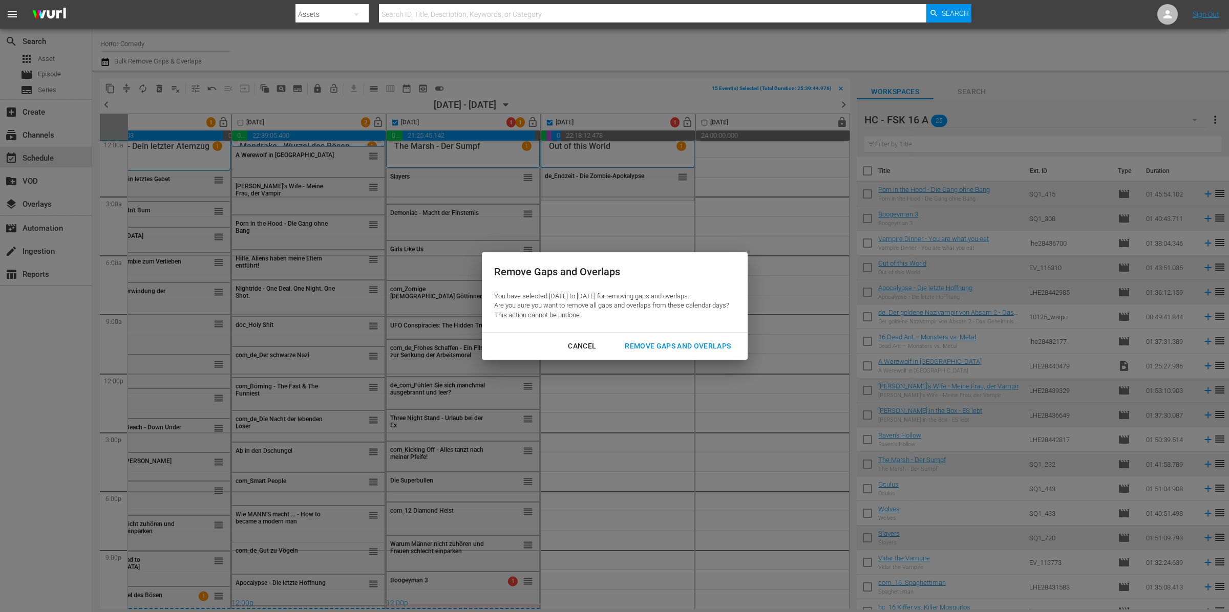
click at [708, 346] on div "Remove Gaps and Overlaps" at bounding box center [678, 346] width 122 height 13
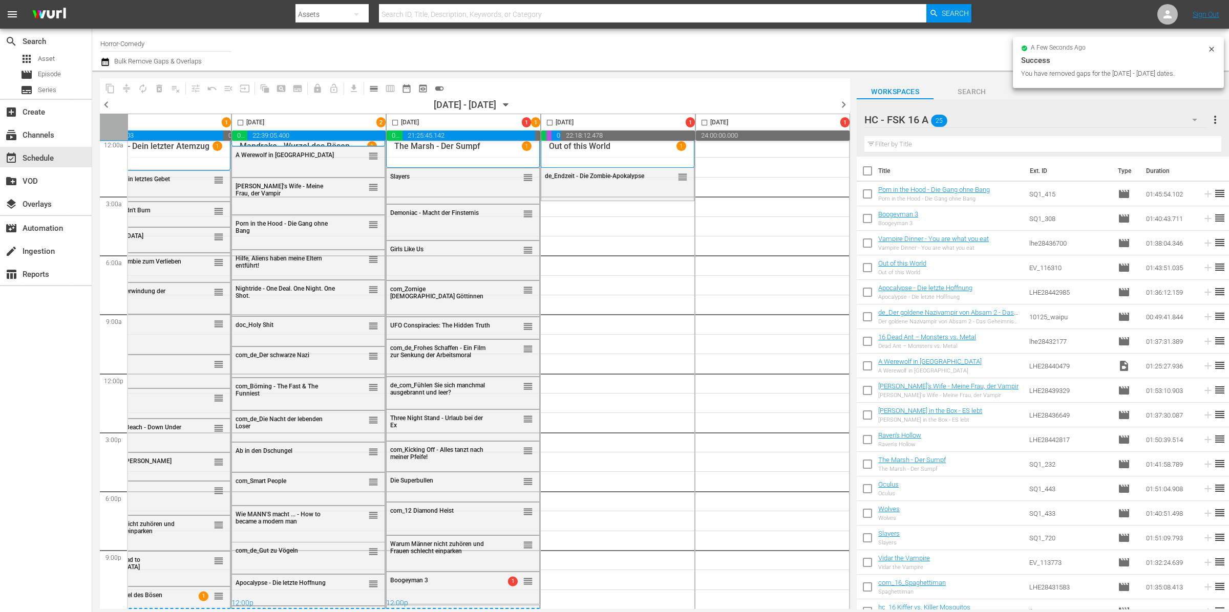
checkbox input "false"
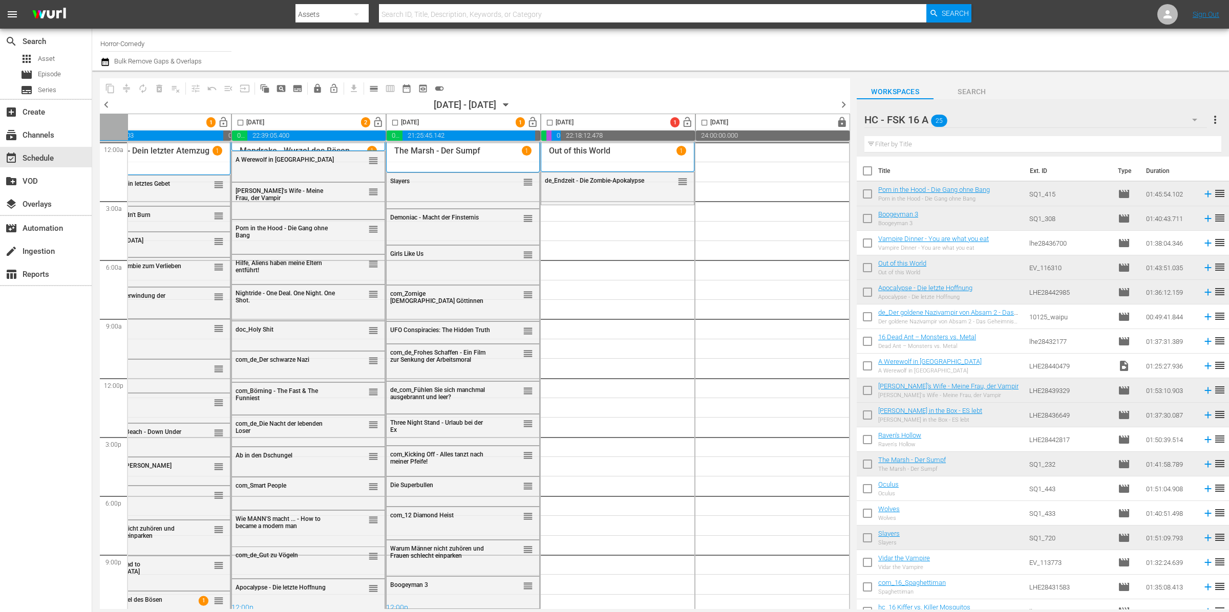
scroll to position [0, 366]
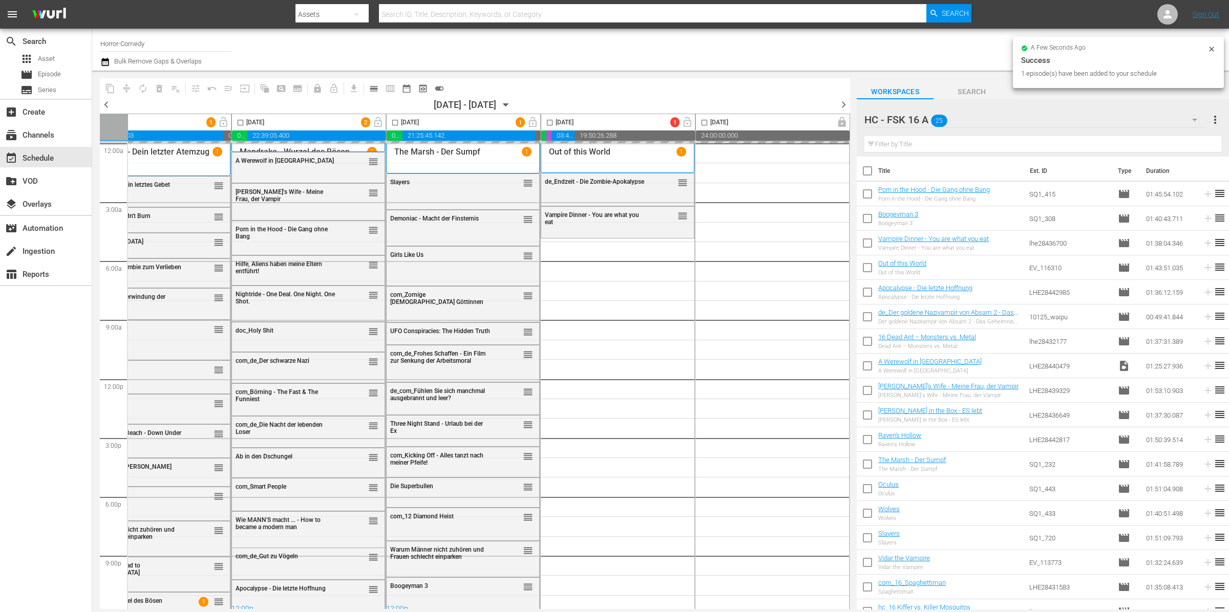
click at [1194, 119] on icon "button" at bounding box center [1195, 120] width 12 height 12
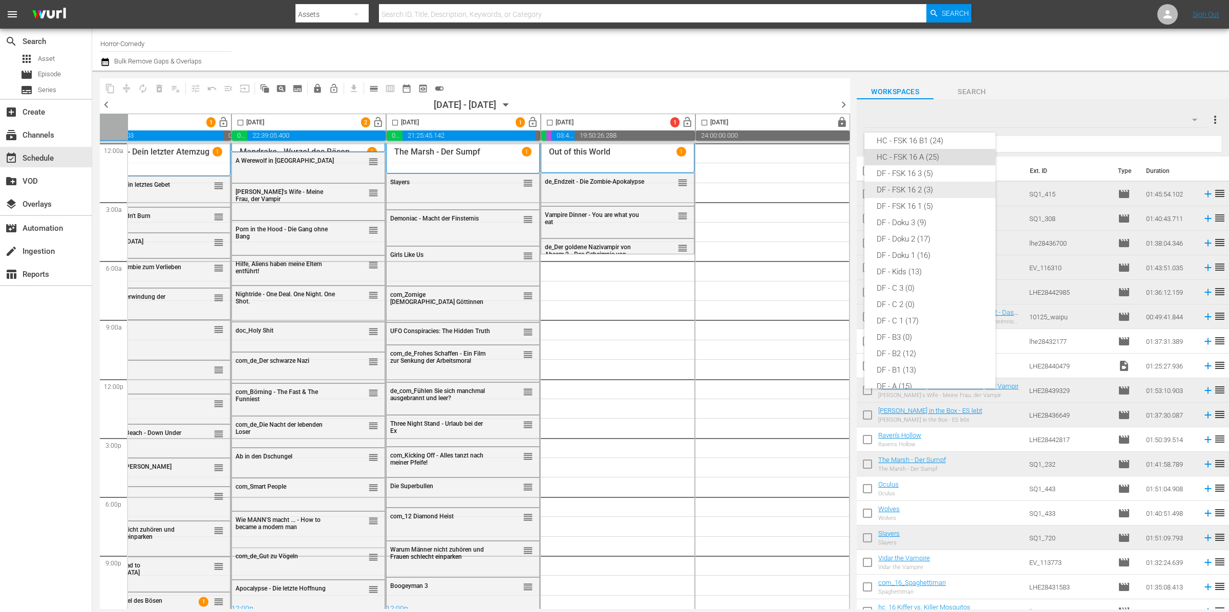
scroll to position [26, 0]
click at [920, 155] on div "HC - Comedies B1 (14)" at bounding box center [930, 155] width 107 height 16
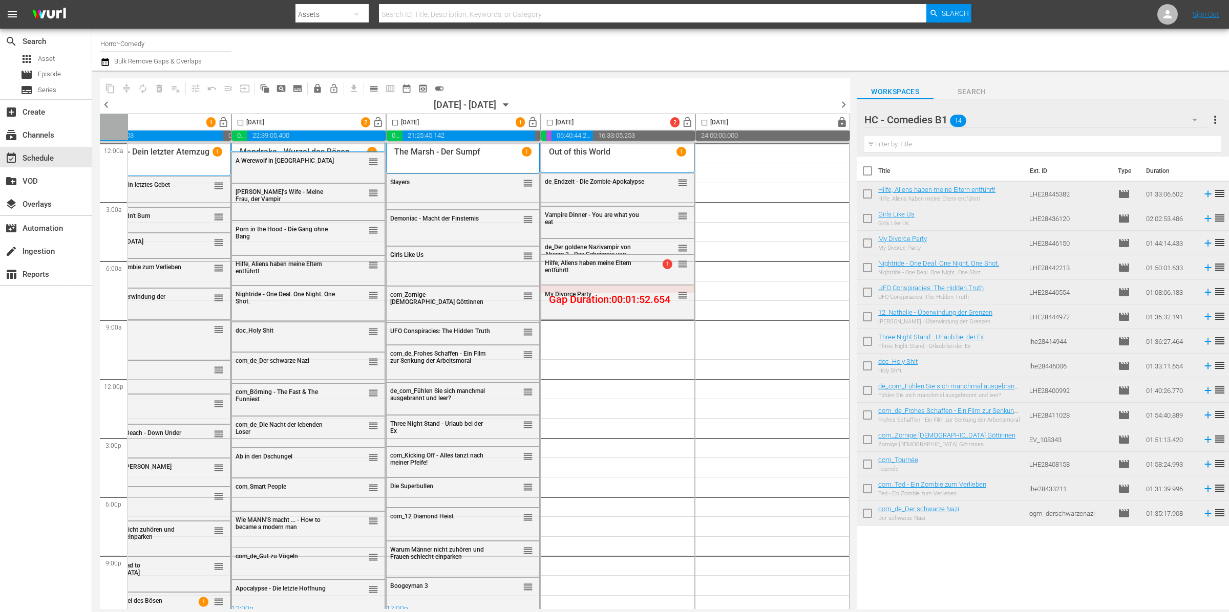
click at [544, 119] on input "checkbox" at bounding box center [550, 125] width 12 height 12
click at [127, 88] on span "compress" at bounding box center [126, 88] width 10 height 10
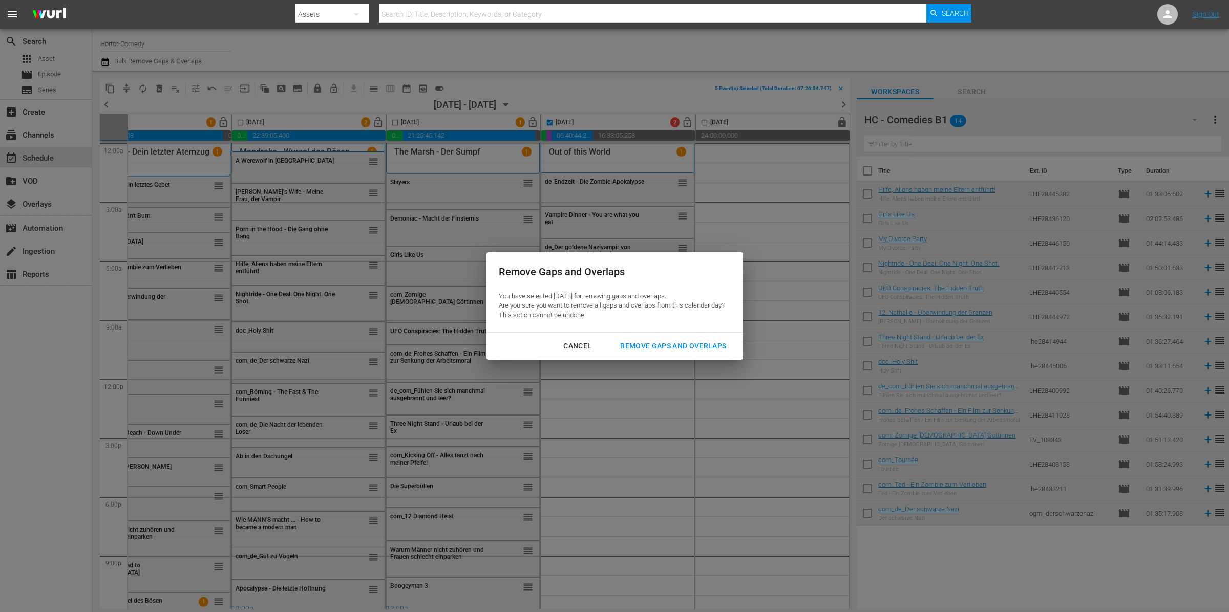
click at [656, 346] on div "Remove Gaps and Overlaps" at bounding box center [673, 346] width 122 height 13
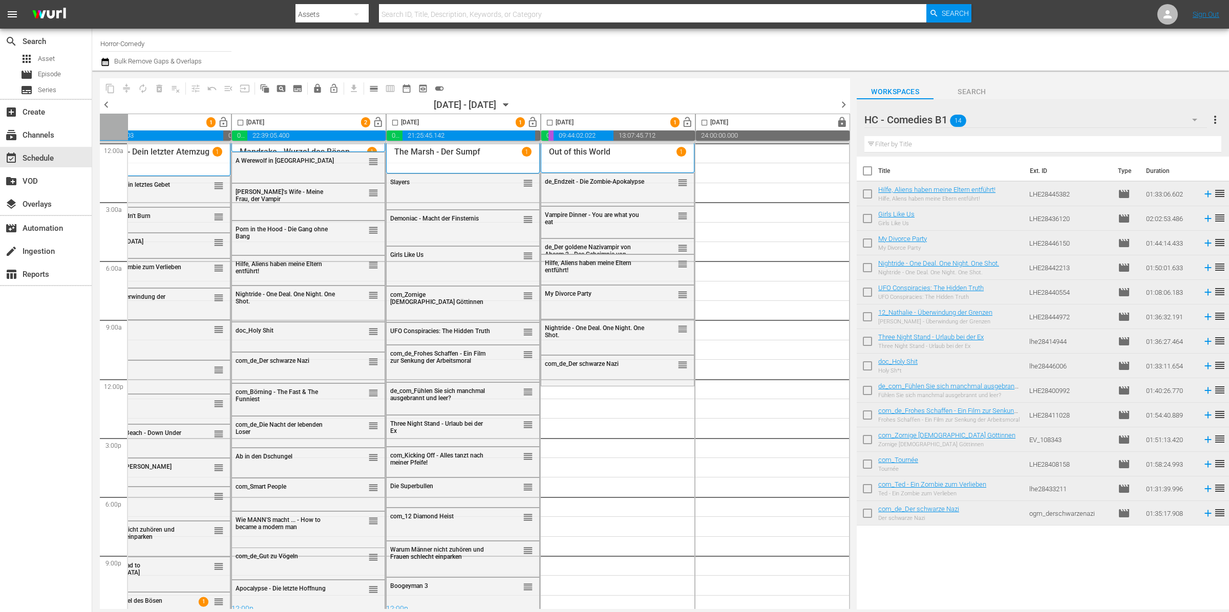
click at [1187, 118] on button "button" at bounding box center [1194, 120] width 25 height 25
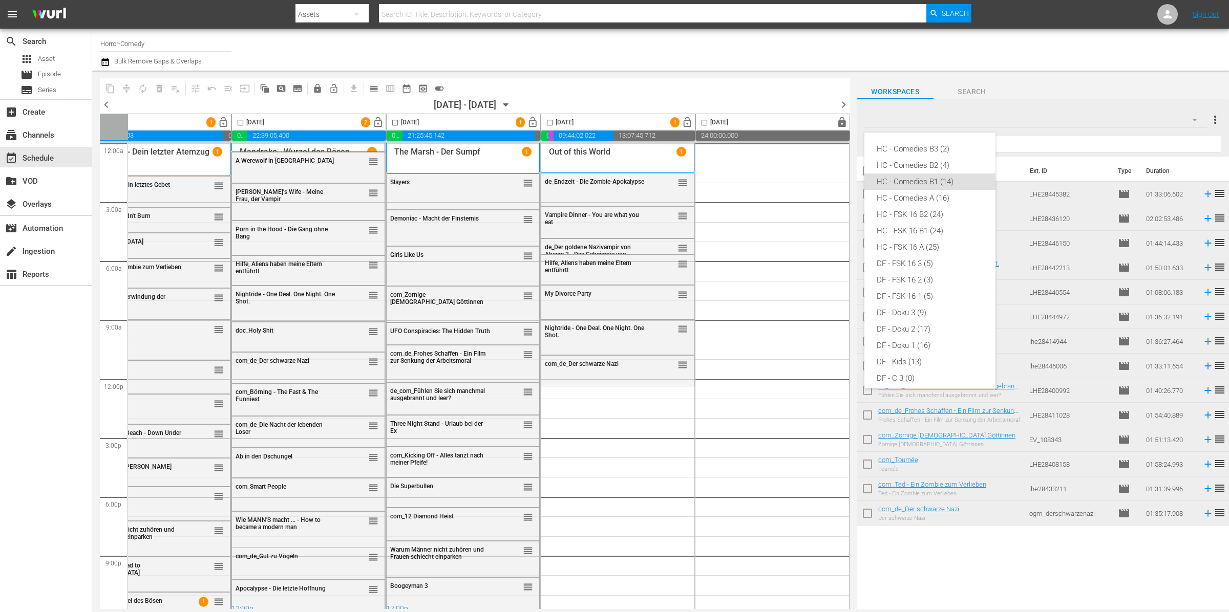
scroll to position [24, 0]
click at [910, 173] on div "HC - Comedies A (16)" at bounding box center [930, 174] width 107 height 16
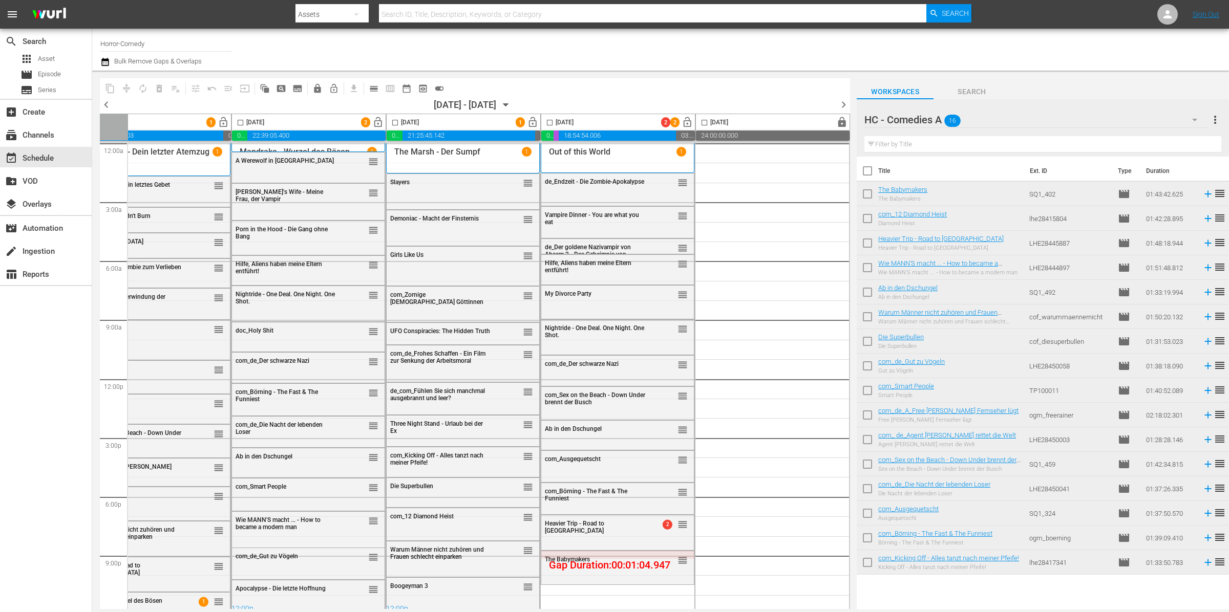
click at [1197, 121] on icon "button" at bounding box center [1195, 120] width 12 height 12
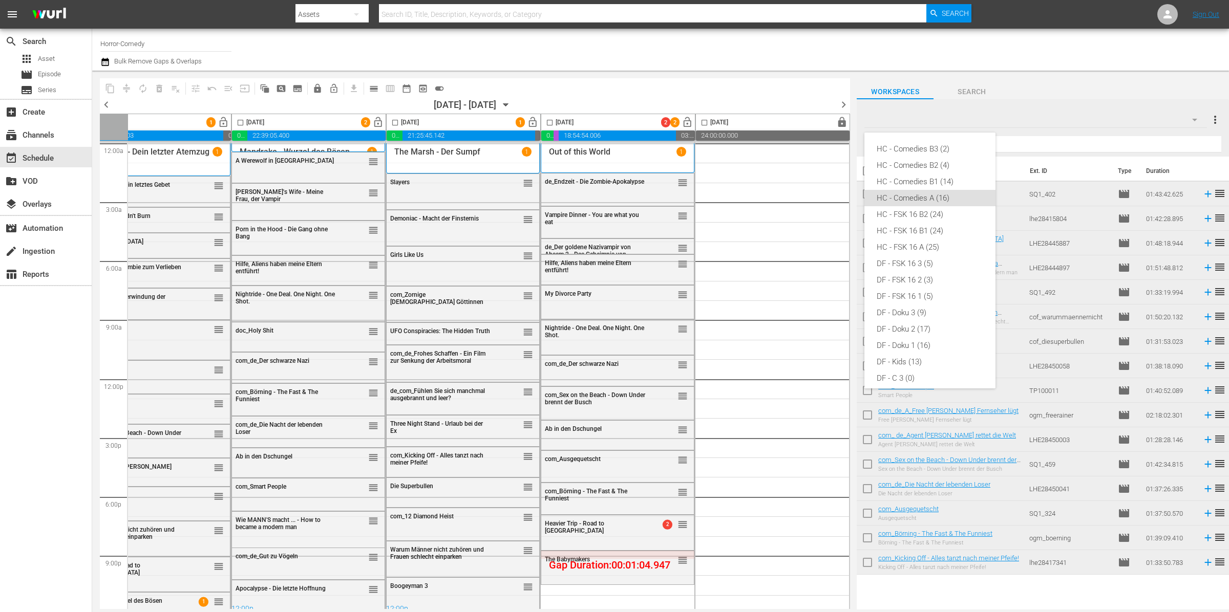
scroll to position [41, 0]
click at [921, 206] on div "HC - FSK 16 A (25)" at bounding box center [930, 206] width 107 height 16
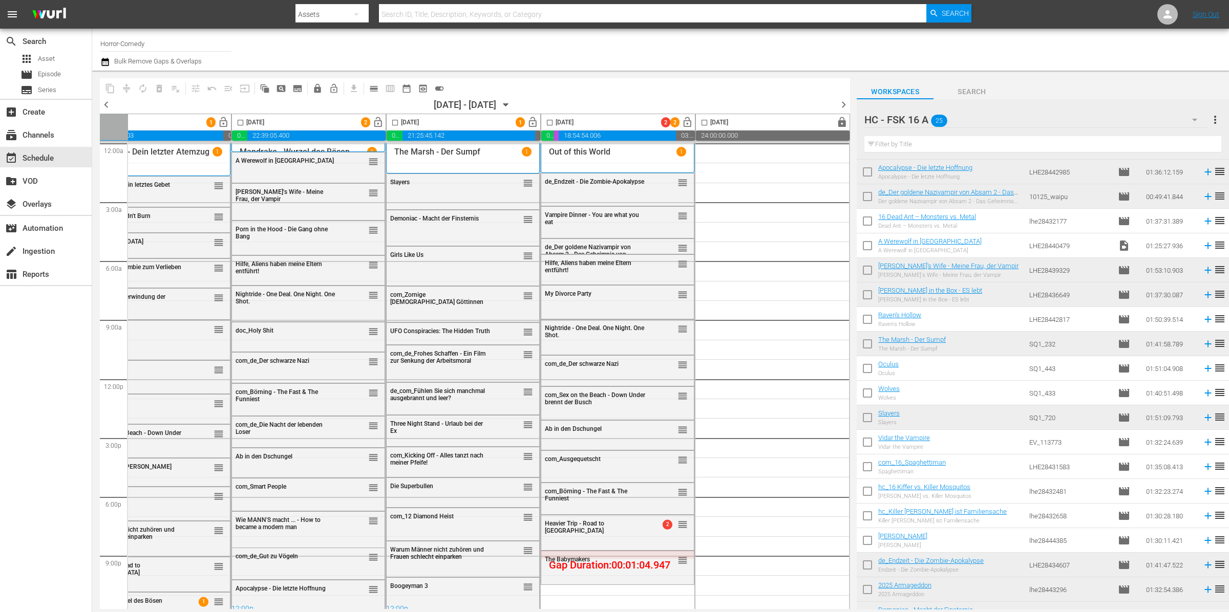
scroll to position [184, 0]
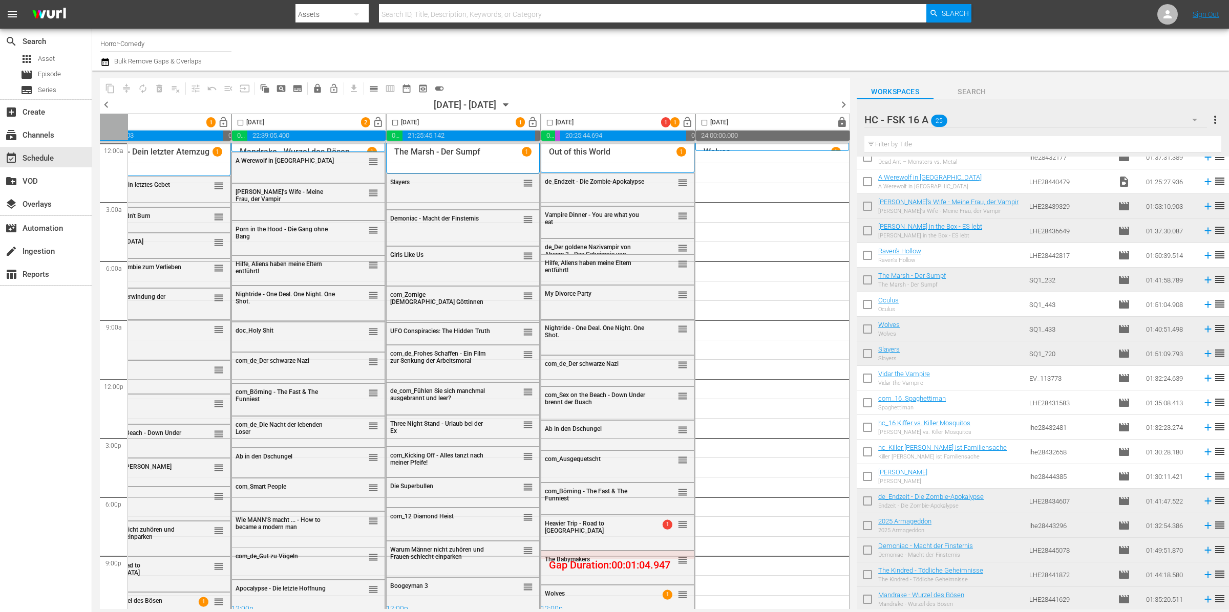
click at [551, 121] on div "Monday, October 13th" at bounding box center [557, 123] width 32 height 12
click at [546, 120] on input "checkbox" at bounding box center [550, 125] width 12 height 12
click at [125, 88] on span "compress" at bounding box center [126, 88] width 10 height 10
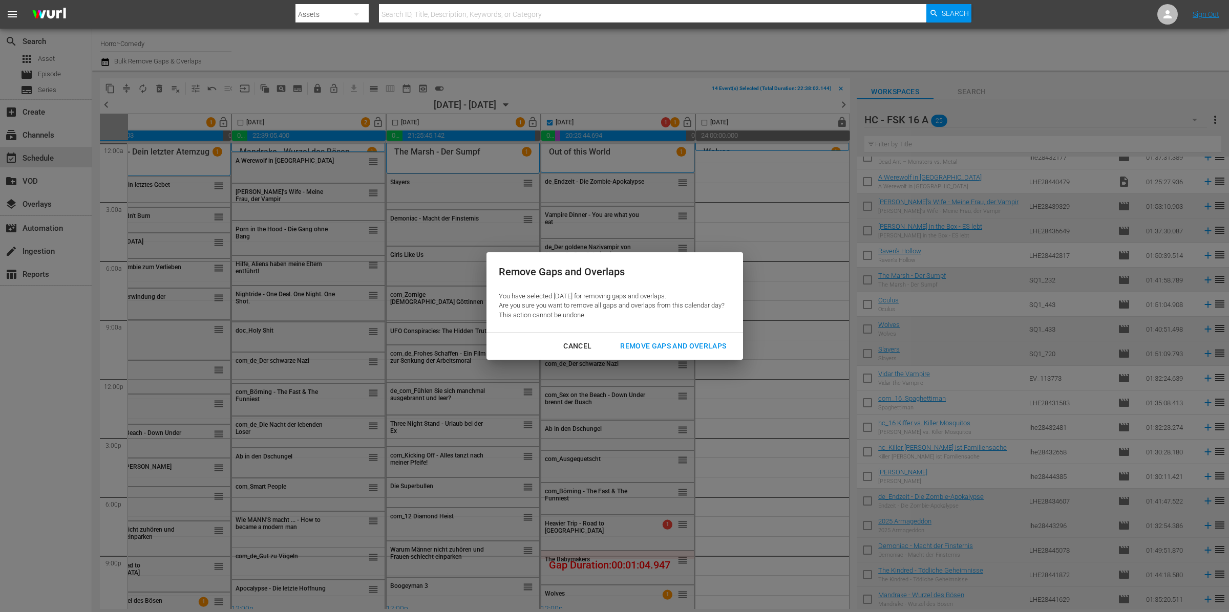
click at [633, 347] on div "Remove Gaps and Overlaps" at bounding box center [673, 346] width 122 height 13
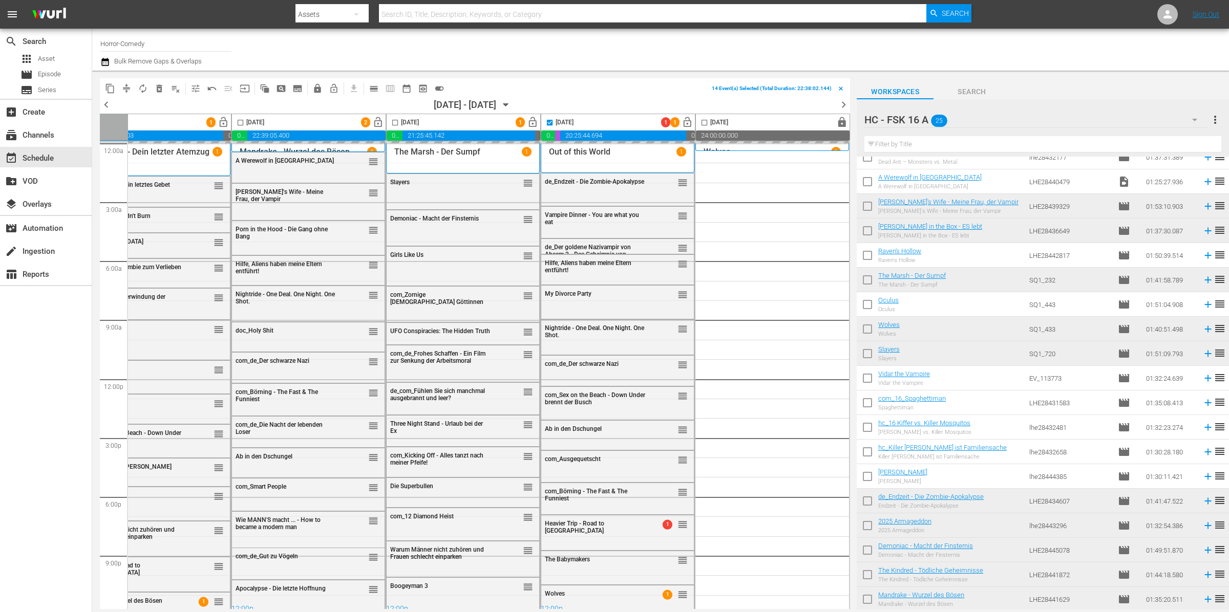
checkbox input "false"
click at [834, 121] on button "lock" at bounding box center [842, 123] width 16 height 16
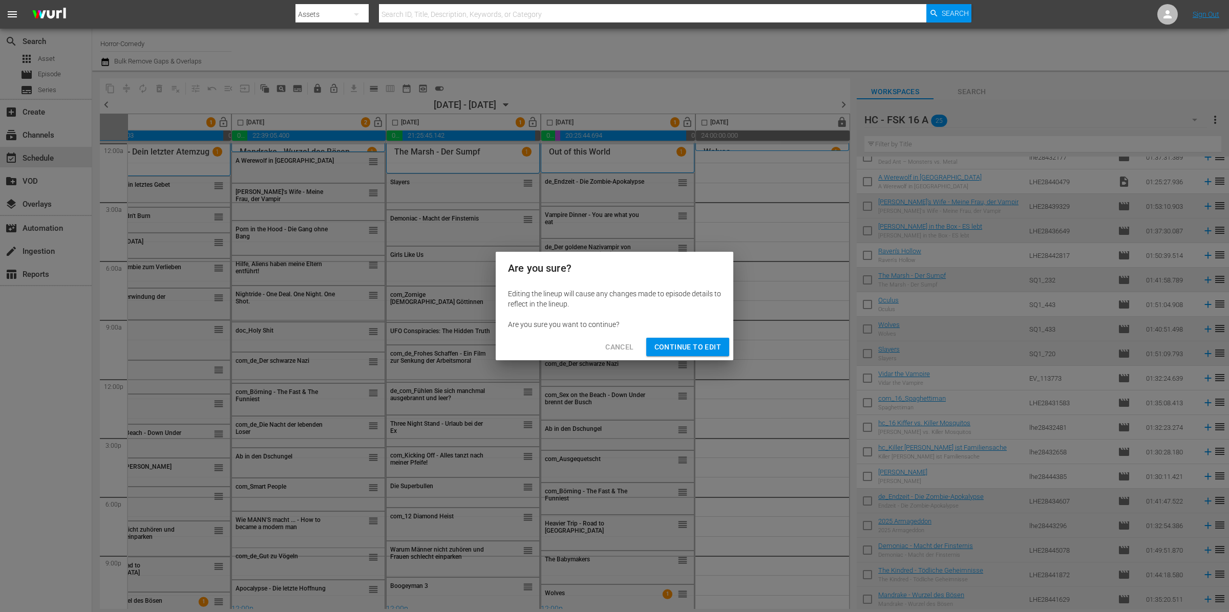
click at [668, 350] on span "Continue to Edit" at bounding box center [687, 347] width 67 height 13
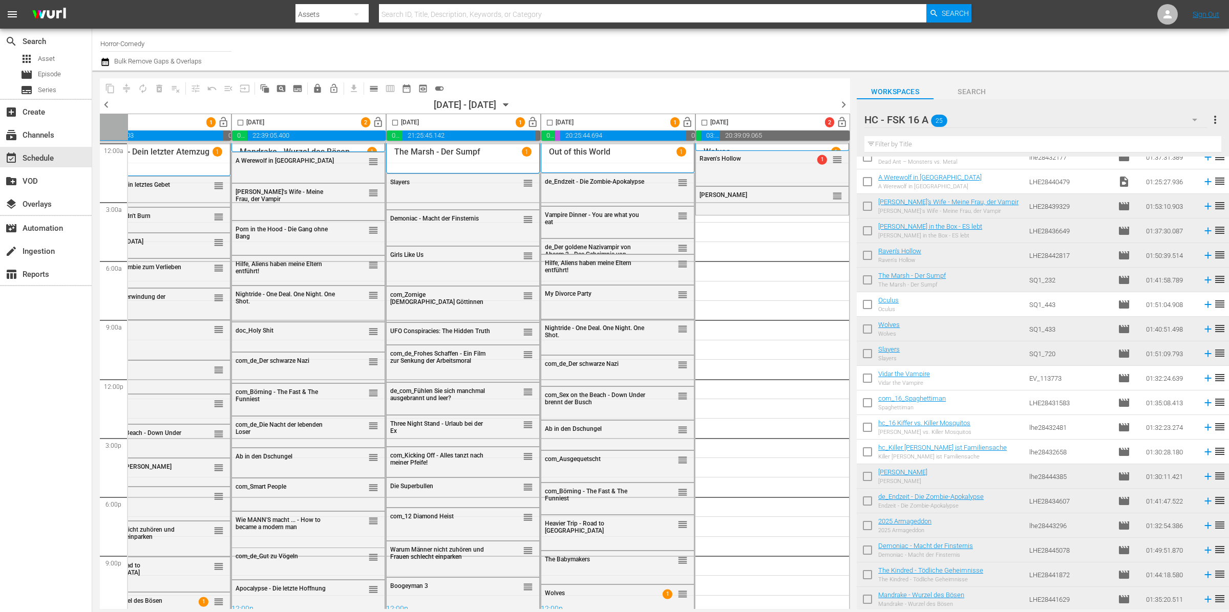
click at [1012, 126] on div "HC - FSK 16 A 25" at bounding box center [1035, 119] width 343 height 29
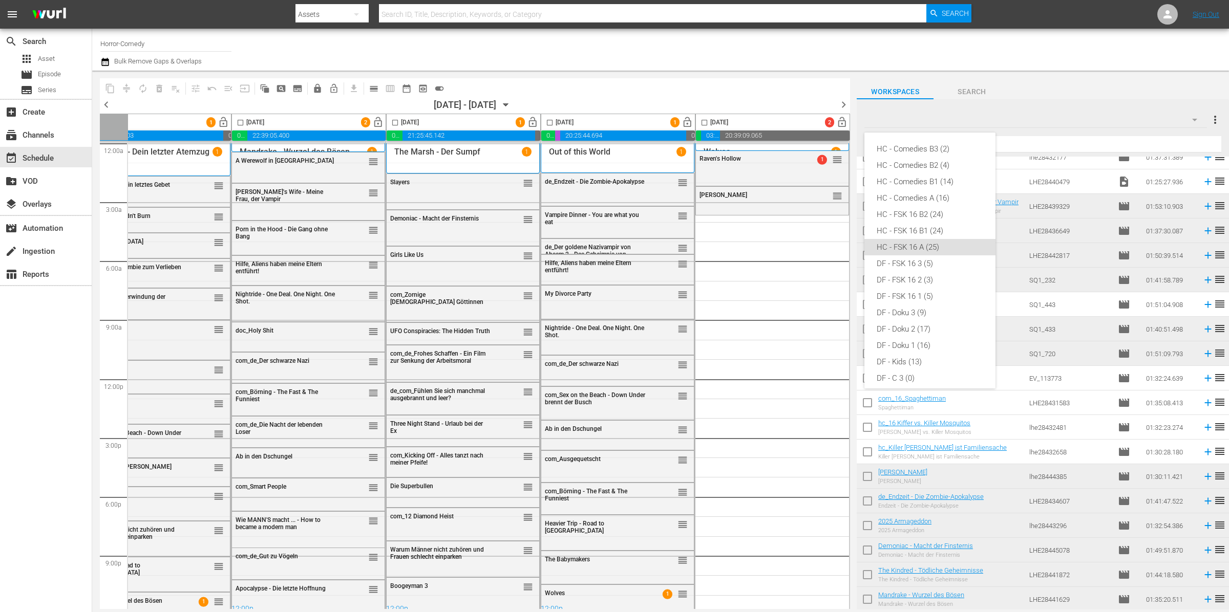
scroll to position [90, 0]
click at [932, 140] on div "HC - FSK 16 B1 (24)" at bounding box center [930, 141] width 107 height 16
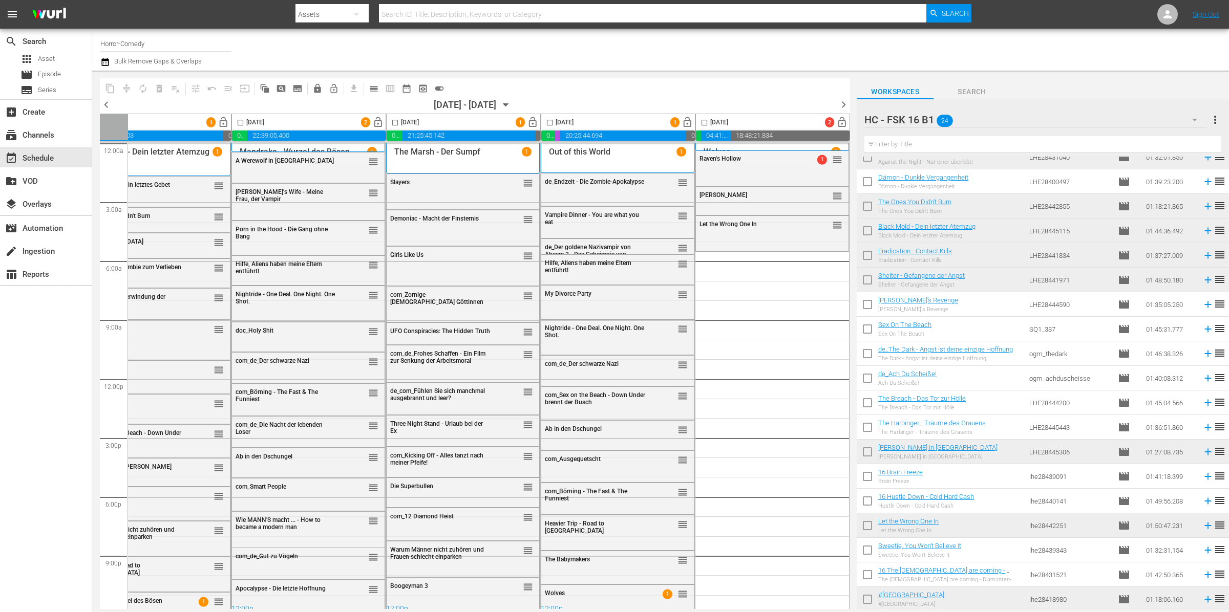
scroll to position [9, 366]
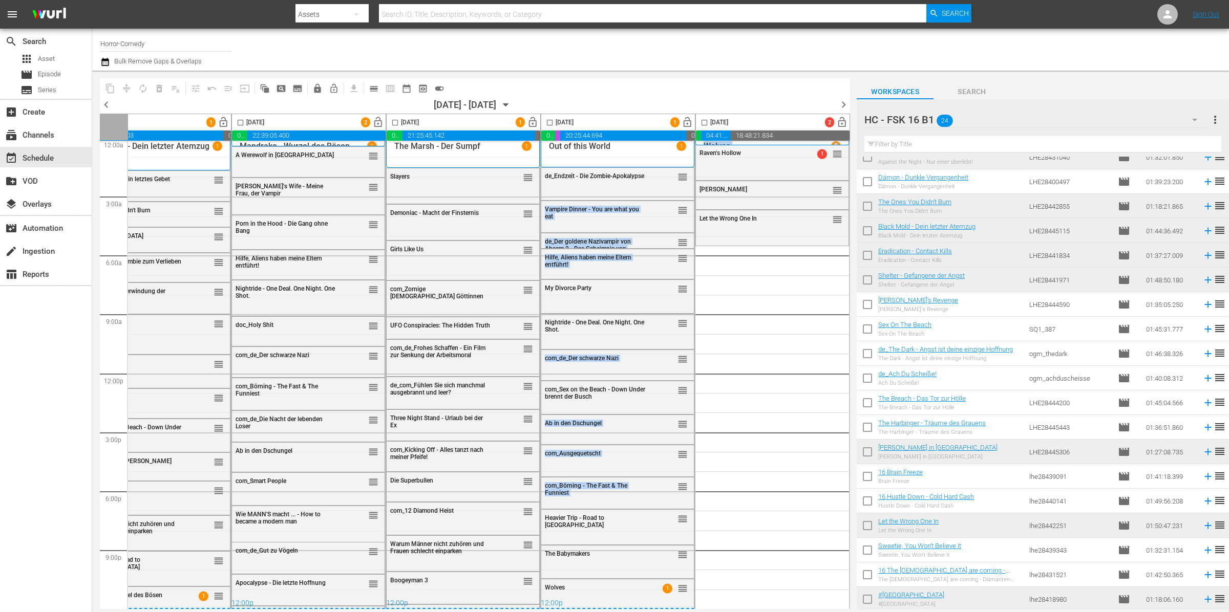
drag, startPoint x: 685, startPoint y: 603, endPoint x: 763, endPoint y: 605, distance: 78.9
click at [490, 605] on div "12:00a 3:00a 6:00a 9:00a 12:00p 3:00p 6:00p 9:00p Select Event Alice in Terrorl…" at bounding box center [114, 372] width 750 height 475
click at [1194, 115] on icon "button" at bounding box center [1195, 120] width 12 height 12
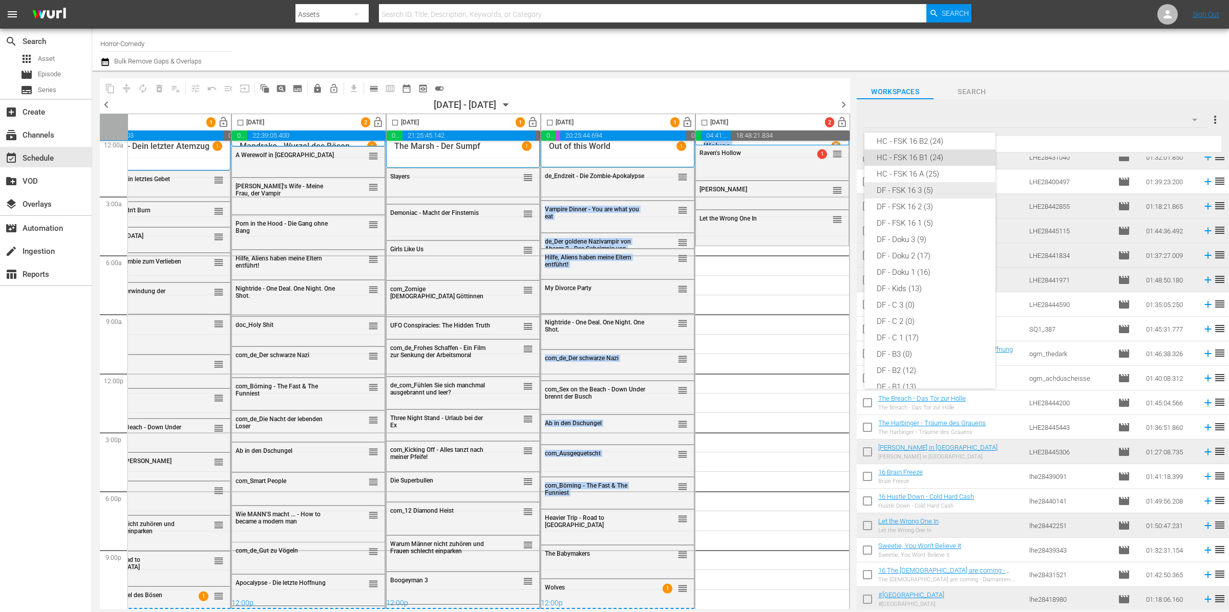
scroll to position [0, 0]
click at [933, 182] on div "HC - Comedies B1 (14)" at bounding box center [930, 182] width 107 height 16
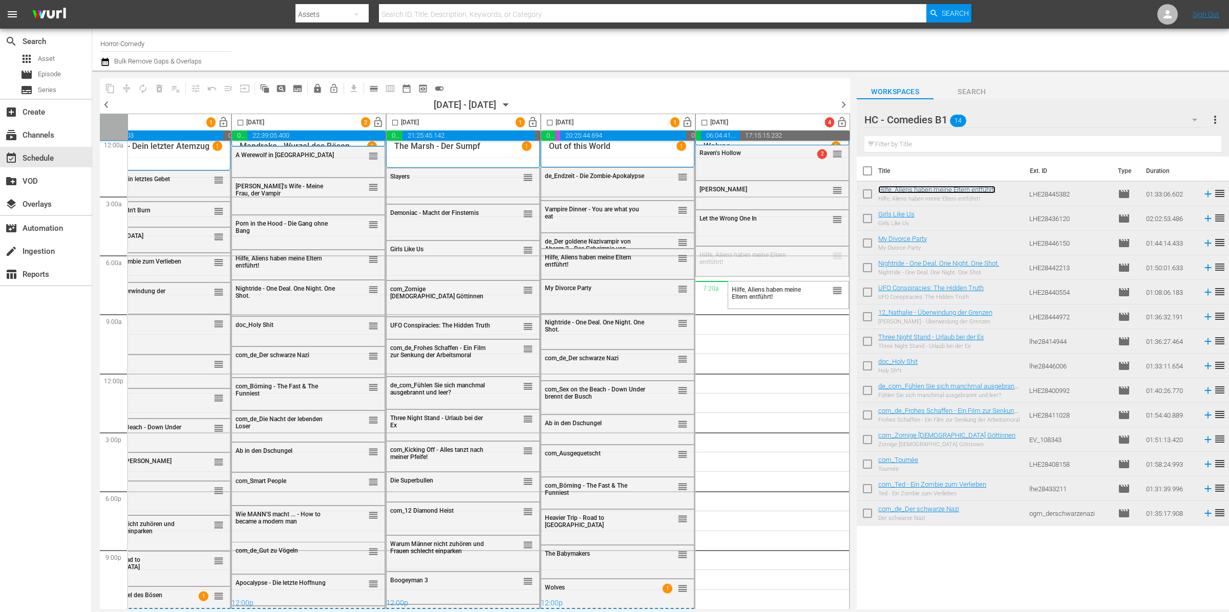
drag, startPoint x: 828, startPoint y: 250, endPoint x: 825, endPoint y: 277, distance: 27.3
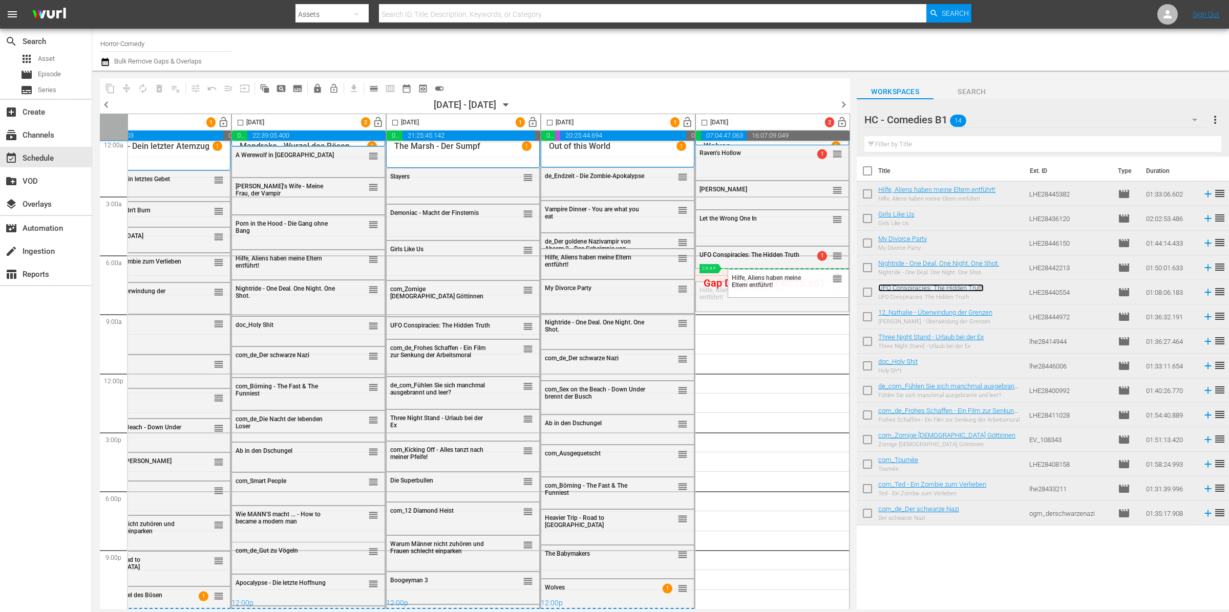
drag, startPoint x: 833, startPoint y: 282, endPoint x: 807, endPoint y: 264, distance: 32.0
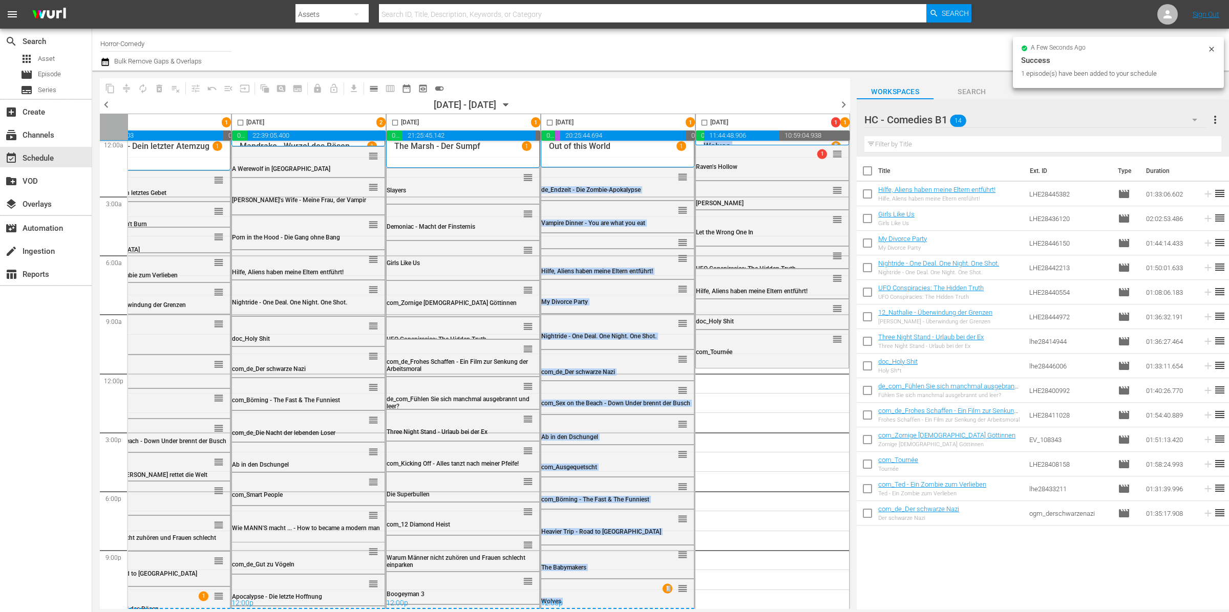
click at [1189, 118] on icon "button" at bounding box center [1195, 120] width 12 height 12
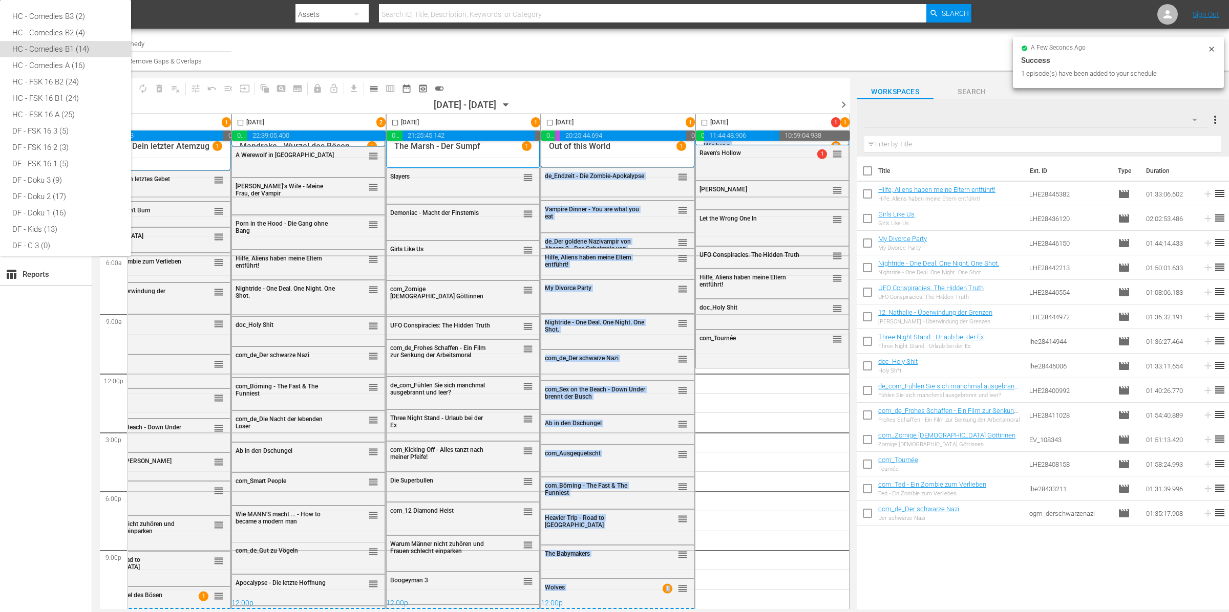
click at [119, 74] on div "HC - Comedies A (16)" at bounding box center [65, 65] width 107 height 16
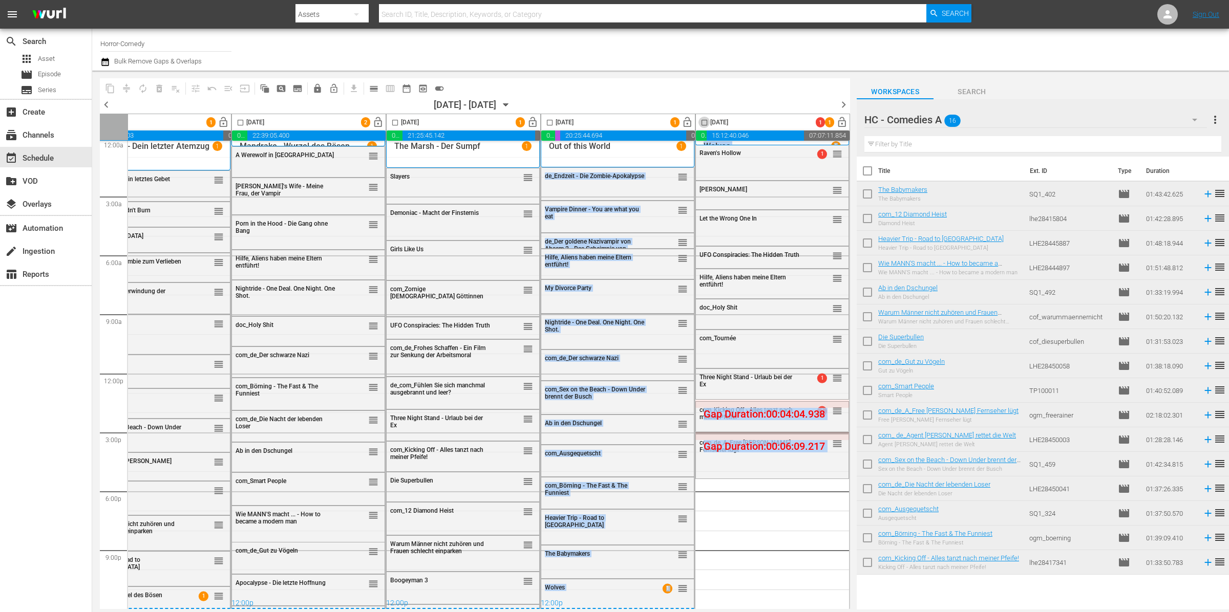
click at [700, 121] on input "checkbox" at bounding box center [704, 125] width 12 height 12
click at [126, 84] on span "compress" at bounding box center [126, 88] width 10 height 10
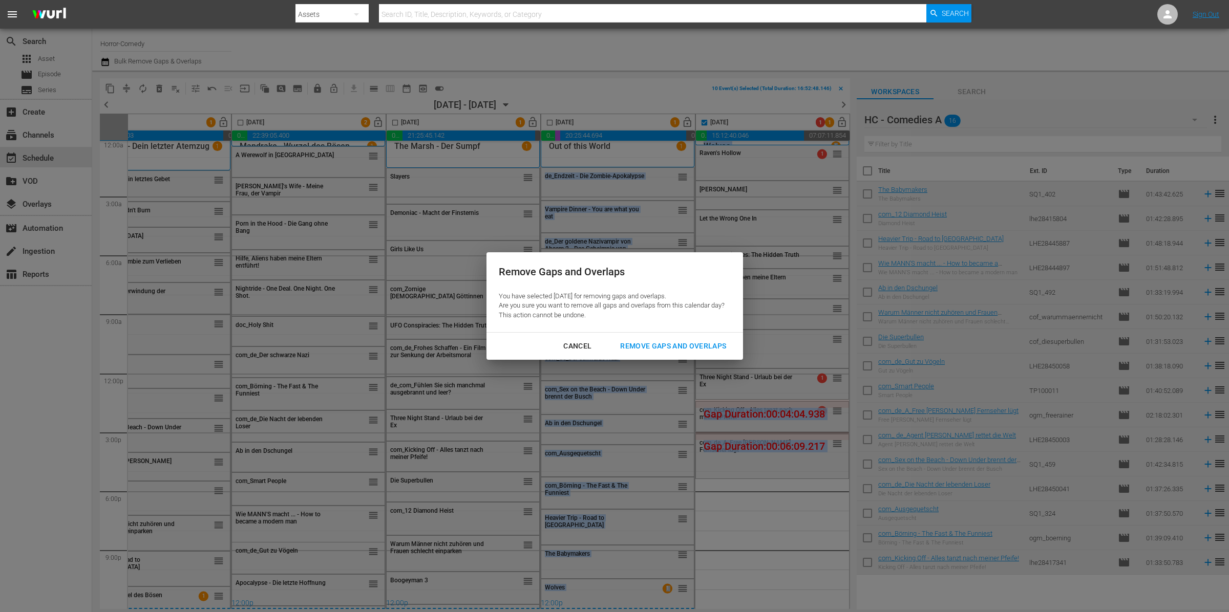
click at [698, 343] on div "Remove Gaps and Overlaps" at bounding box center [673, 346] width 122 height 13
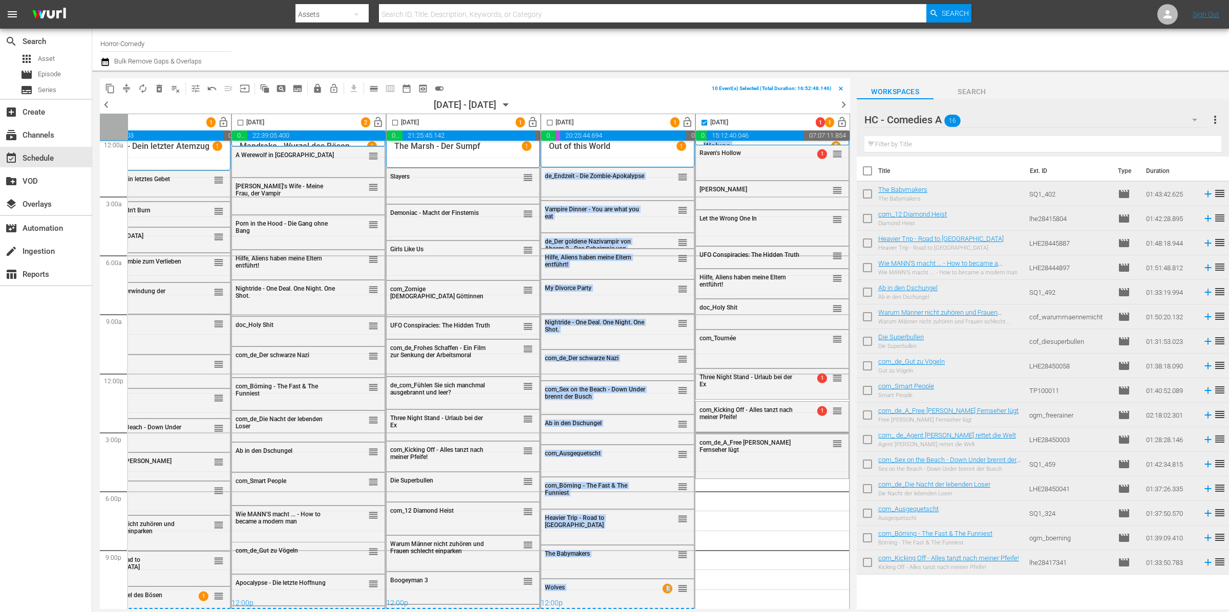
checkbox input "false"
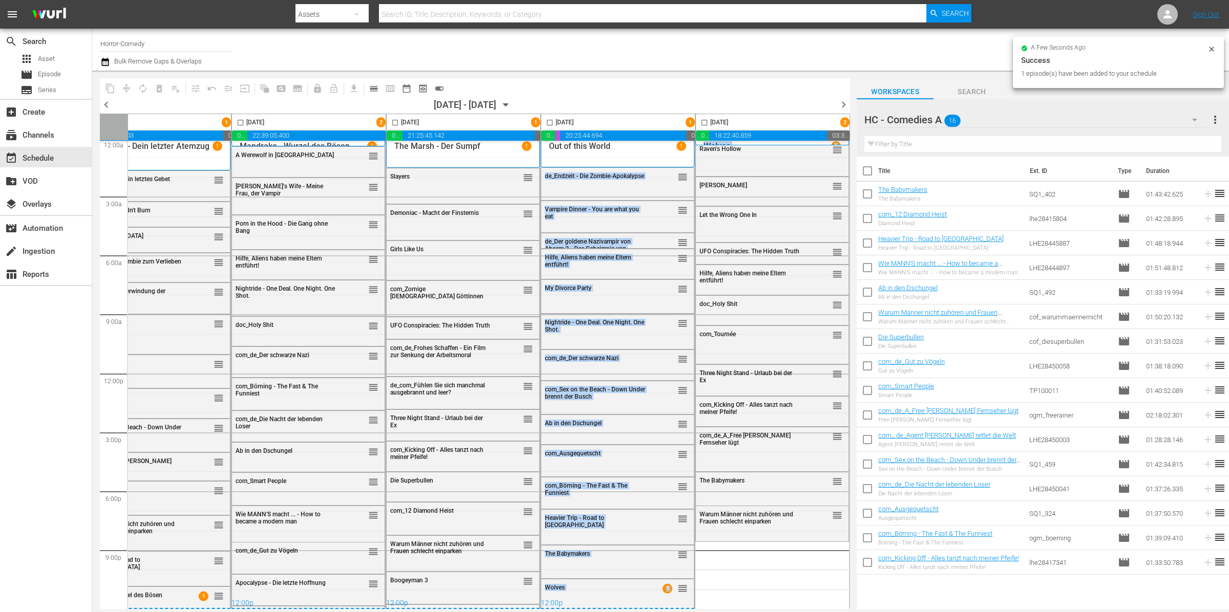
click at [1198, 118] on icon "button" at bounding box center [1195, 120] width 12 height 12
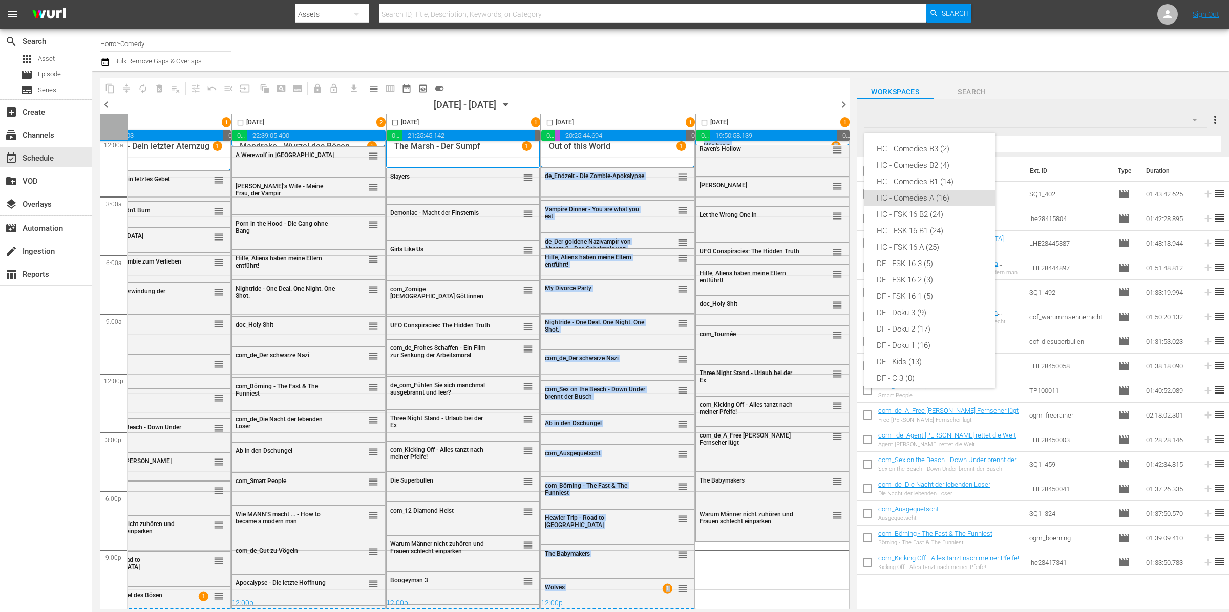
click at [925, 239] on div "HC - FSK 16 A (25)" at bounding box center [930, 247] width 107 height 16
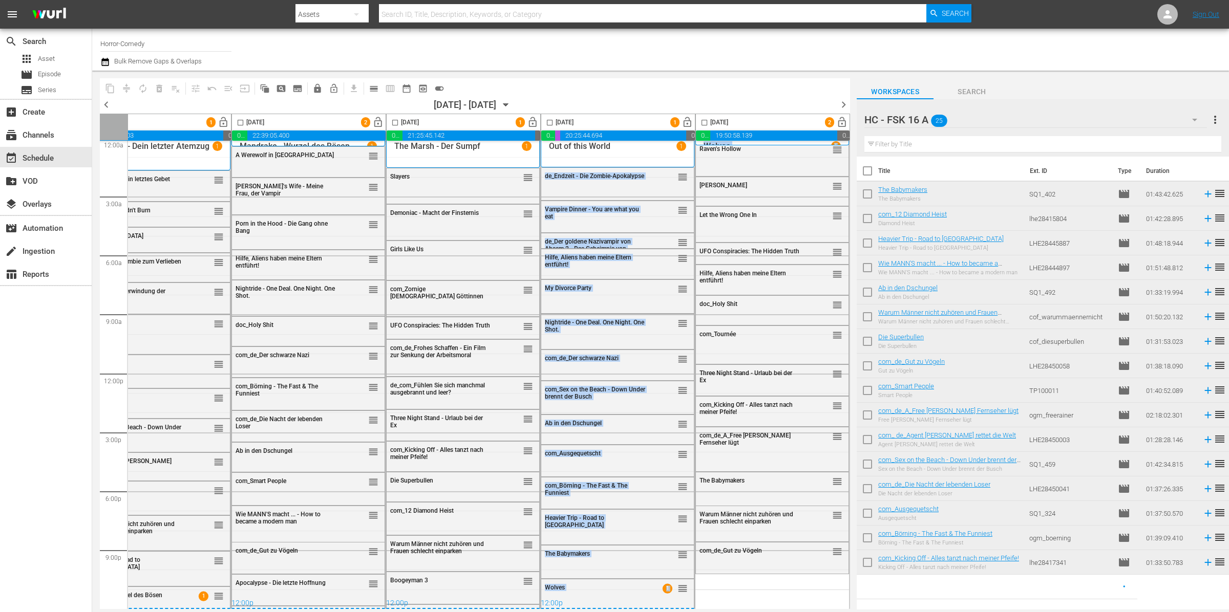
click at [902, 203] on td "The Babymakers The Babymakers" at bounding box center [951, 194] width 147 height 25
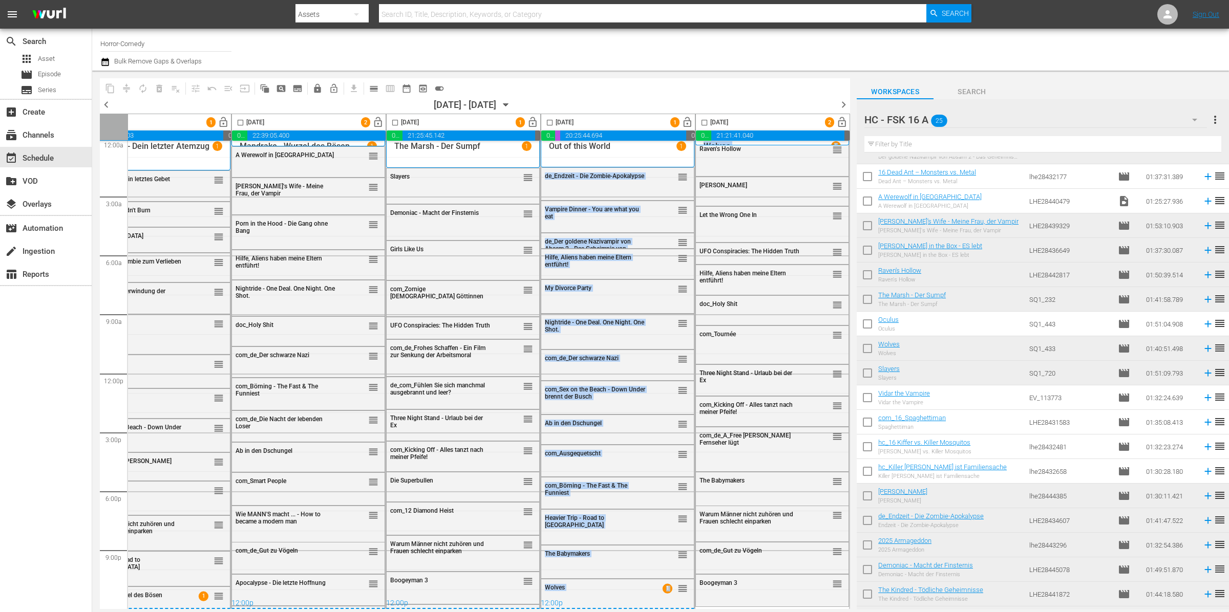
scroll to position [184, 0]
